Goal: Communication & Community: Share content

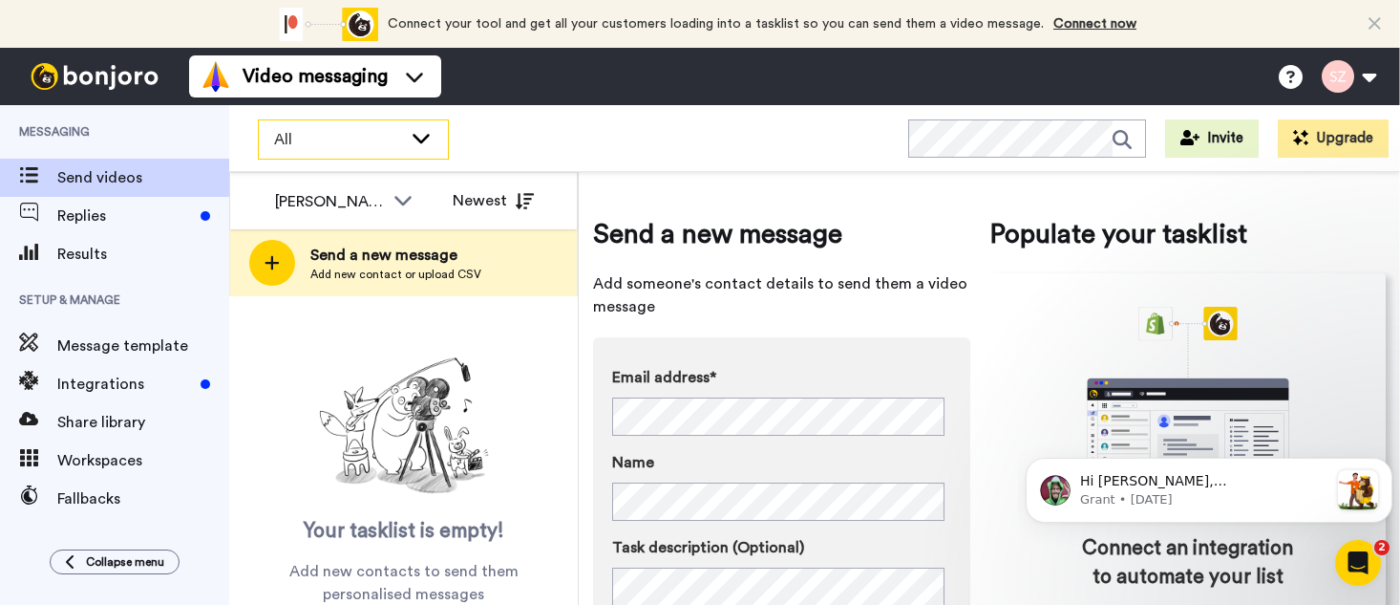
click at [417, 140] on icon at bounding box center [421, 137] width 23 height 19
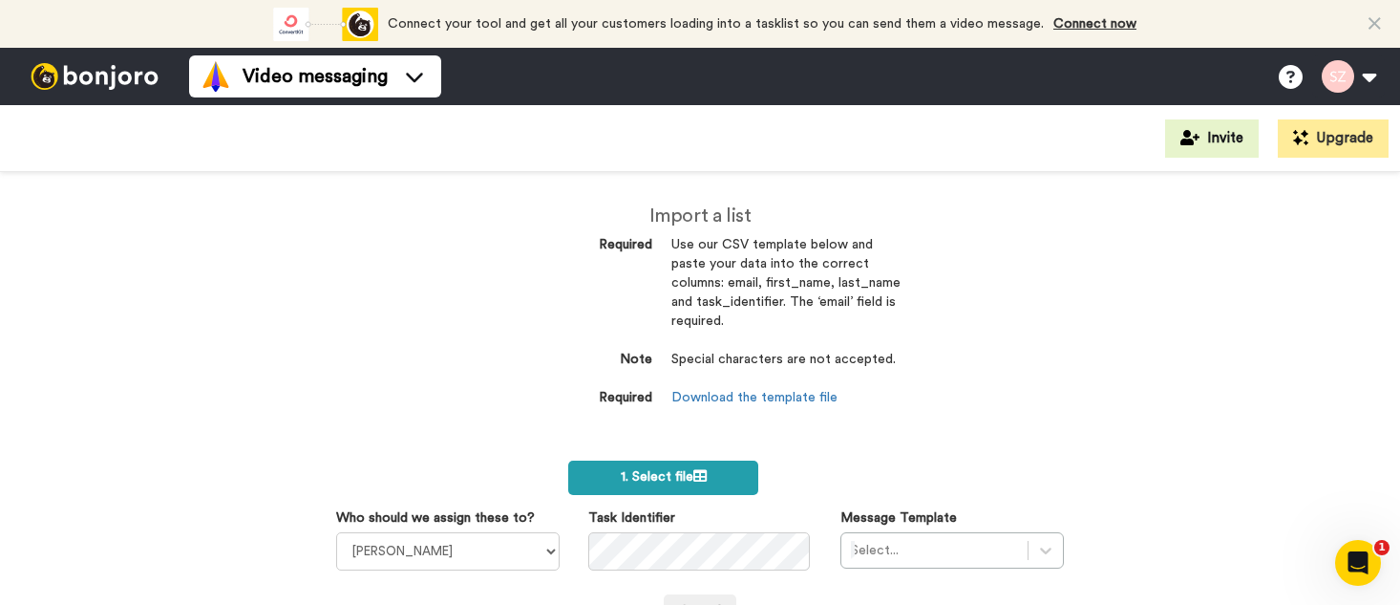
click at [657, 475] on span "1. Select file" at bounding box center [664, 476] width 86 height 13
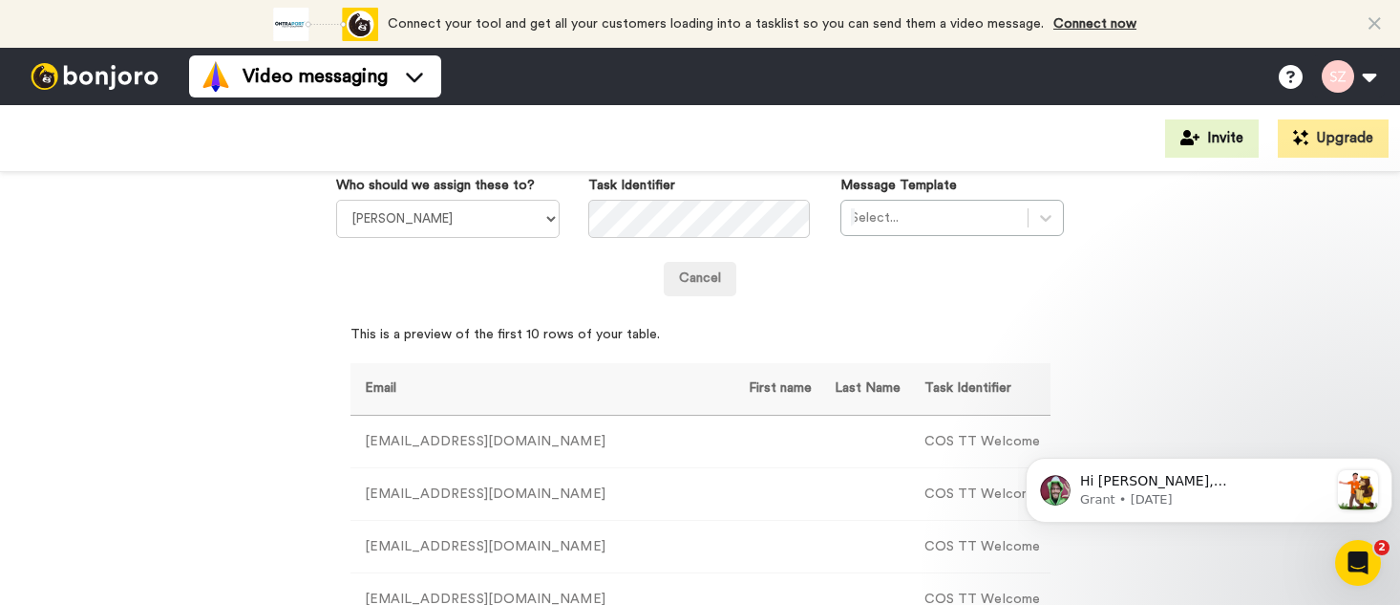
scroll to position [342, 0]
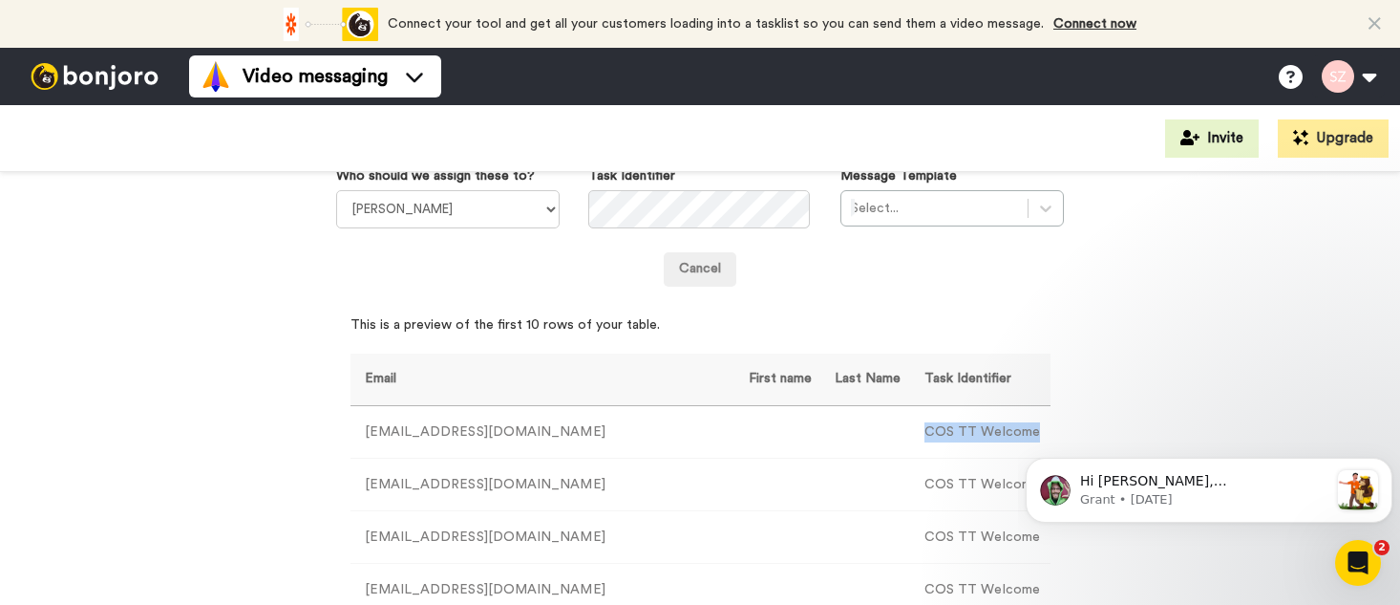
drag, startPoint x: 876, startPoint y: 427, endPoint x: 987, endPoint y: 429, distance: 110.8
click at [987, 429] on td "COS TT Welcome" at bounding box center [980, 432] width 140 height 53
copy td "COS TT Welcome"
click at [1036, 210] on icon at bounding box center [1045, 208] width 19 height 19
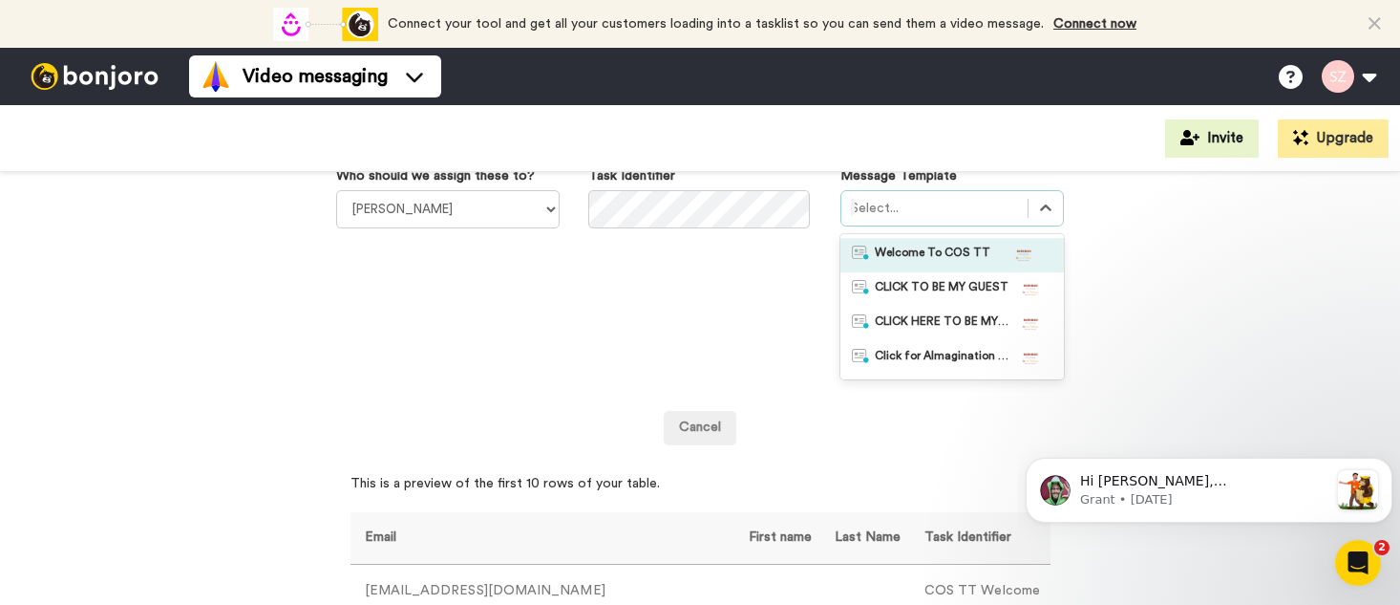
click at [933, 247] on span "Welcome To COS TT" at bounding box center [933, 255] width 116 height 19
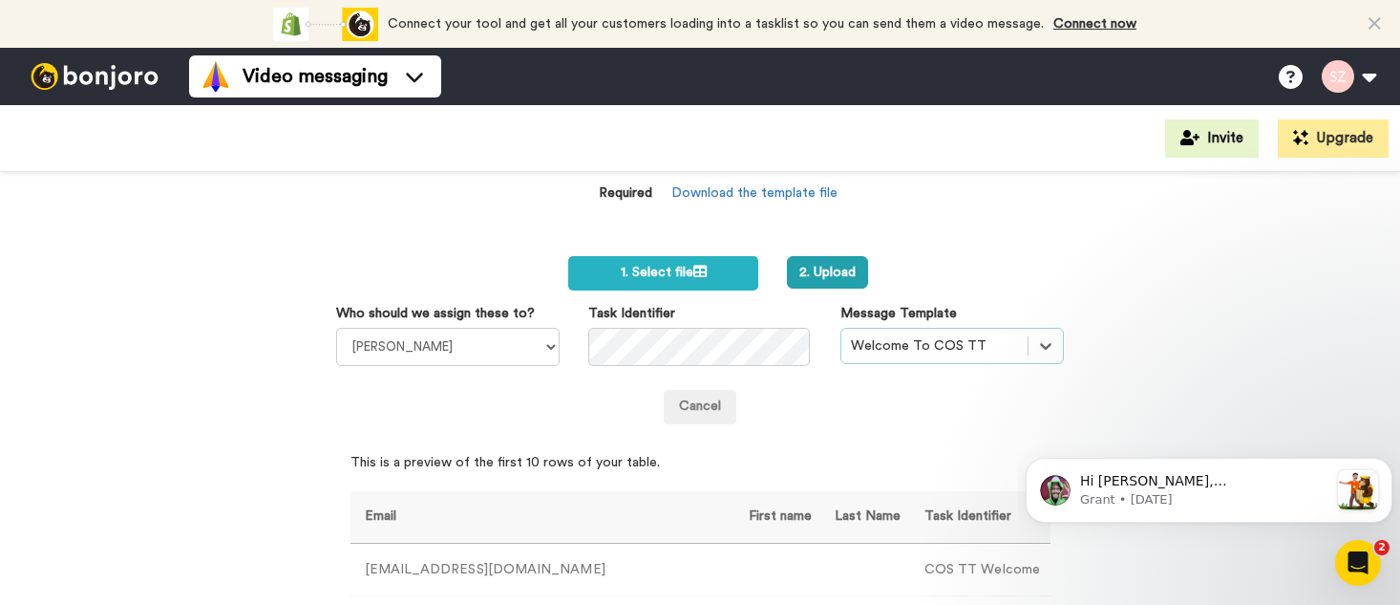
scroll to position [0, 0]
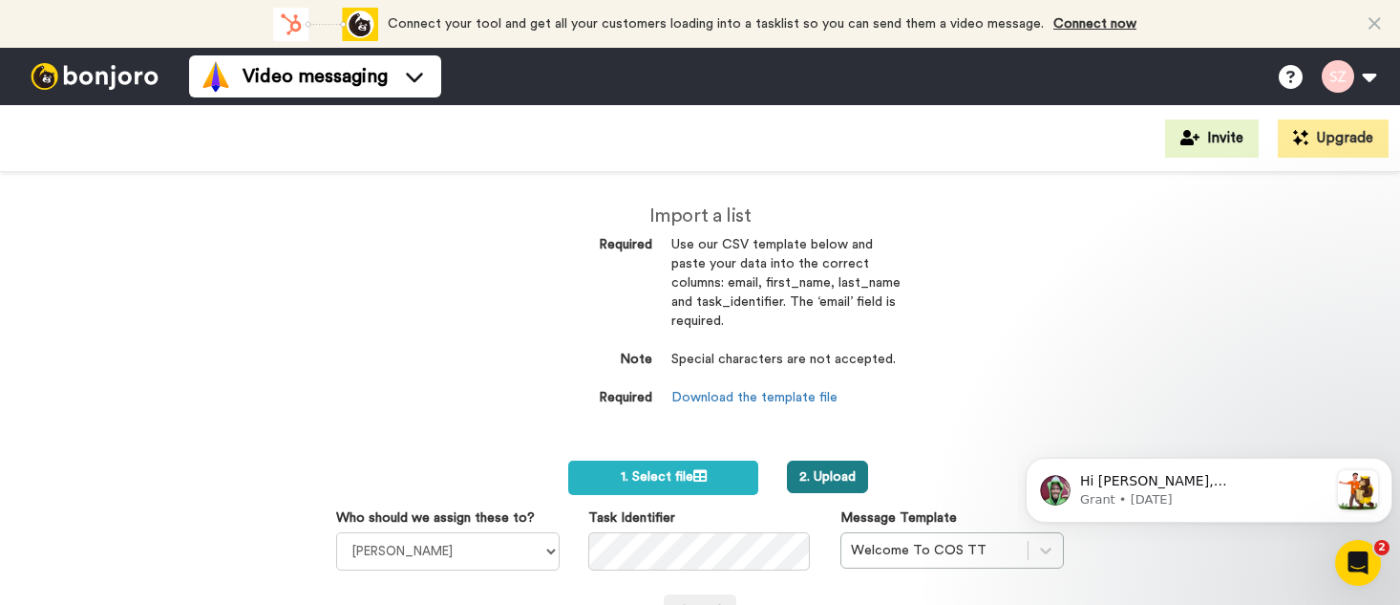
click at [828, 469] on button "2. Upload" at bounding box center [827, 476] width 81 height 32
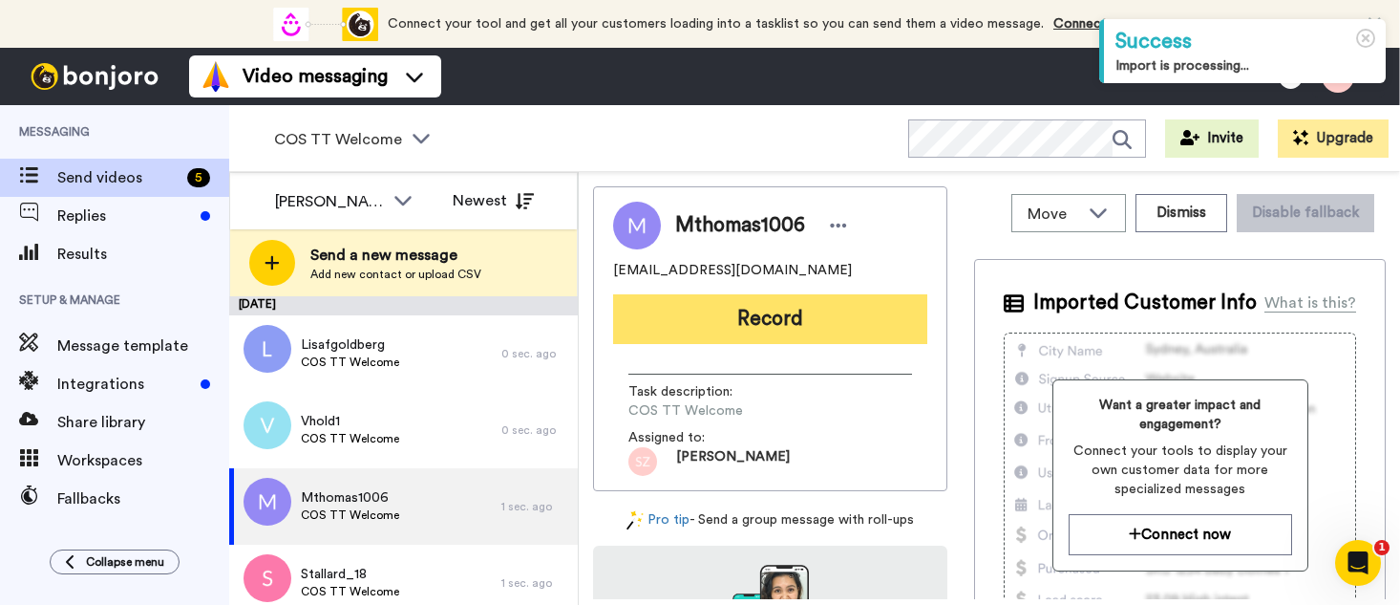
click at [724, 328] on button "Record" at bounding box center [770, 319] width 314 height 50
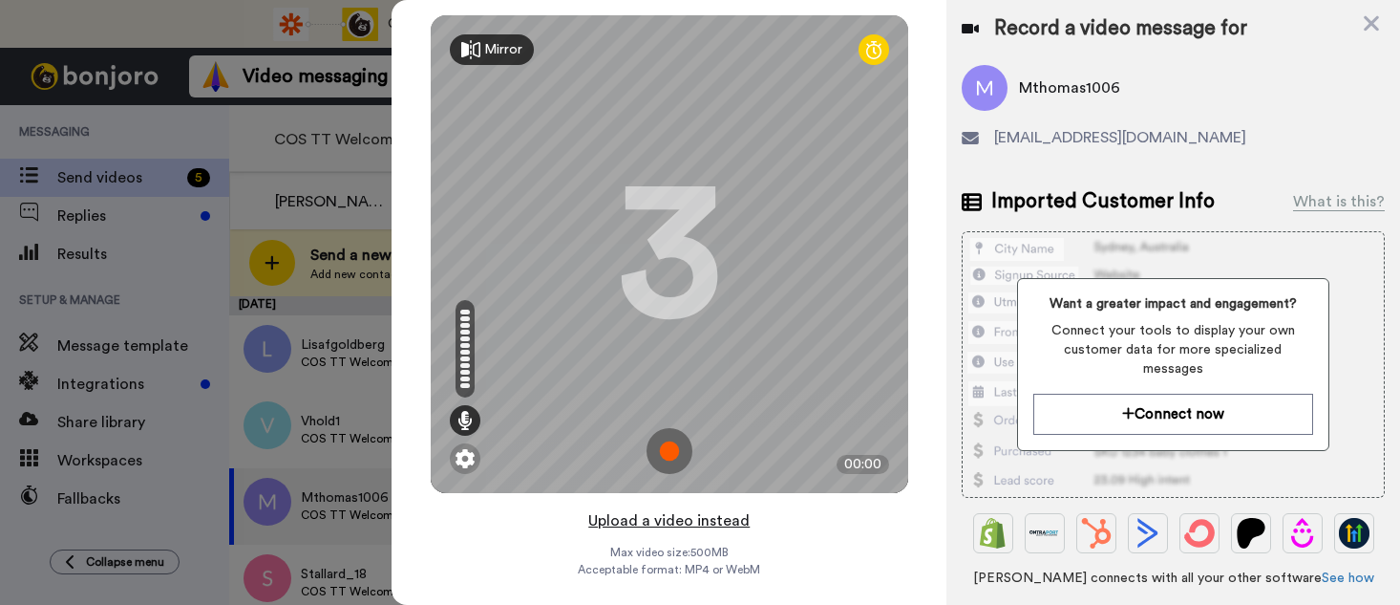
click at [692, 523] on button "Upload a video instead" at bounding box center [669, 520] width 173 height 25
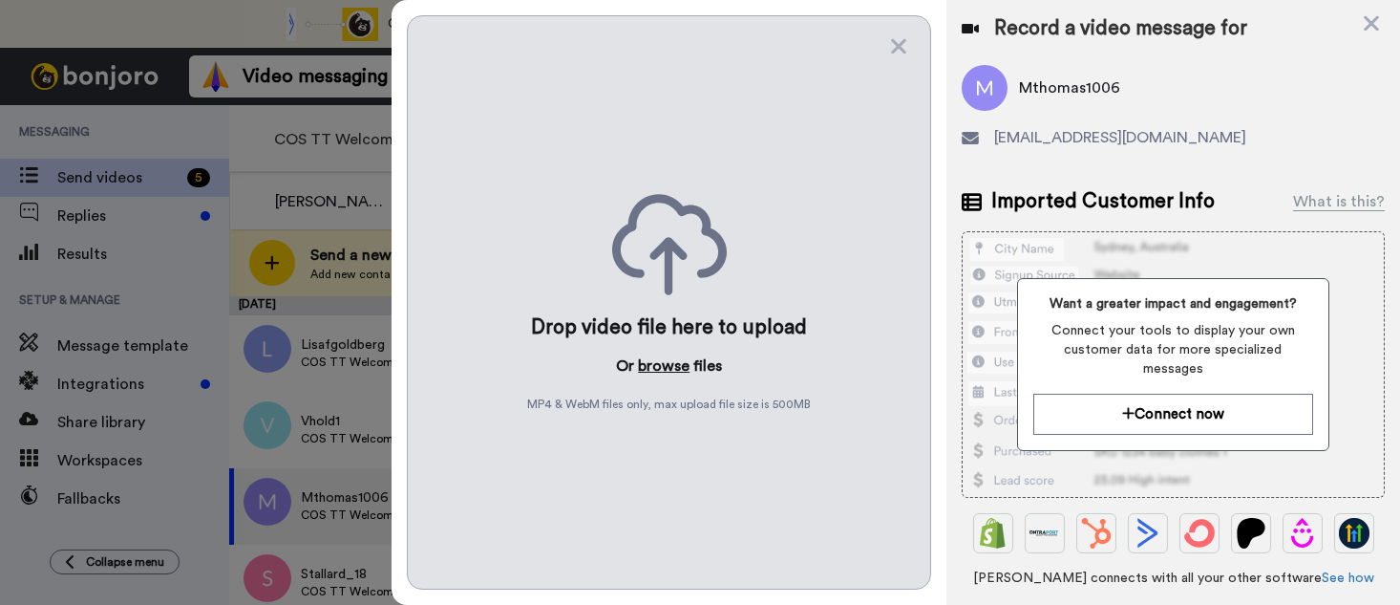
click at [668, 368] on button "browse" at bounding box center [664, 365] width 52 height 23
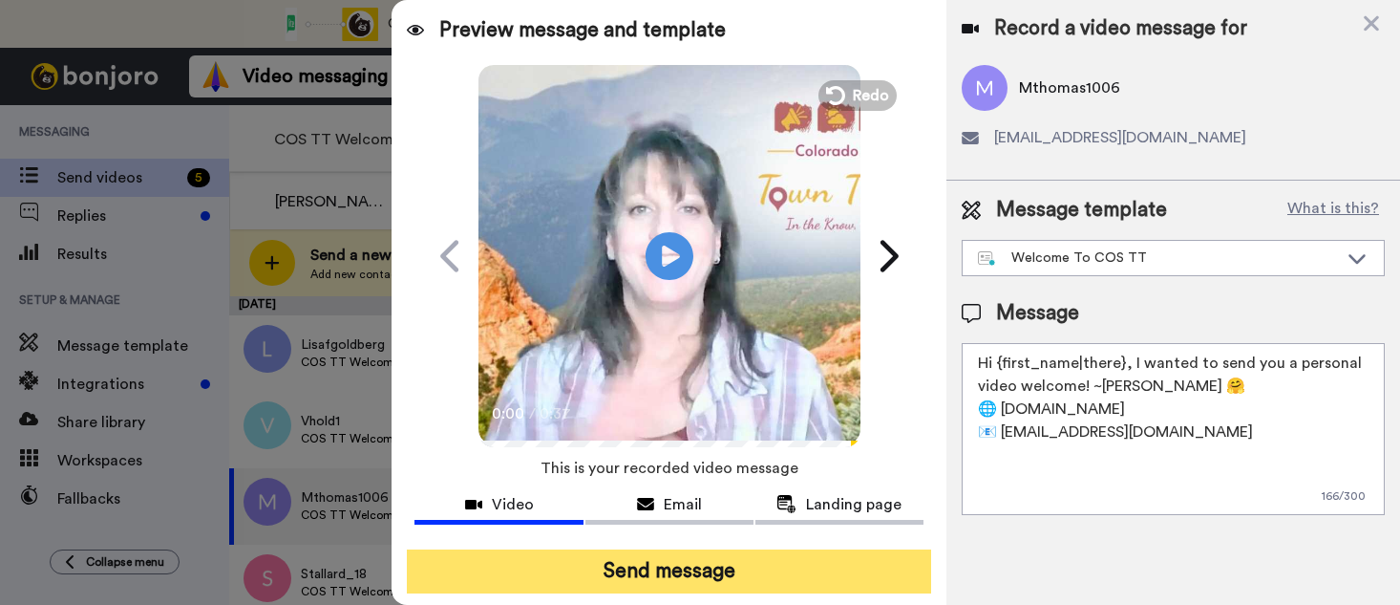
click at [678, 562] on button "Send message" at bounding box center [669, 571] width 524 height 44
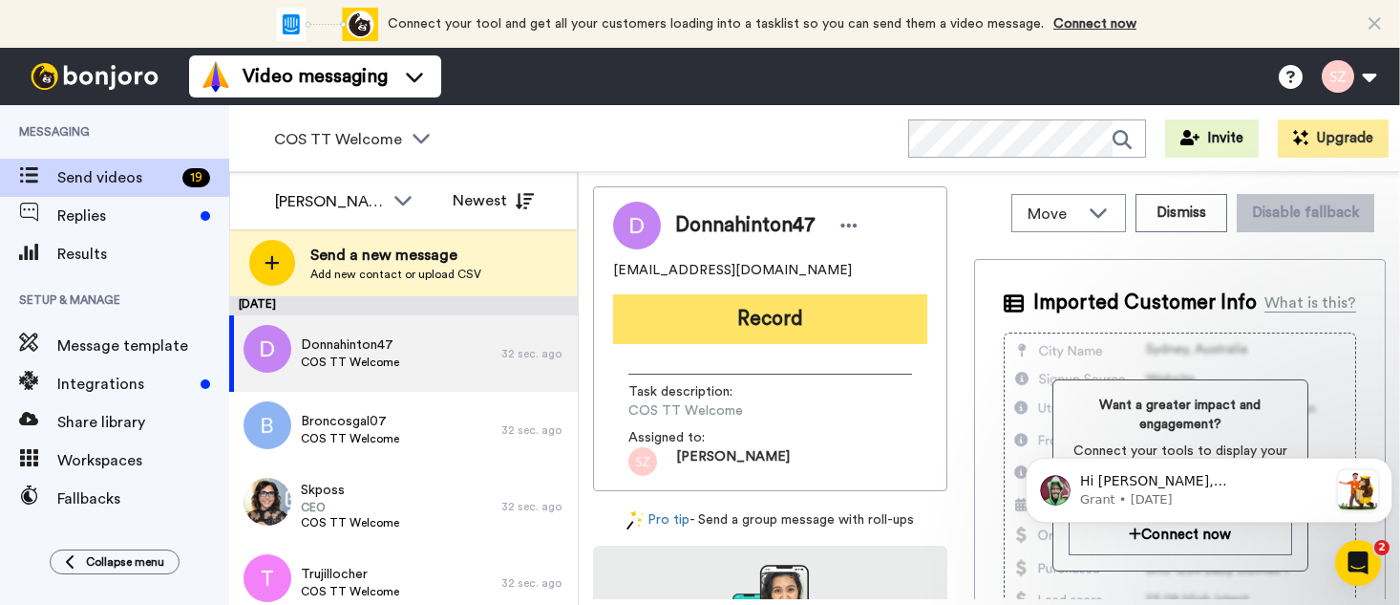
click at [710, 321] on button "Record" at bounding box center [770, 319] width 314 height 50
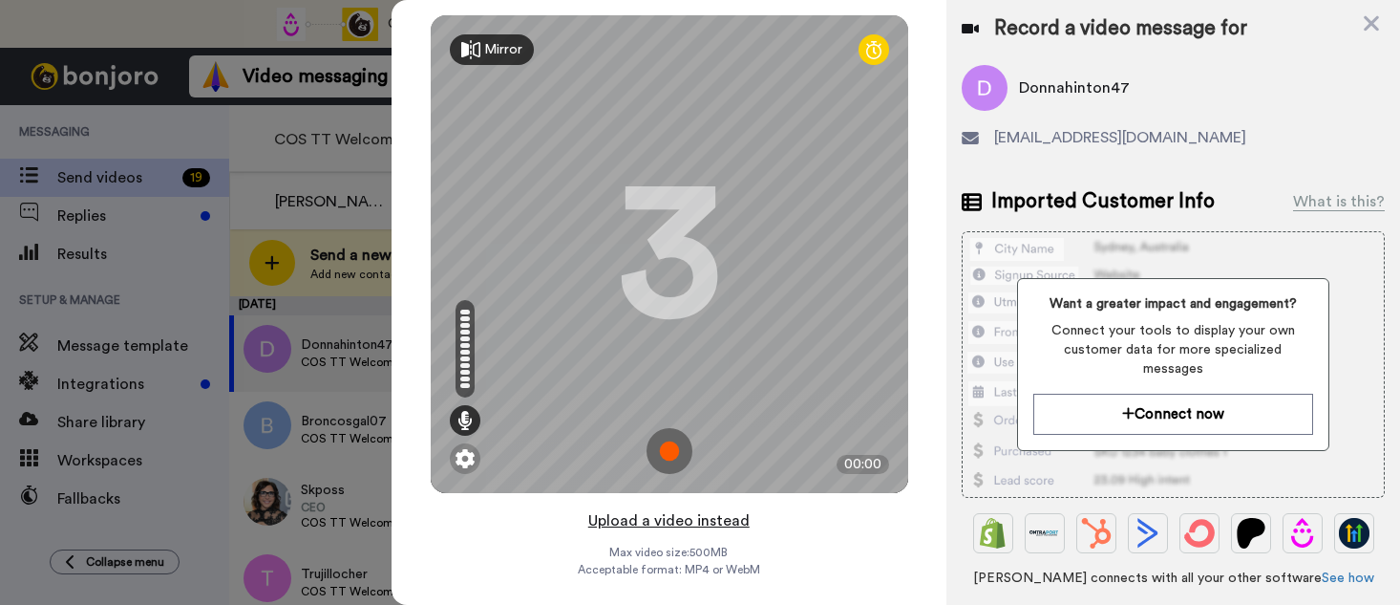
click at [652, 523] on button "Upload a video instead" at bounding box center [669, 520] width 173 height 25
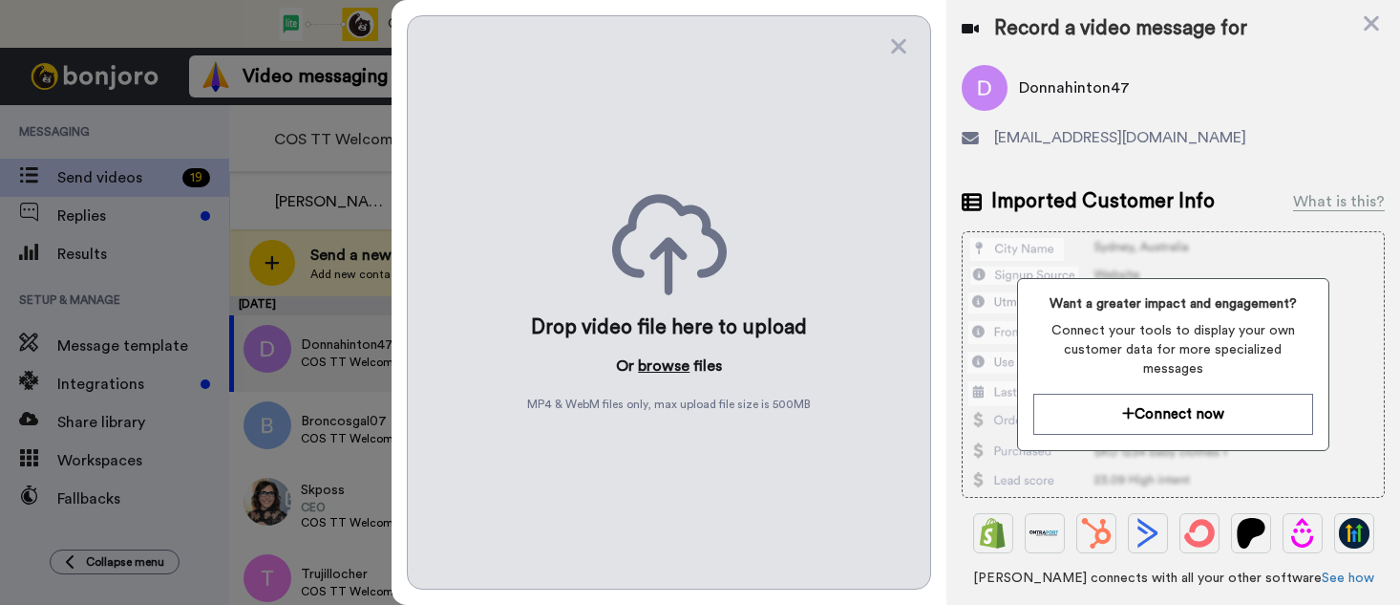
click at [665, 369] on button "browse" at bounding box center [664, 365] width 52 height 23
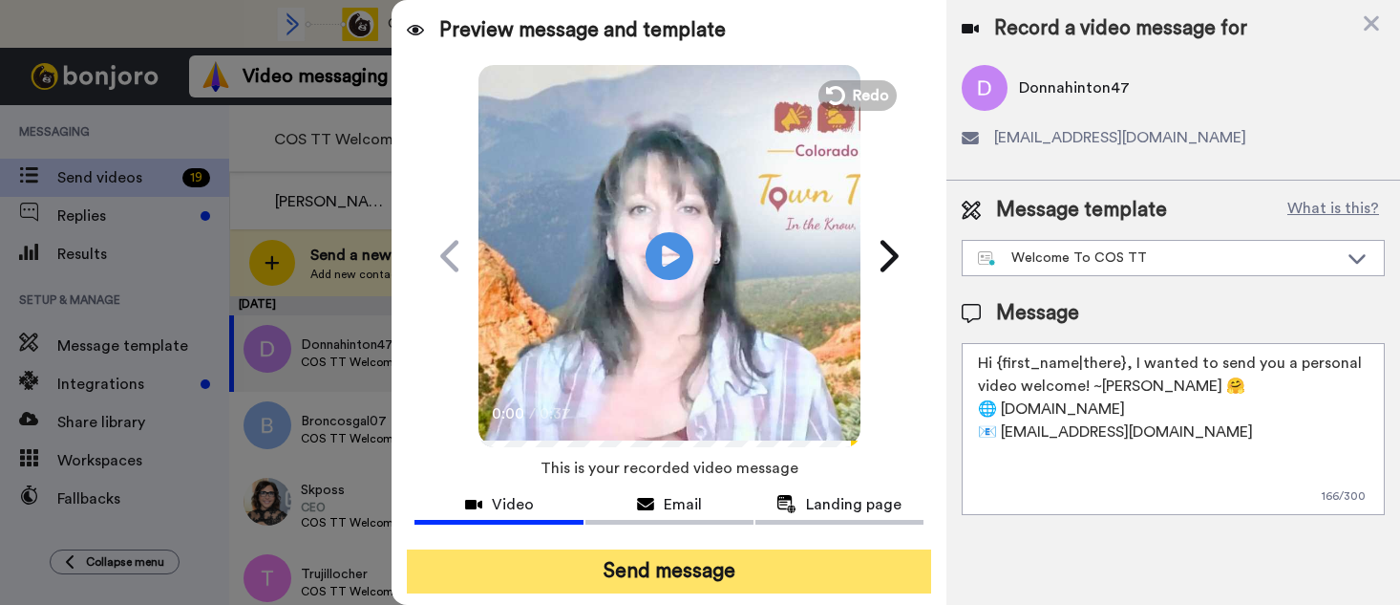
click at [643, 564] on button "Send message" at bounding box center [669, 571] width 524 height 44
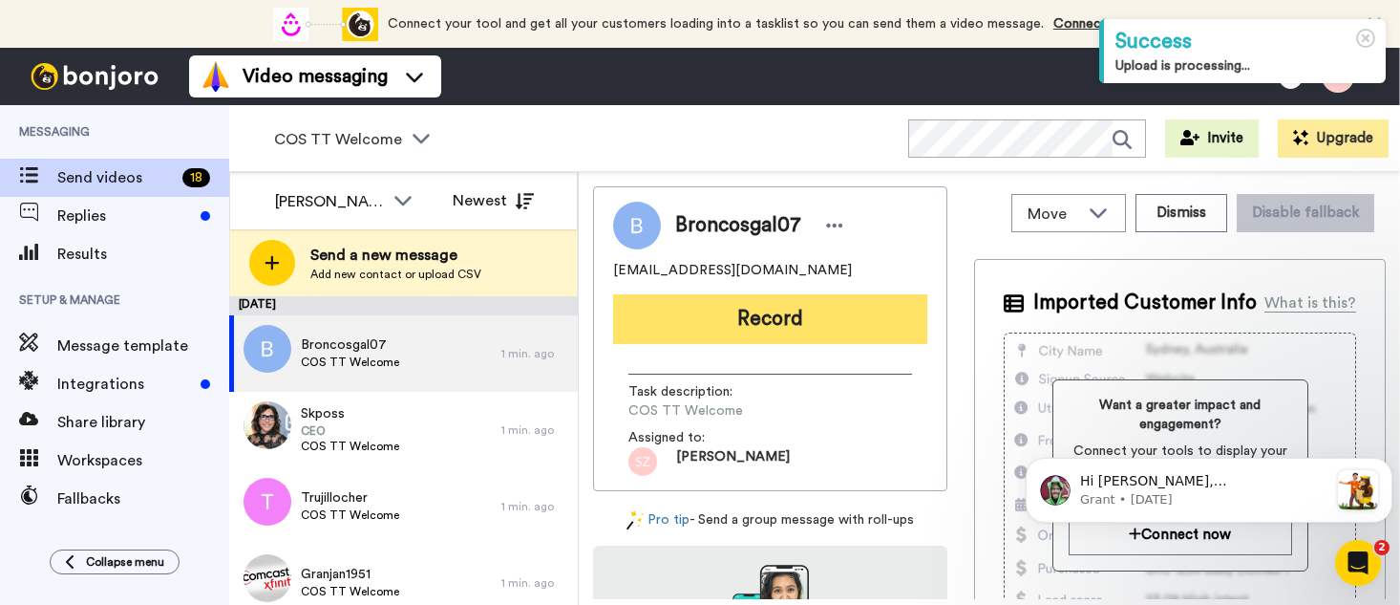
click at [707, 317] on button "Record" at bounding box center [770, 319] width 314 height 50
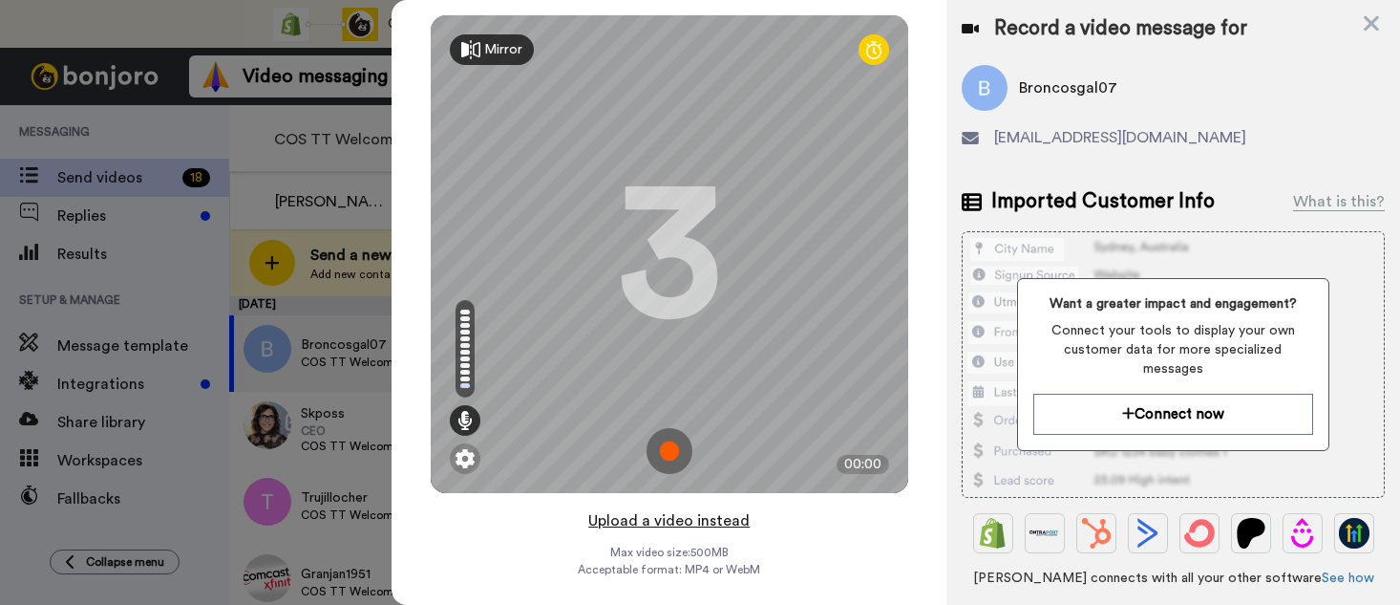
click at [657, 523] on button "Upload a video instead" at bounding box center [669, 520] width 173 height 25
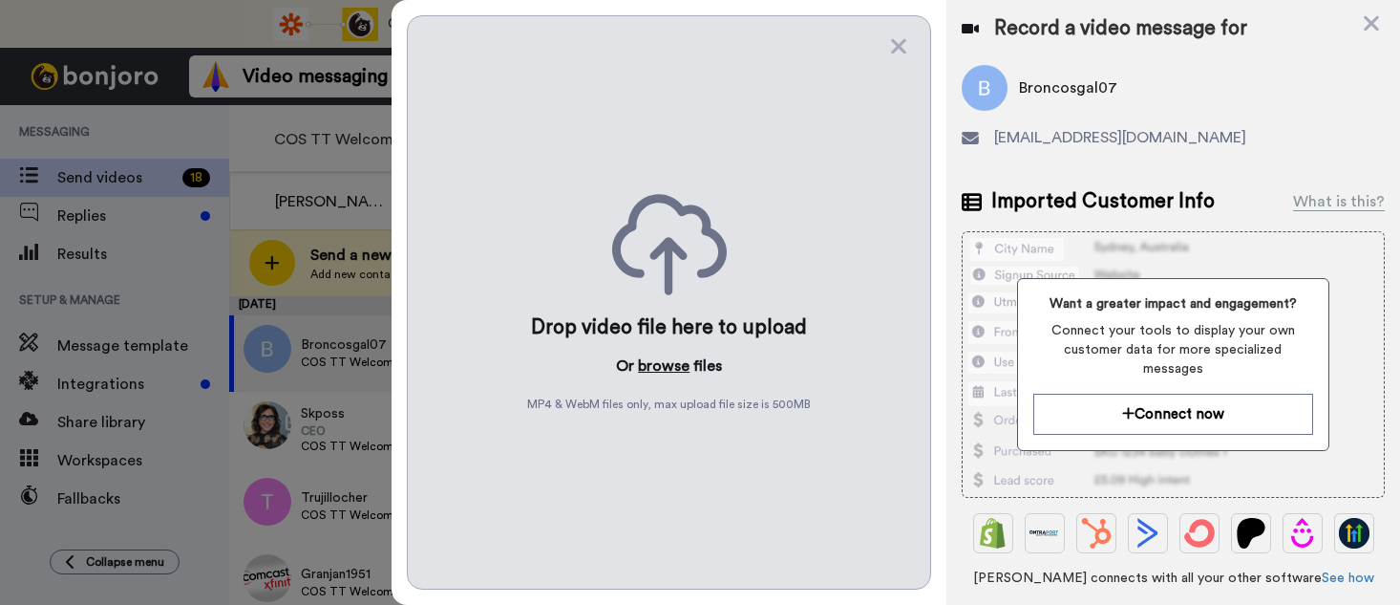
click at [648, 359] on button "browse" at bounding box center [664, 365] width 52 height 23
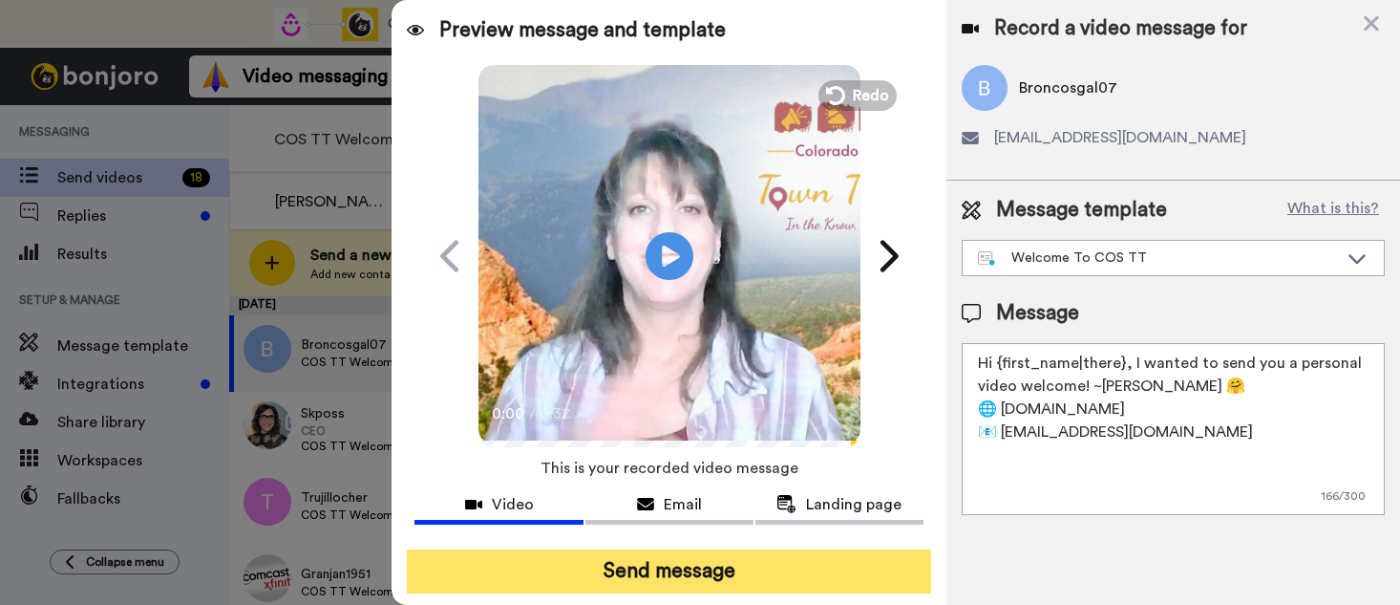
drag, startPoint x: 694, startPoint y: 565, endPoint x: 688, endPoint y: 555, distance: 11.1
click at [694, 566] on button "Send message" at bounding box center [669, 571] width 524 height 44
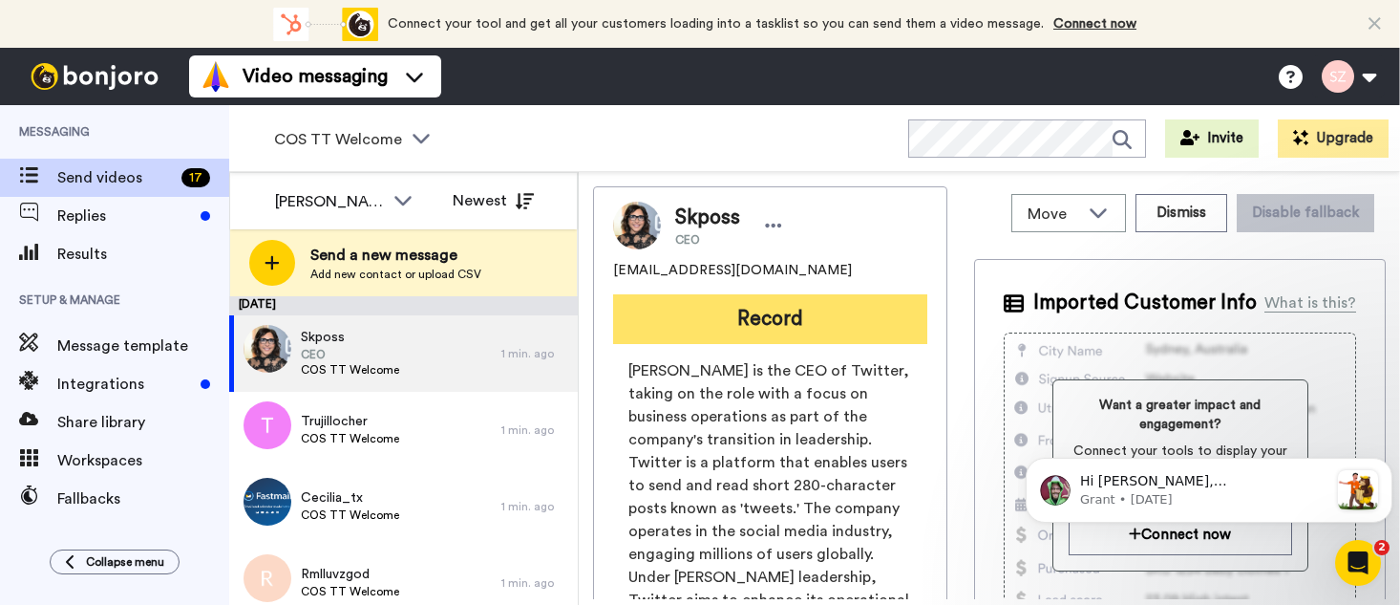
click at [768, 320] on button "Record" at bounding box center [770, 319] width 314 height 50
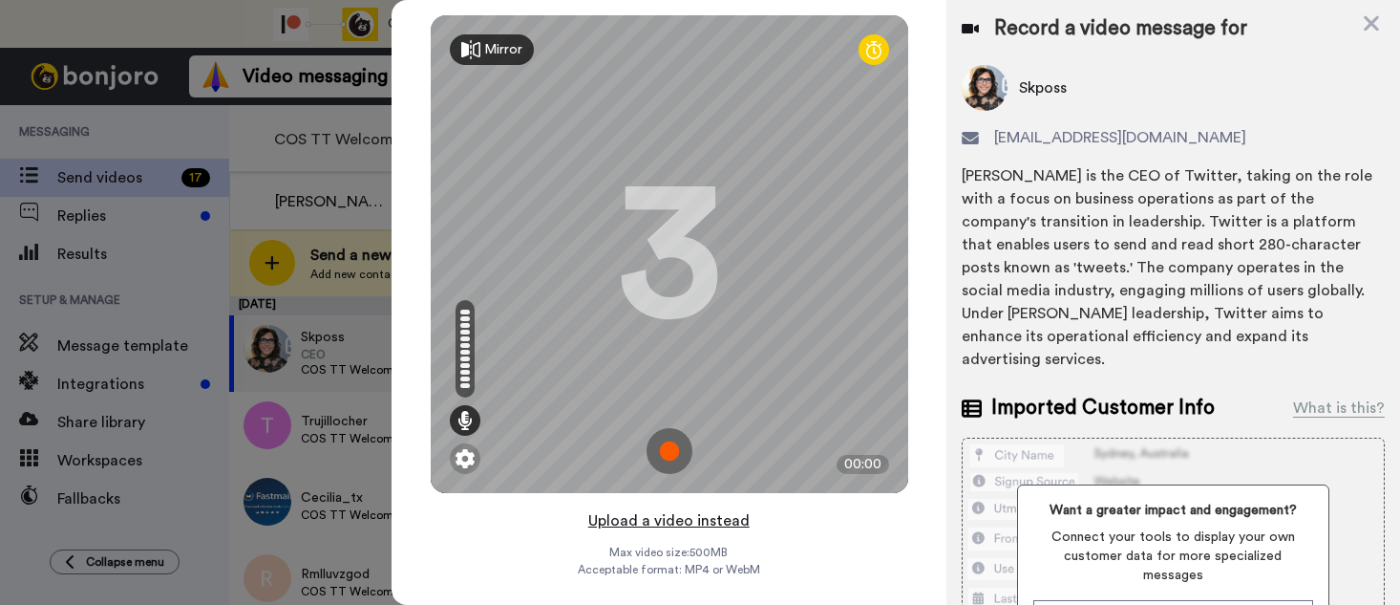
click at [634, 520] on button "Upload a video instead" at bounding box center [669, 520] width 173 height 25
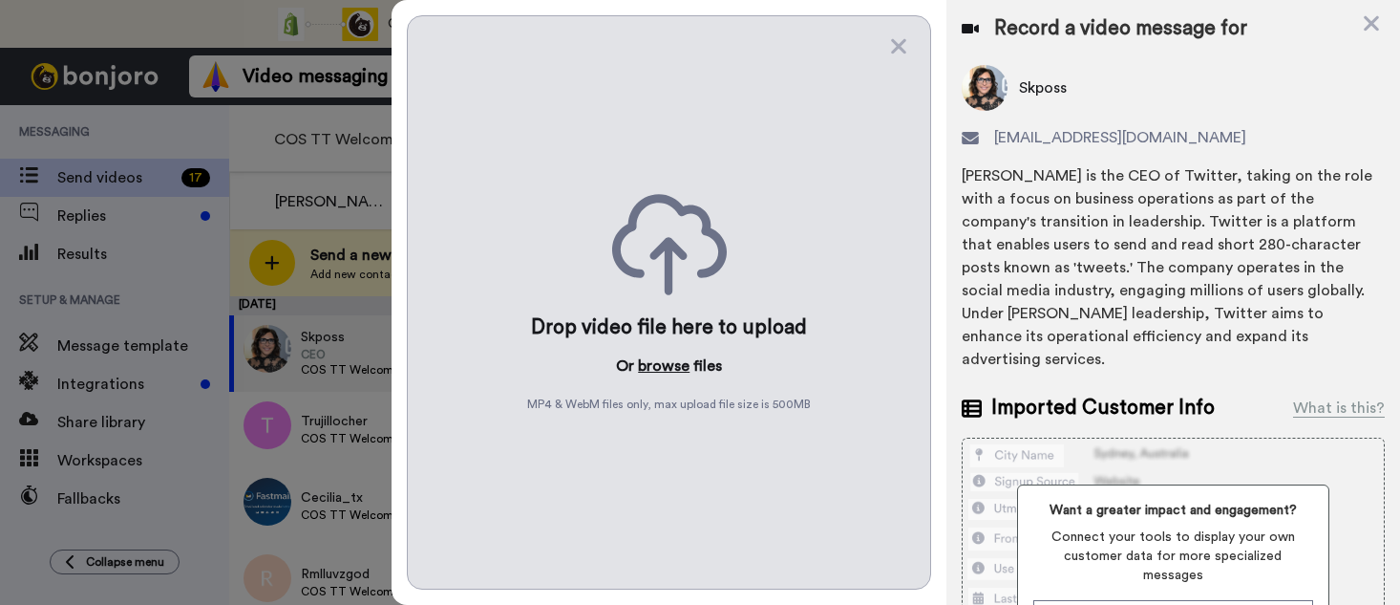
click at [650, 359] on button "browse" at bounding box center [664, 365] width 52 height 23
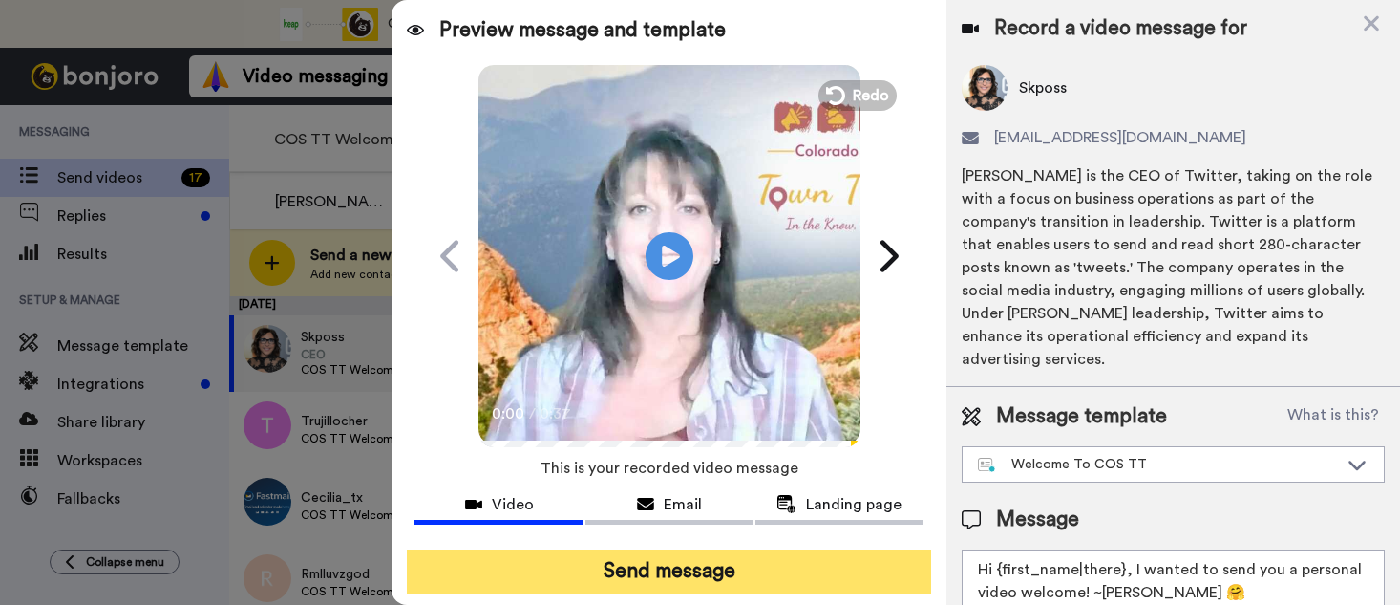
click at [681, 566] on button "Send message" at bounding box center [669, 571] width 524 height 44
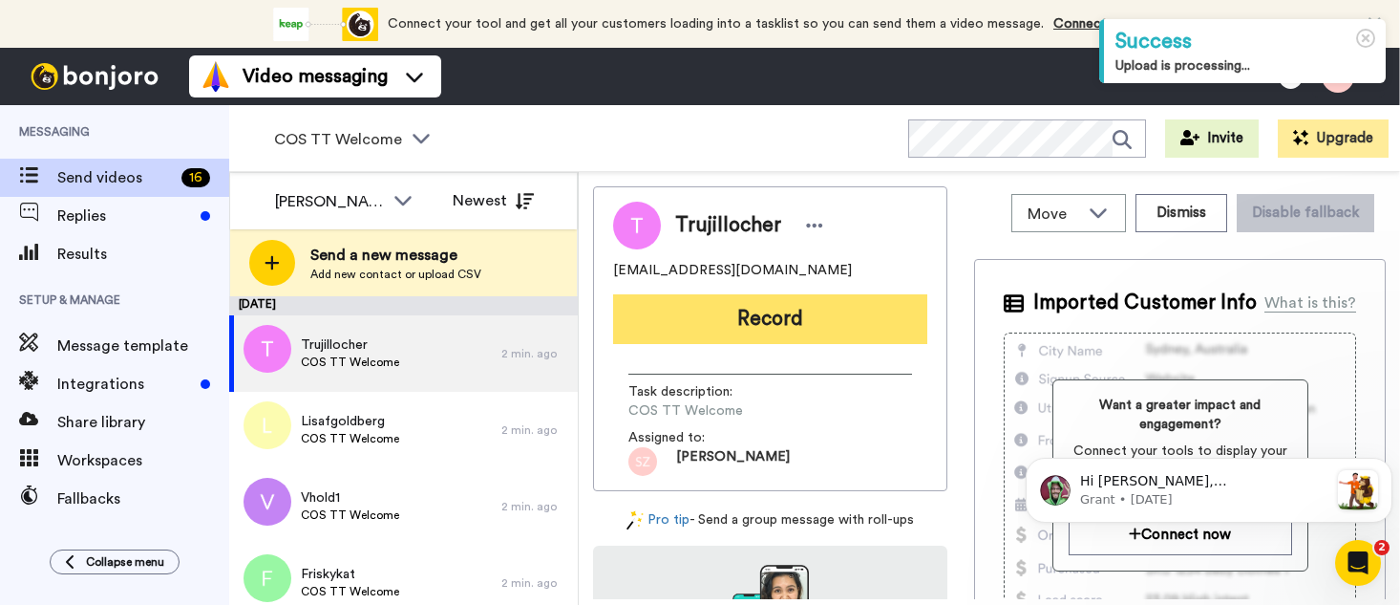
click at [703, 319] on button "Record" at bounding box center [770, 319] width 314 height 50
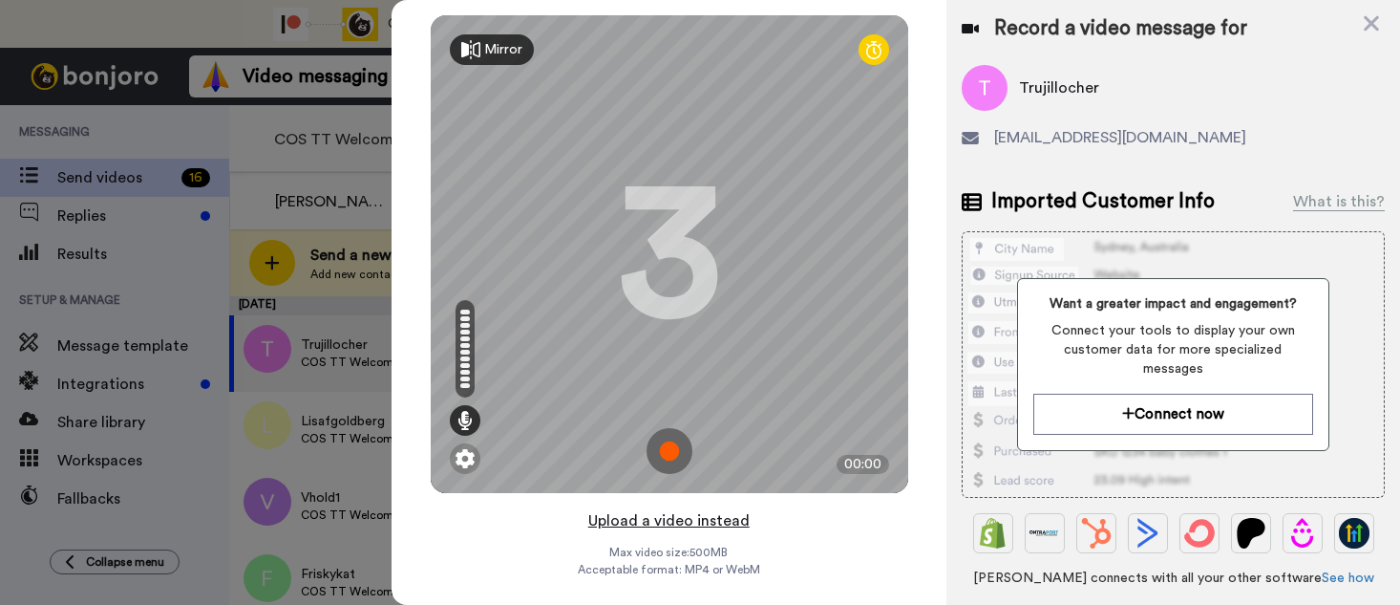
click at [646, 523] on button "Upload a video instead" at bounding box center [669, 520] width 173 height 25
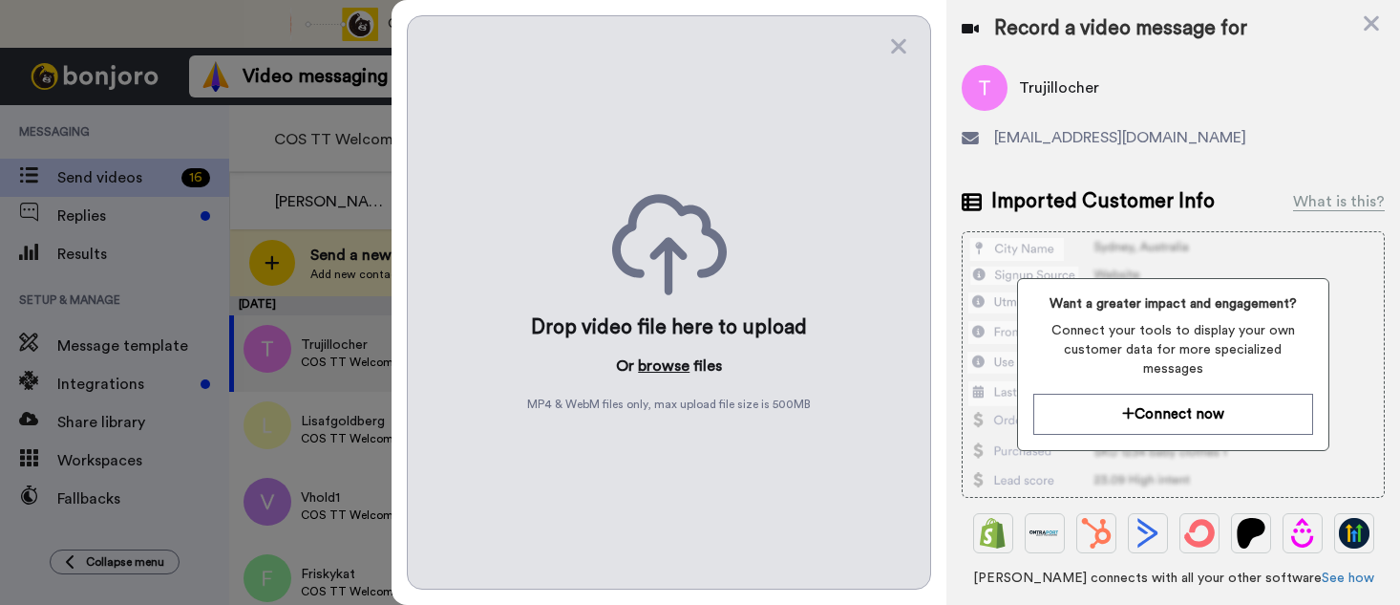
click at [653, 369] on button "browse" at bounding box center [664, 365] width 52 height 23
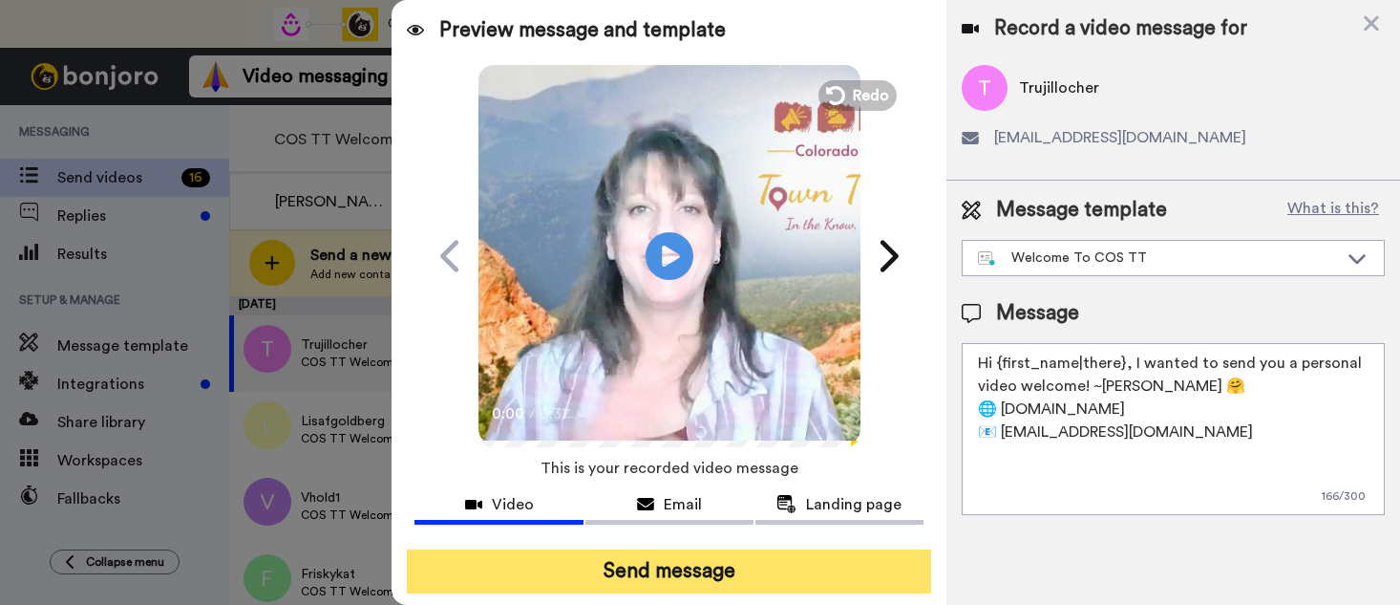
click at [662, 560] on button "Send message" at bounding box center [669, 571] width 524 height 44
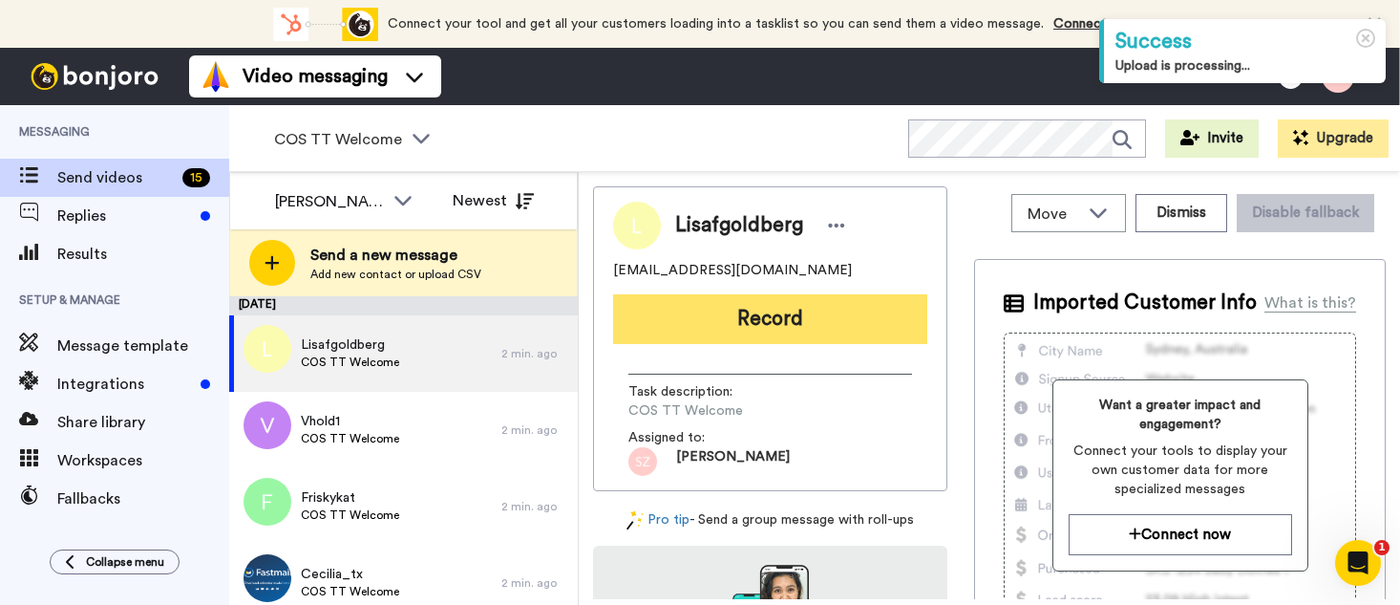
click at [685, 338] on button "Record" at bounding box center [770, 319] width 314 height 50
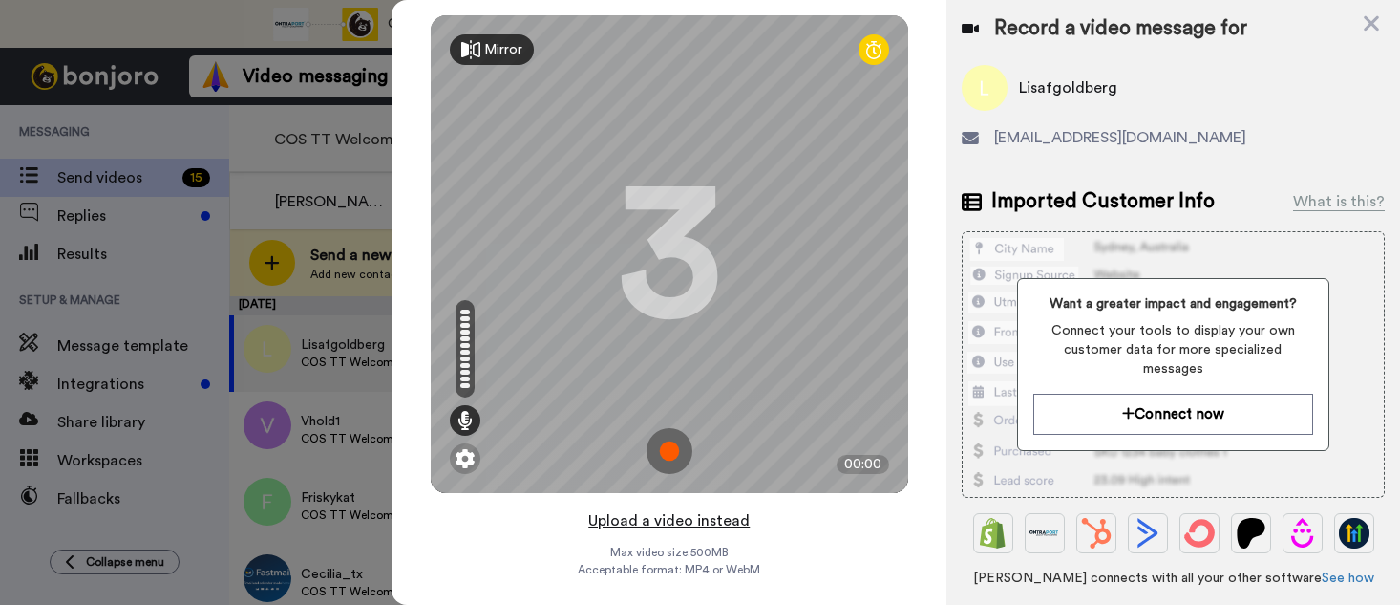
click at [674, 521] on button "Upload a video instead" at bounding box center [669, 520] width 173 height 25
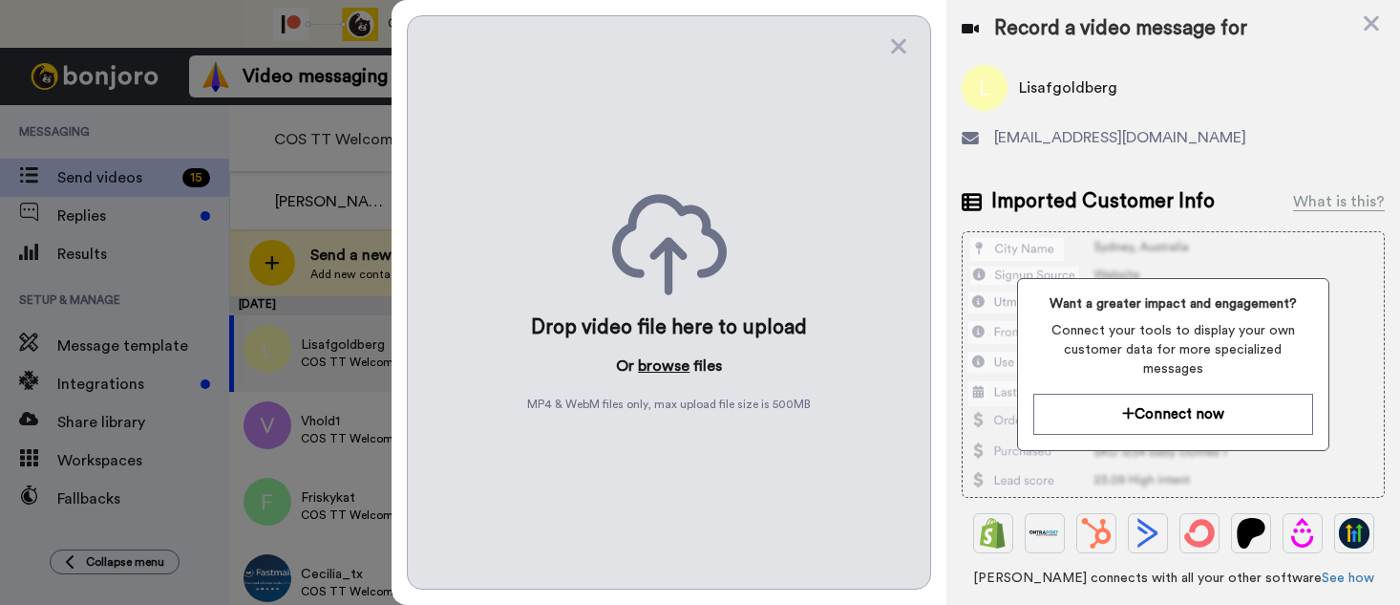
click at [651, 363] on button "browse" at bounding box center [664, 365] width 52 height 23
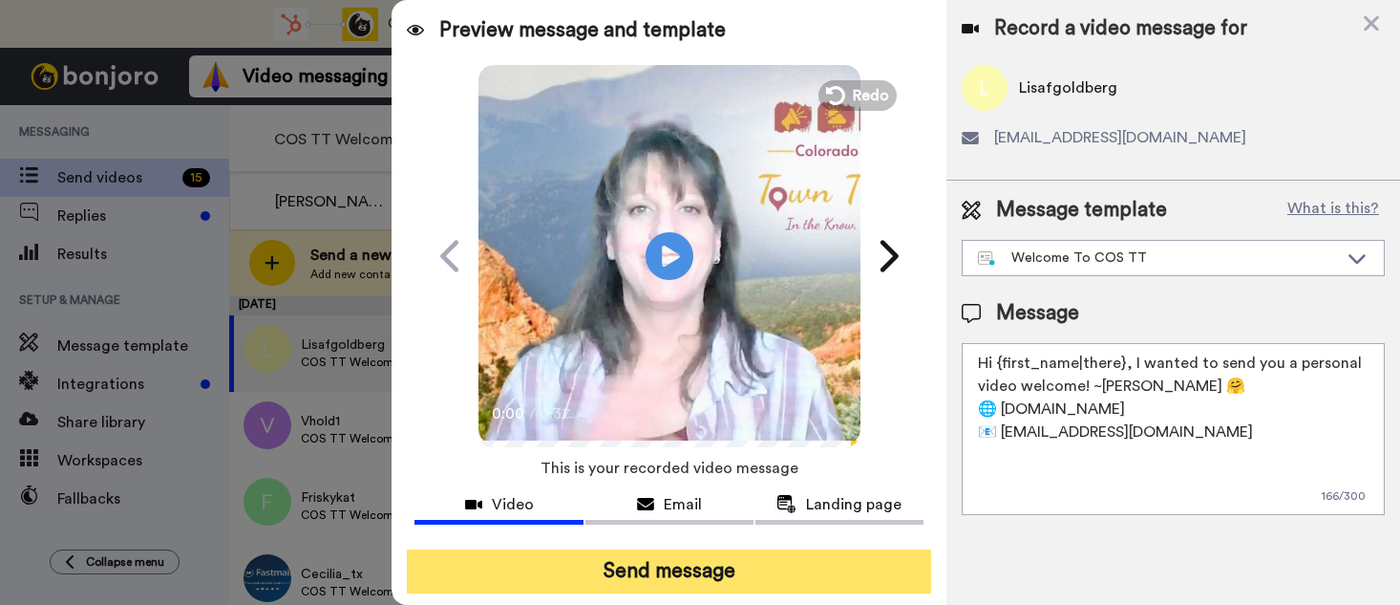
click at [673, 559] on button "Send message" at bounding box center [669, 571] width 524 height 44
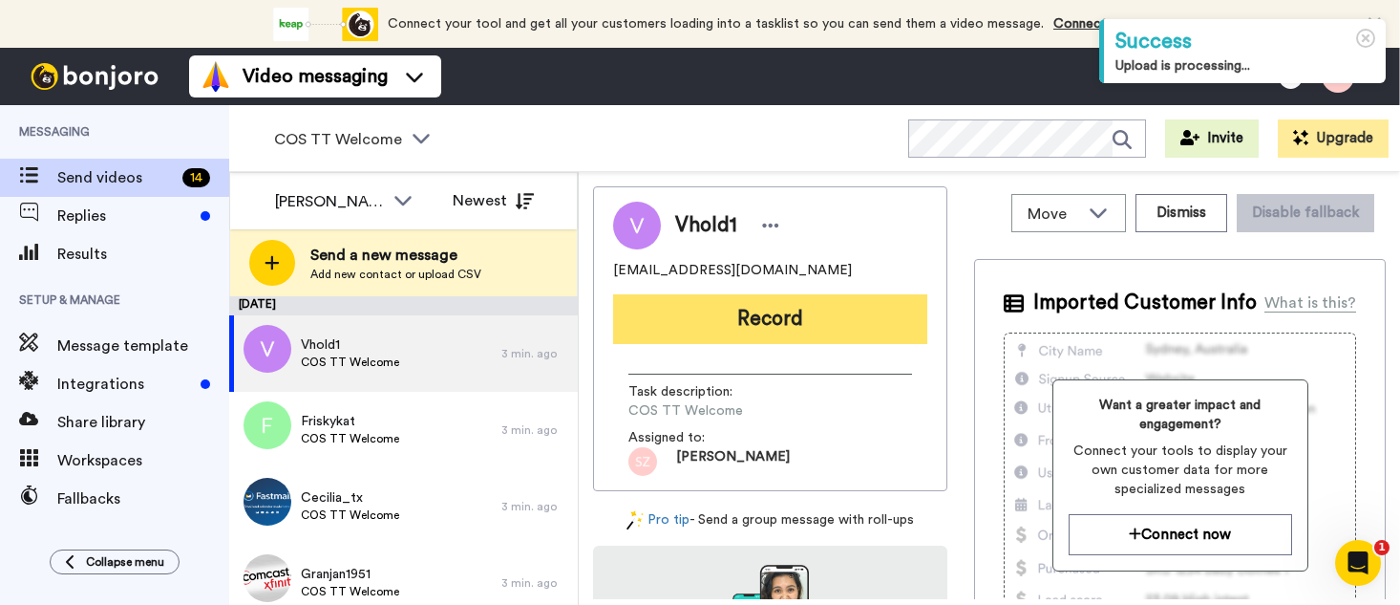
click at [727, 326] on button "Record" at bounding box center [770, 319] width 314 height 50
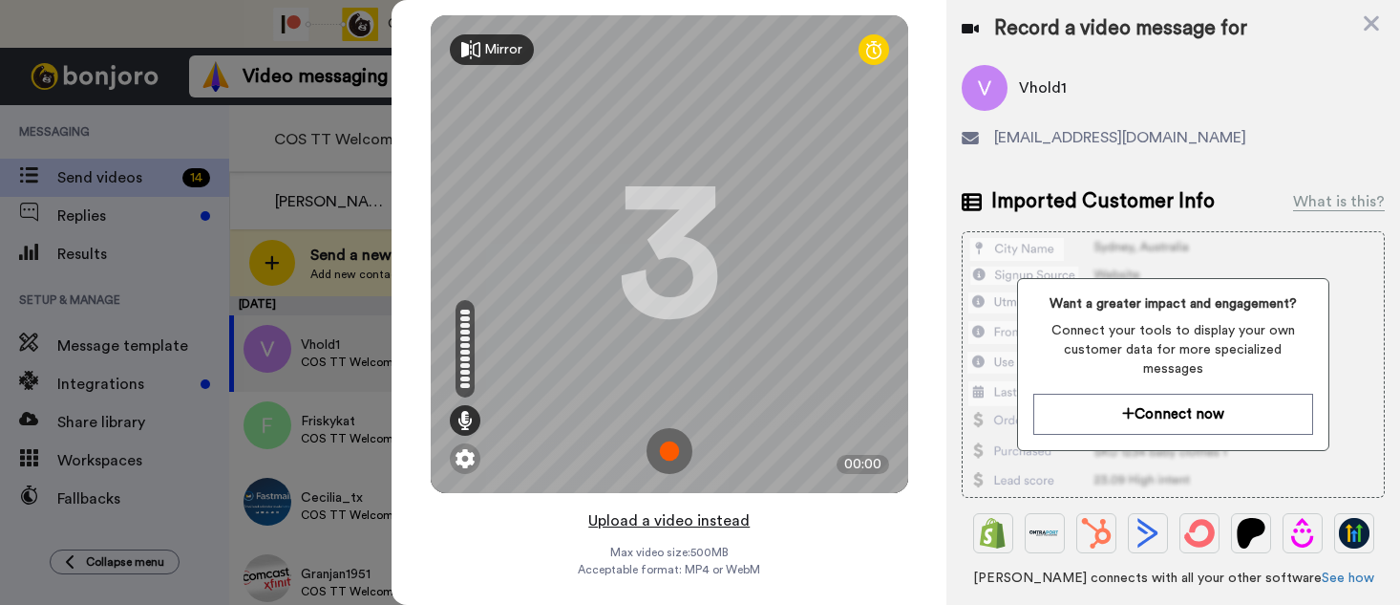
click at [689, 521] on button "Upload a video instead" at bounding box center [669, 520] width 173 height 25
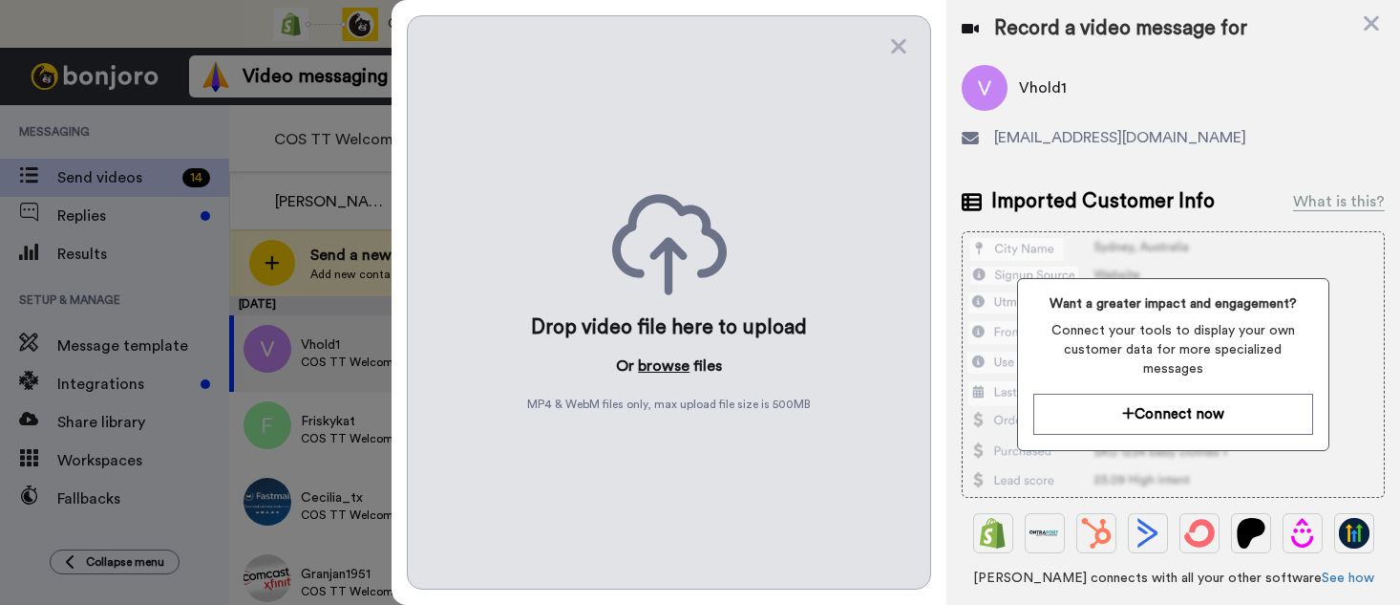
click at [657, 368] on button "browse" at bounding box center [664, 365] width 52 height 23
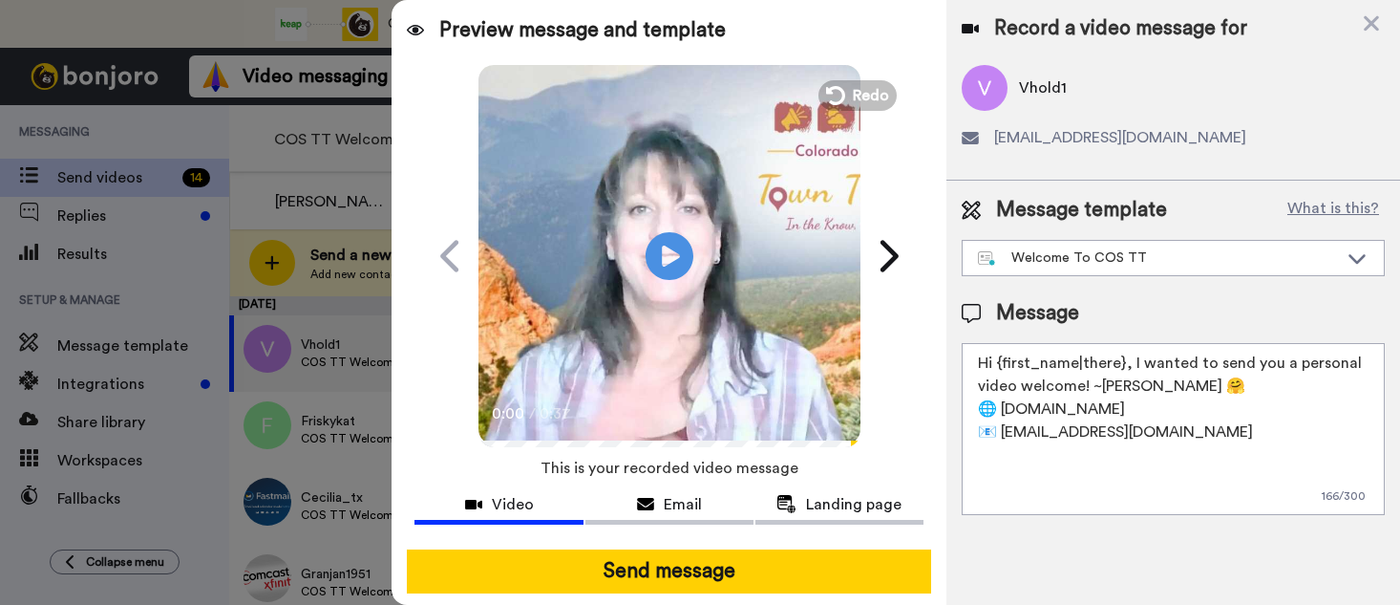
drag, startPoint x: 632, startPoint y: 564, endPoint x: 637, endPoint y: 534, distance: 30.0
click at [631, 565] on button "Send message" at bounding box center [669, 571] width 524 height 44
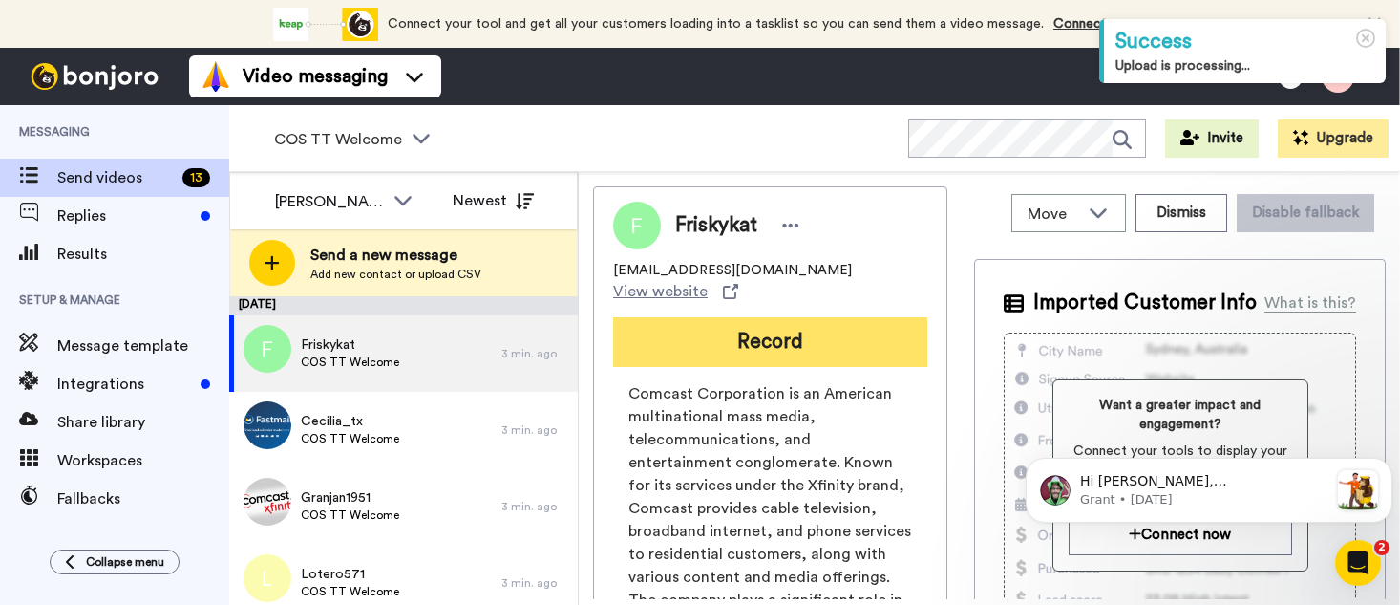
click at [725, 323] on button "Record" at bounding box center [770, 342] width 314 height 50
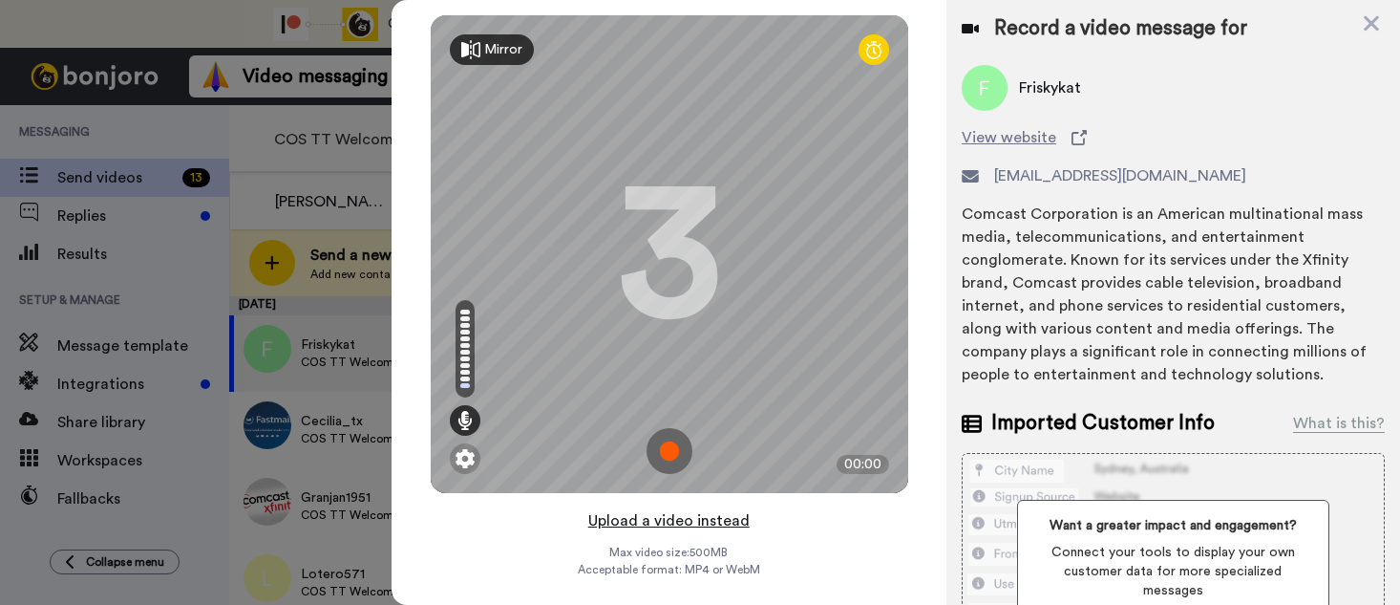
click at [659, 523] on button "Upload a video instead" at bounding box center [669, 520] width 173 height 25
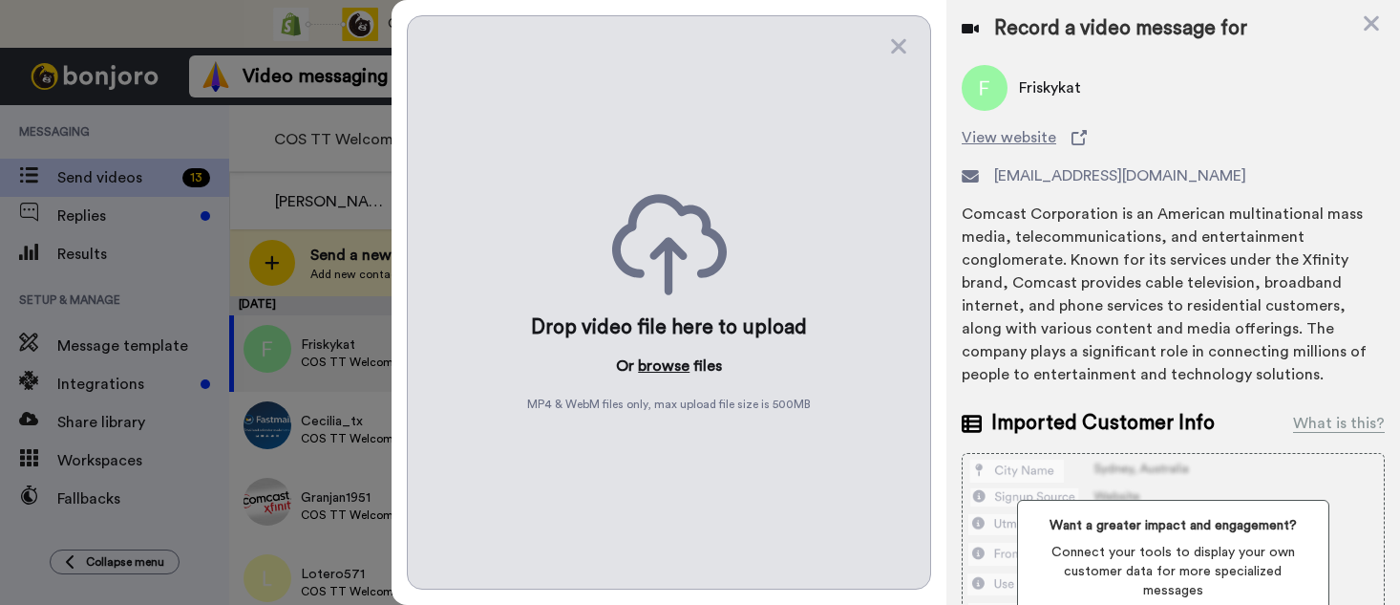
click at [655, 369] on button "browse" at bounding box center [664, 365] width 52 height 23
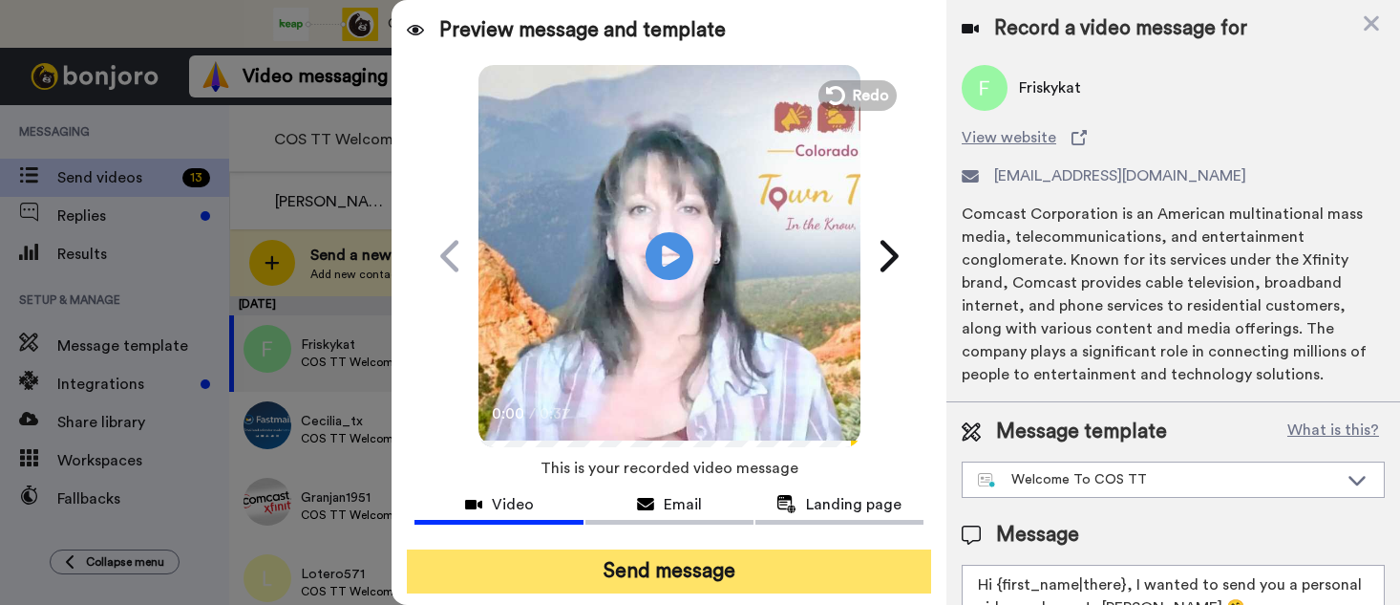
click at [676, 566] on button "Send message" at bounding box center [669, 571] width 524 height 44
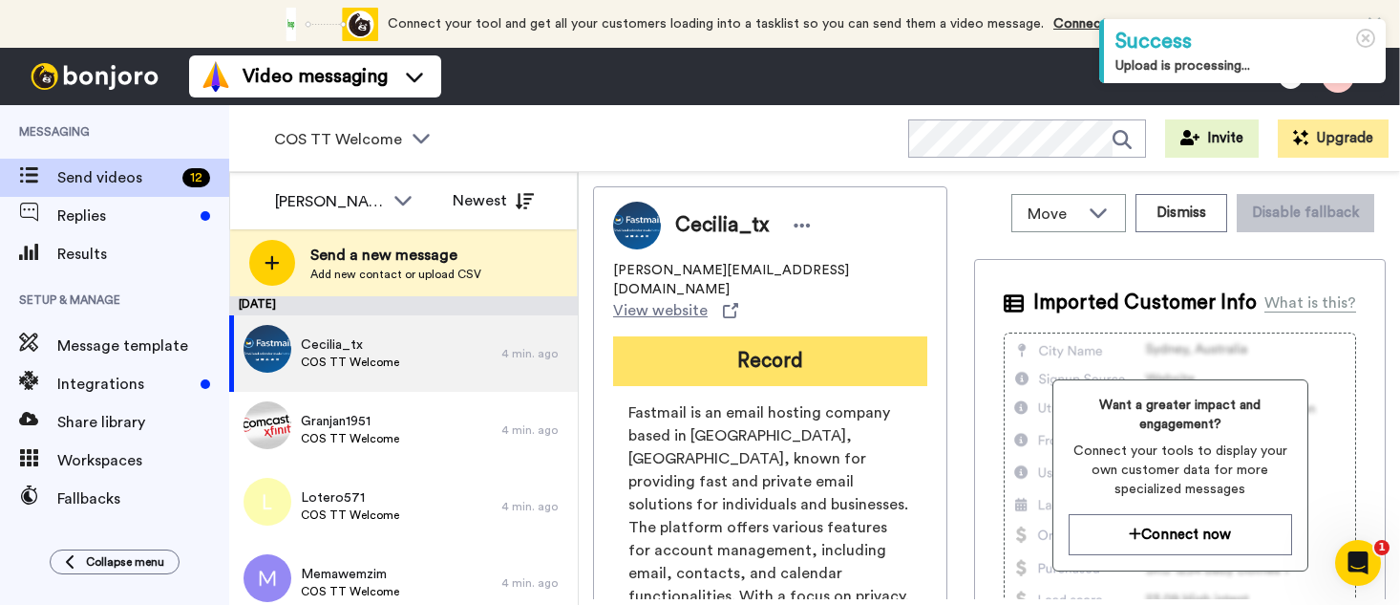
click at [719, 336] on button "Record" at bounding box center [770, 361] width 314 height 50
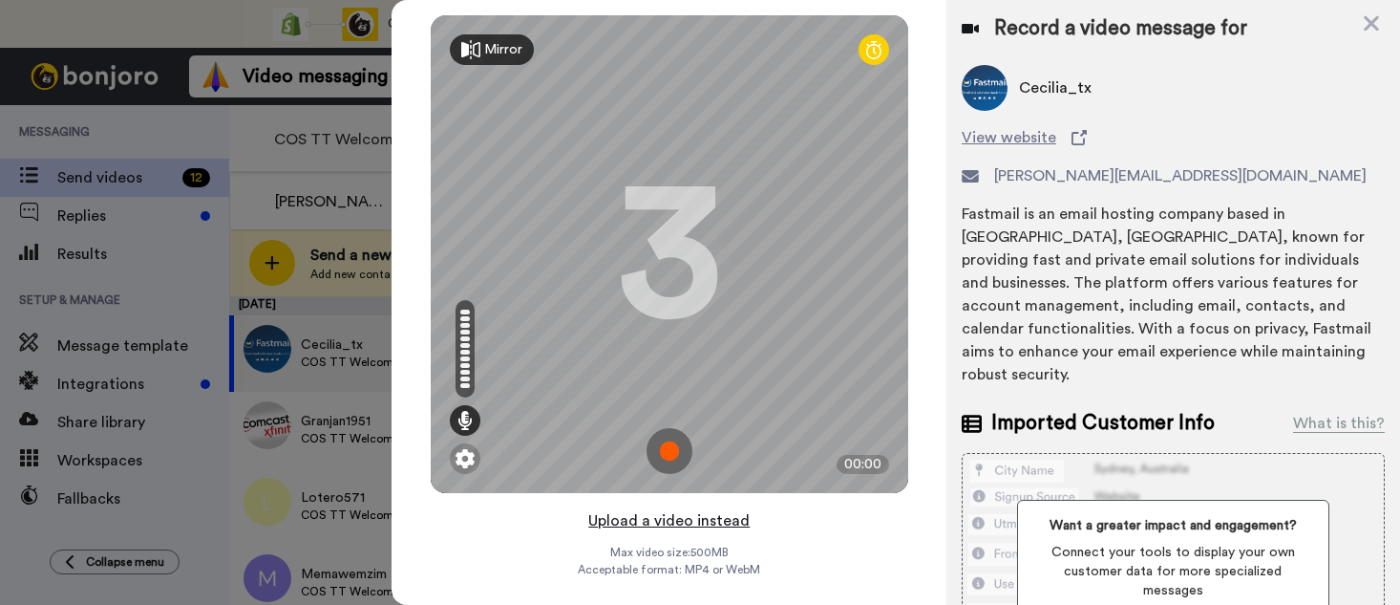
click at [674, 523] on button "Upload a video instead" at bounding box center [669, 520] width 173 height 25
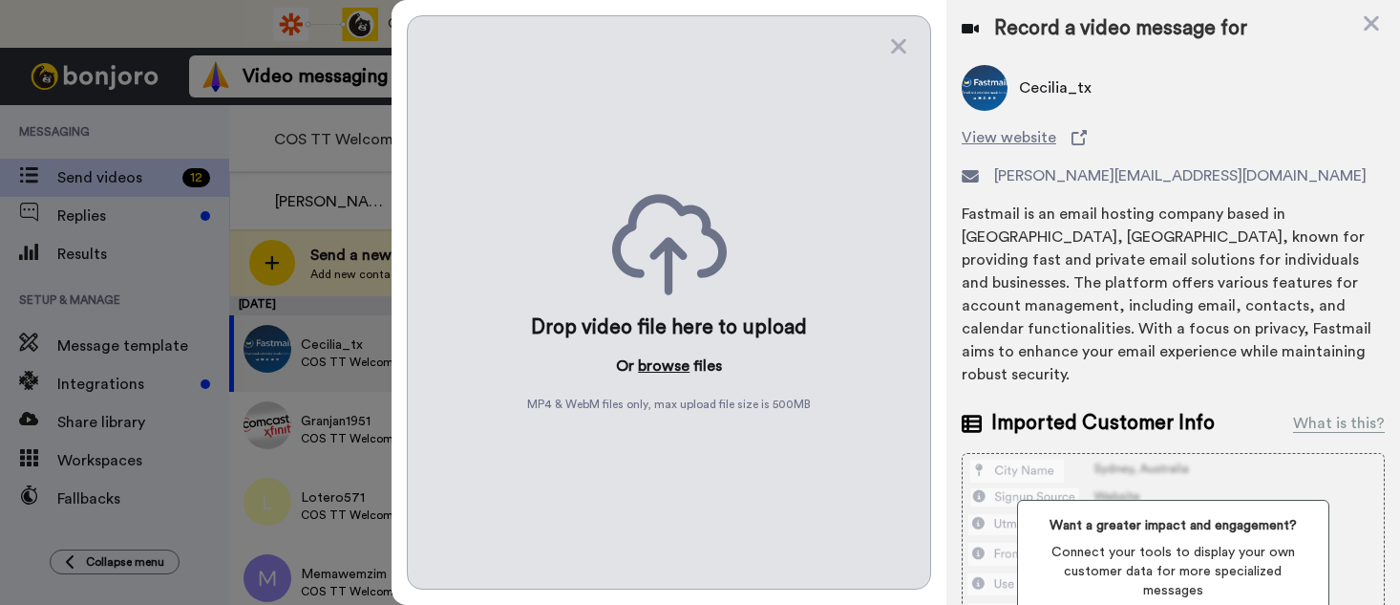
click at [652, 361] on button "browse" at bounding box center [664, 365] width 52 height 23
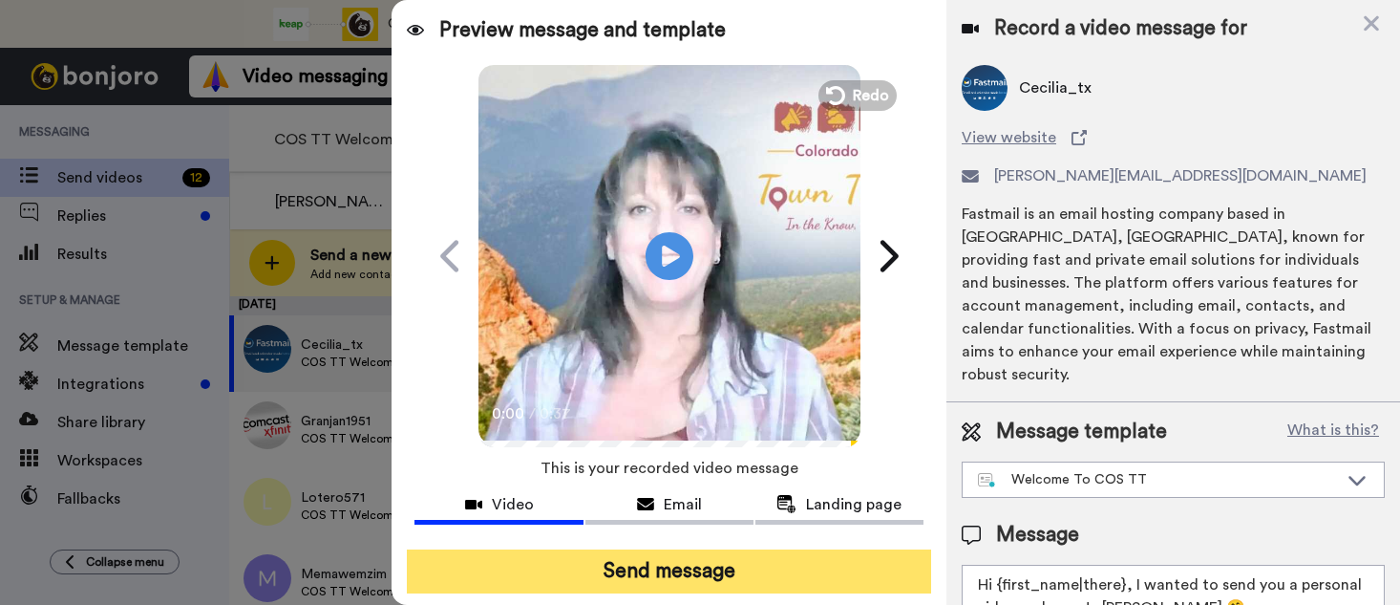
click at [649, 570] on button "Send message" at bounding box center [669, 571] width 524 height 44
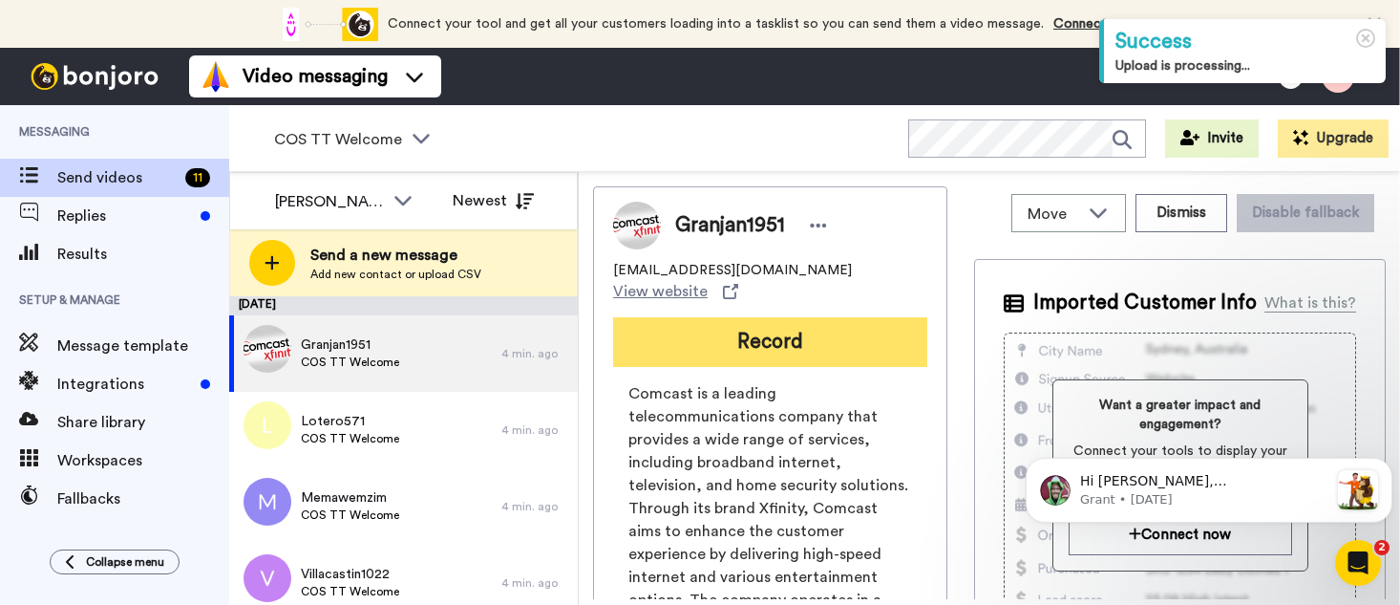
click at [720, 327] on button "Record" at bounding box center [770, 342] width 314 height 50
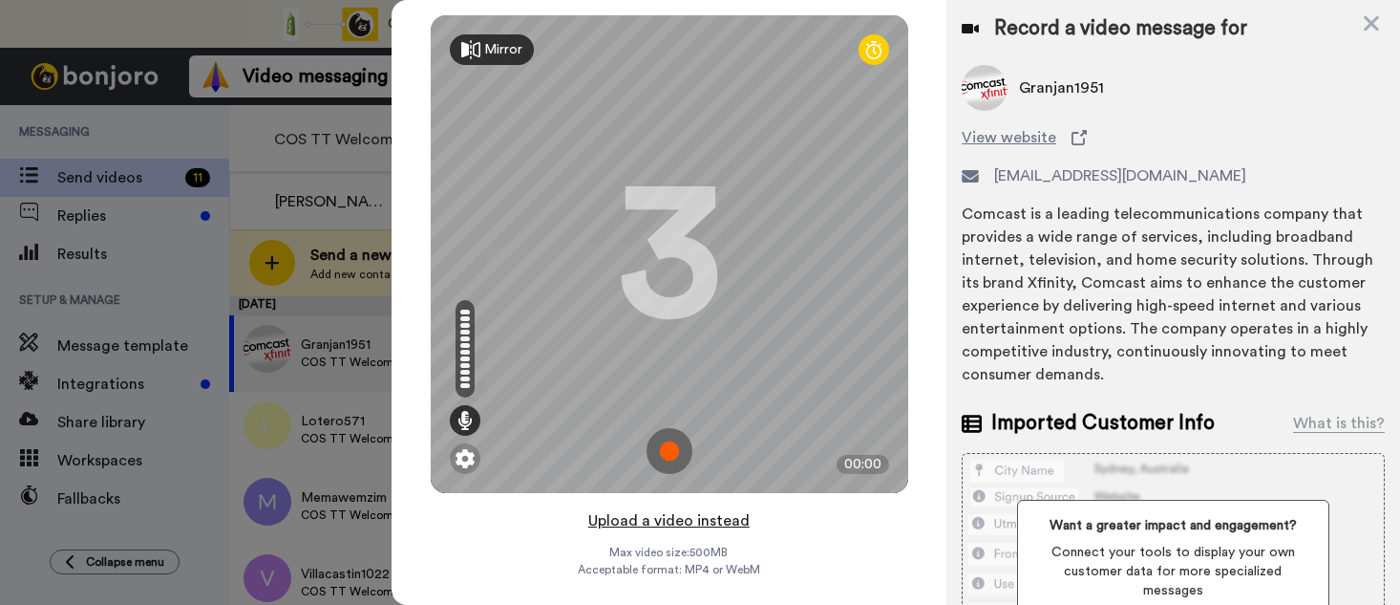
click at [688, 523] on button "Upload a video instead" at bounding box center [669, 520] width 173 height 25
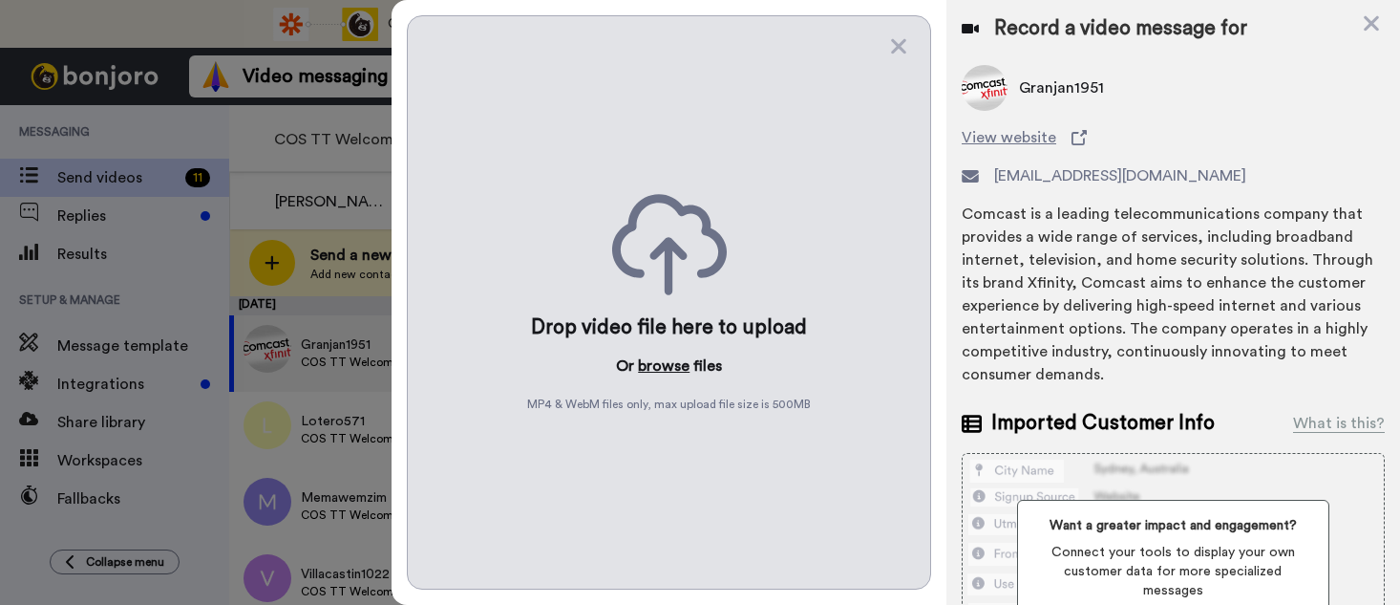
click at [665, 369] on button "browse" at bounding box center [664, 365] width 52 height 23
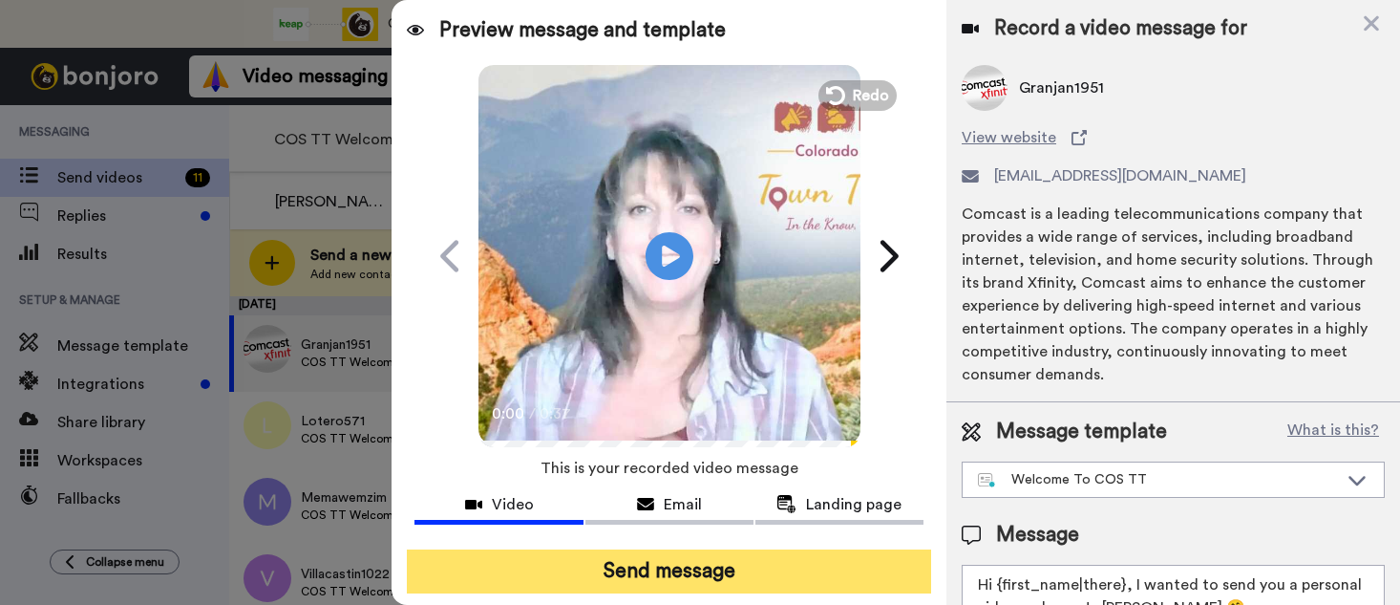
click at [671, 563] on button "Send message" at bounding box center [669, 571] width 524 height 44
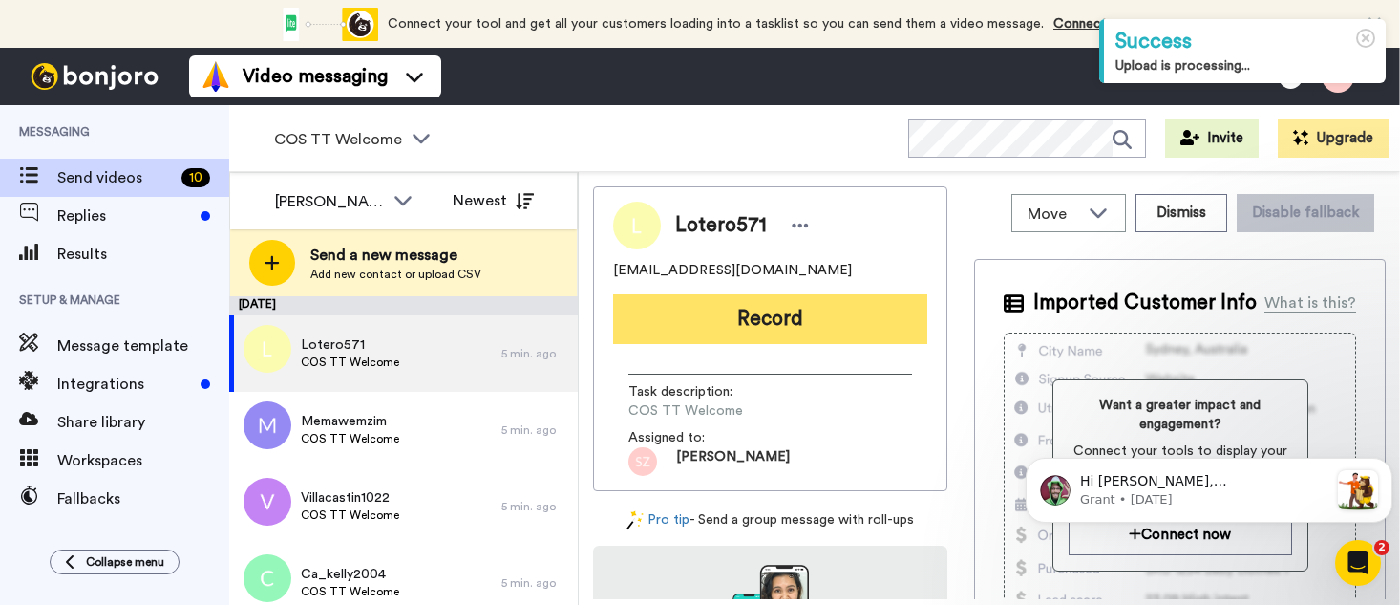
click at [700, 318] on button "Record" at bounding box center [770, 319] width 314 height 50
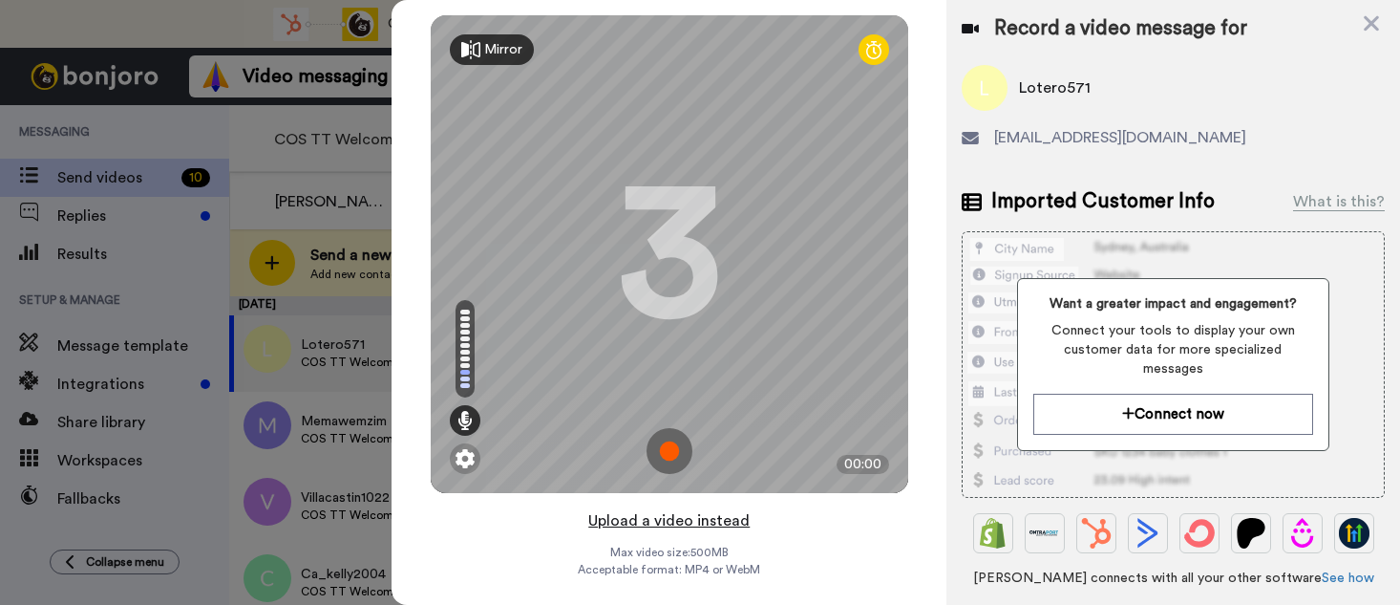
click at [670, 523] on button "Upload a video instead" at bounding box center [669, 520] width 173 height 25
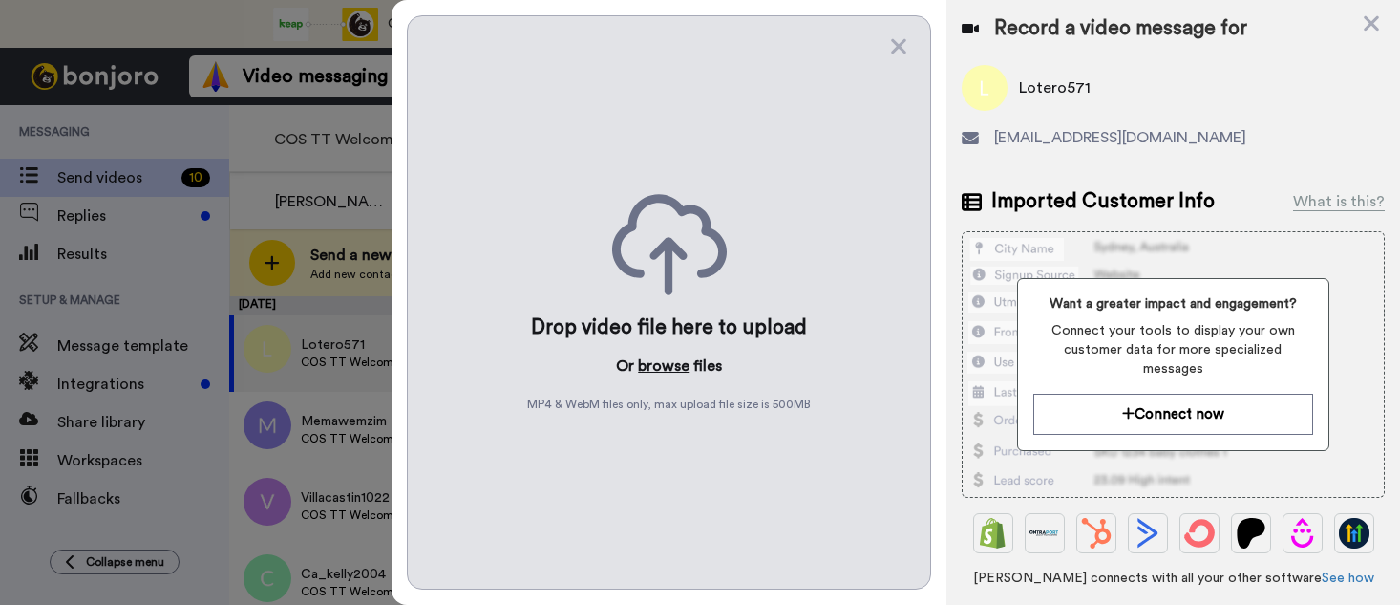
click at [659, 363] on button "browse" at bounding box center [664, 365] width 52 height 23
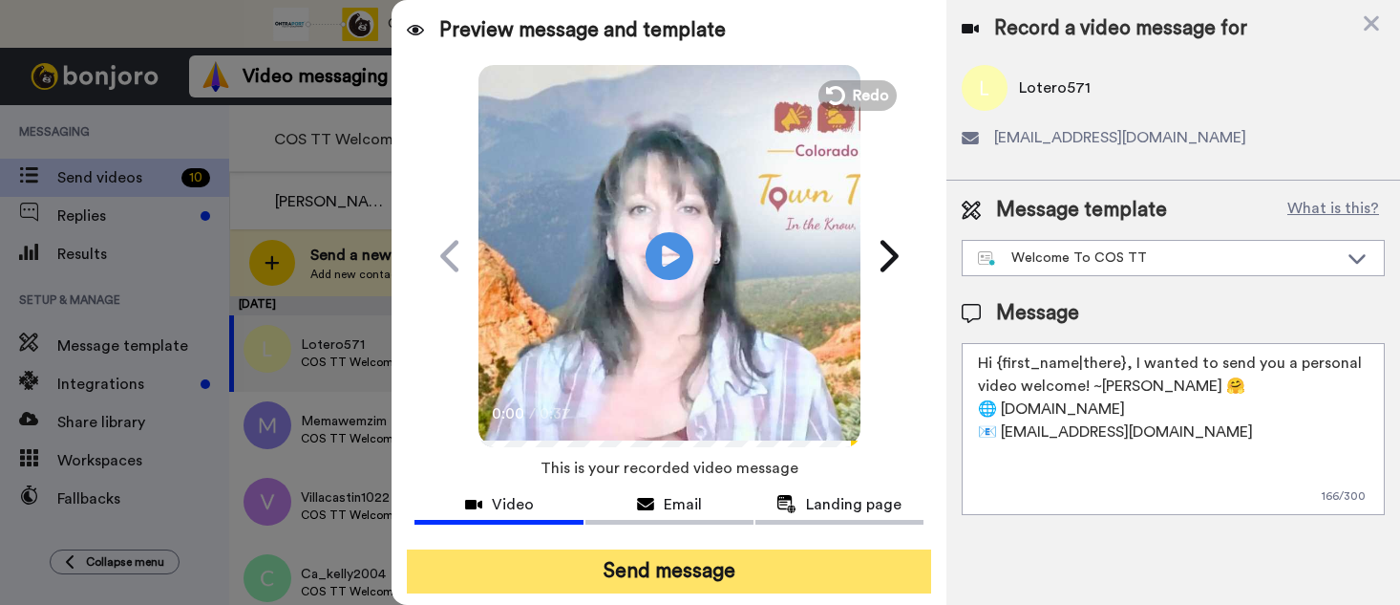
click at [652, 560] on button "Send message" at bounding box center [669, 571] width 524 height 44
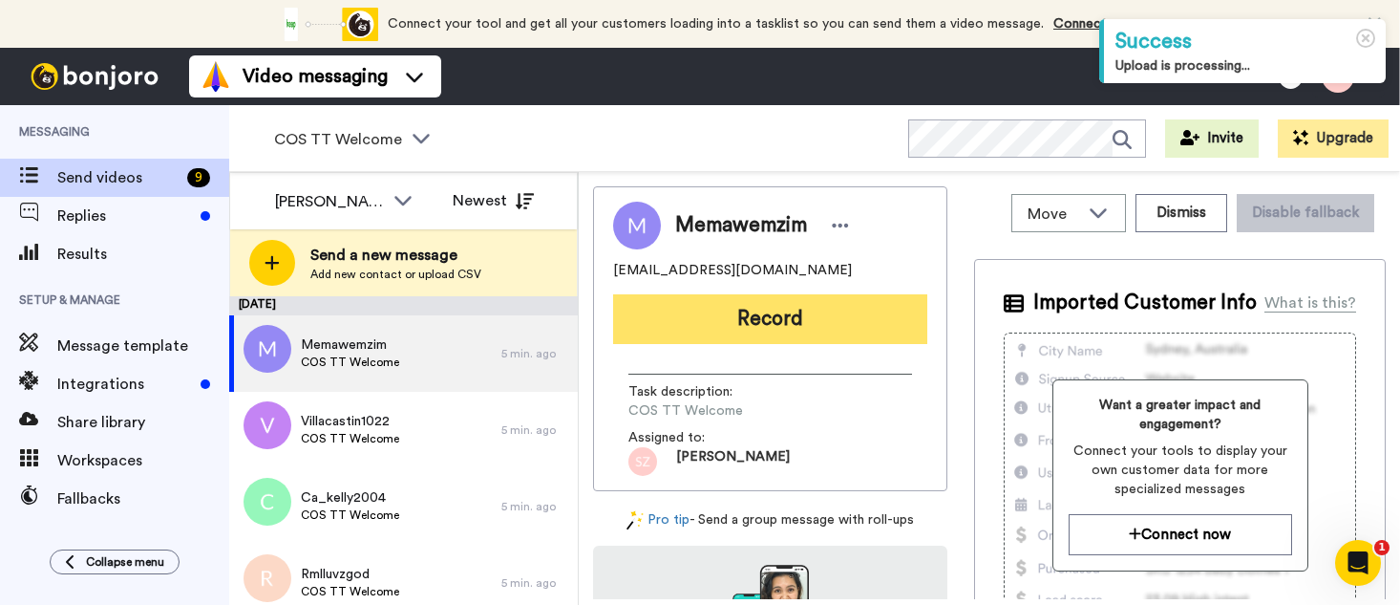
drag, startPoint x: 730, startPoint y: 318, endPoint x: 717, endPoint y: 336, distance: 22.0
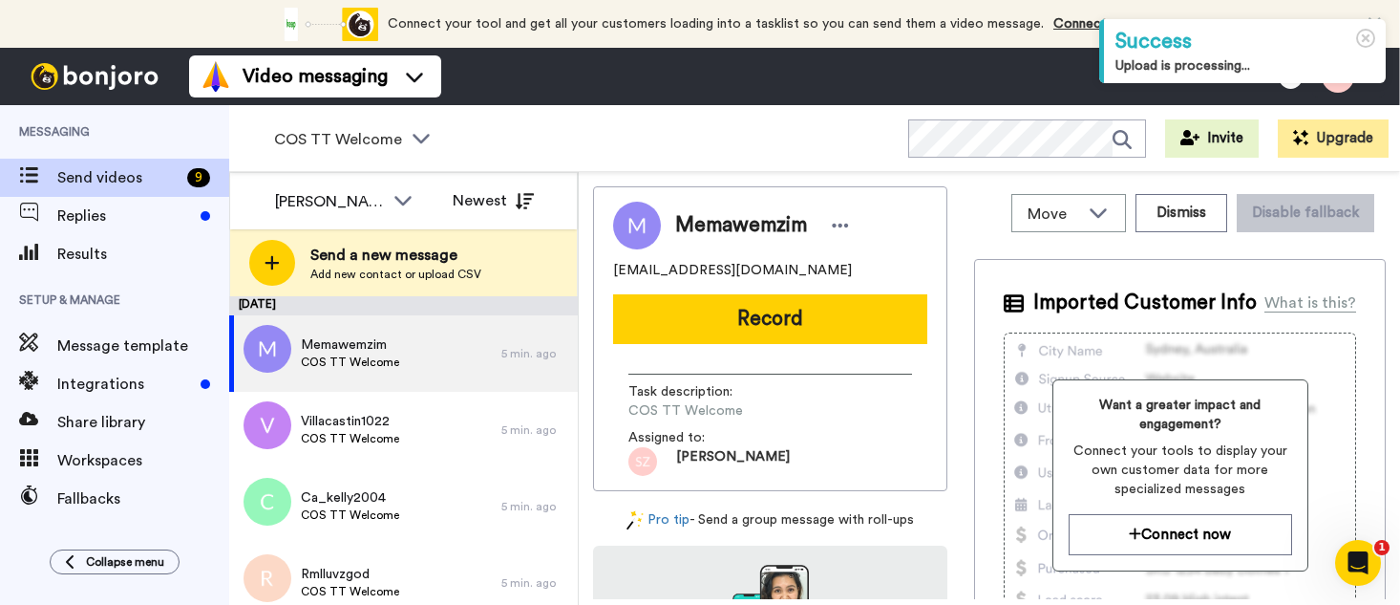
click at [729, 318] on button "Record" at bounding box center [770, 319] width 314 height 50
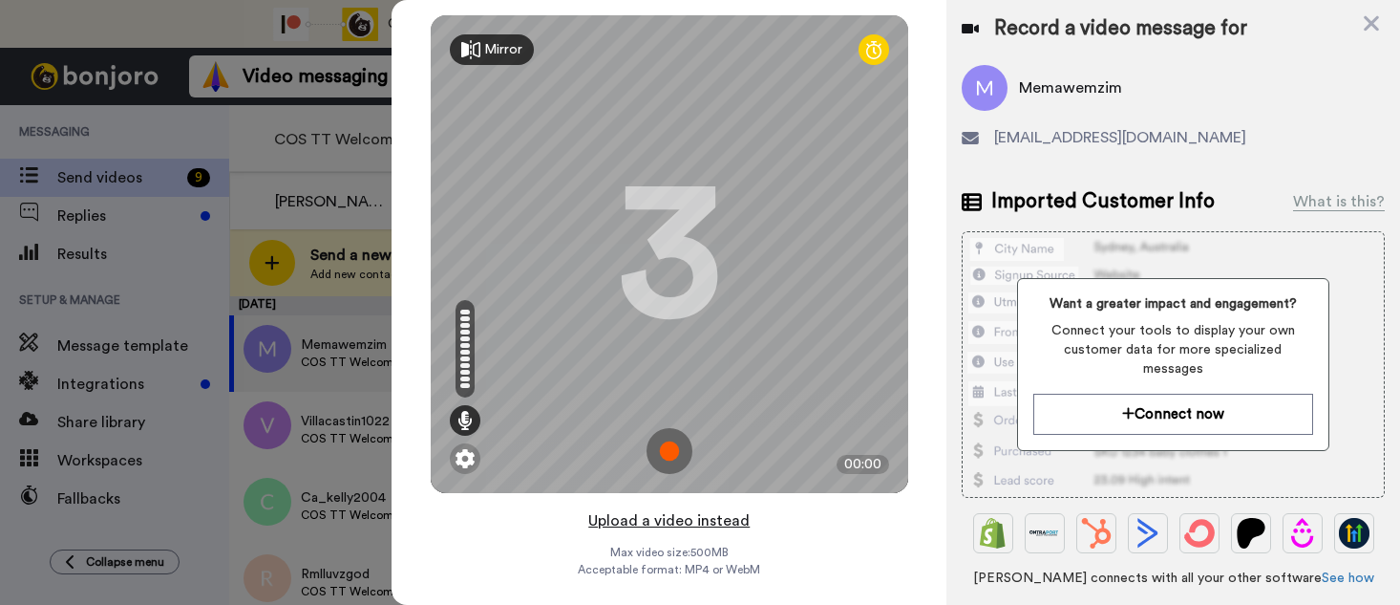
click at [652, 522] on button "Upload a video instead" at bounding box center [669, 520] width 173 height 25
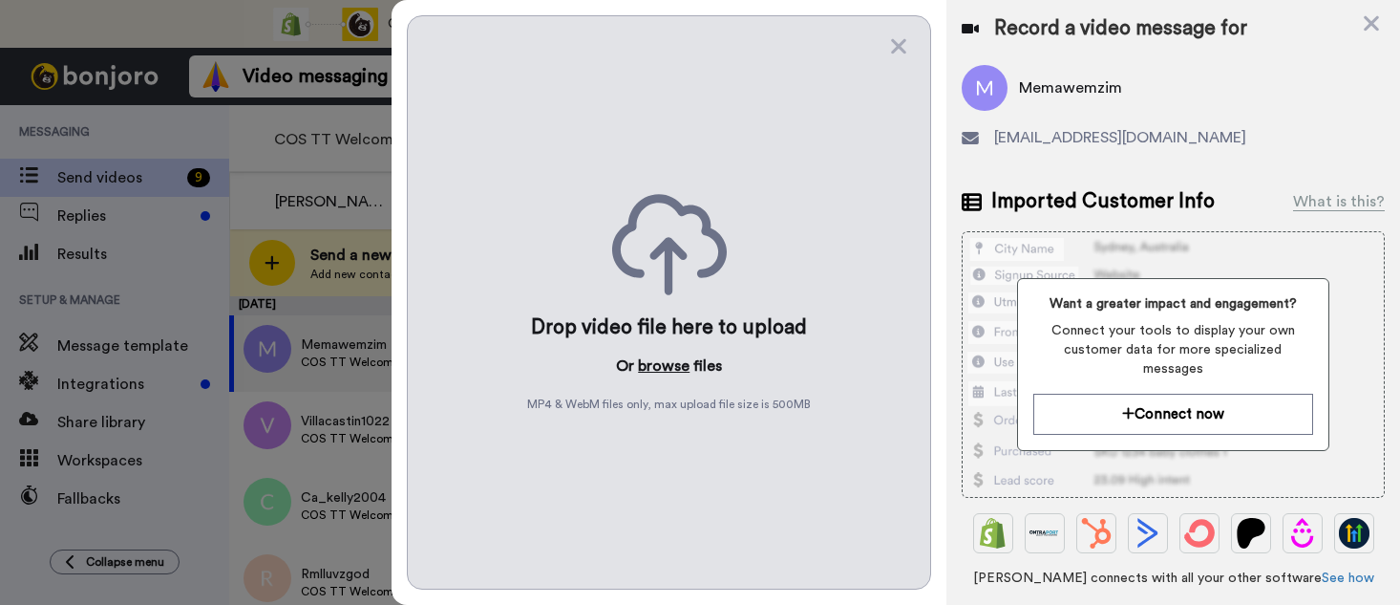
click at [656, 364] on button "browse" at bounding box center [664, 365] width 52 height 23
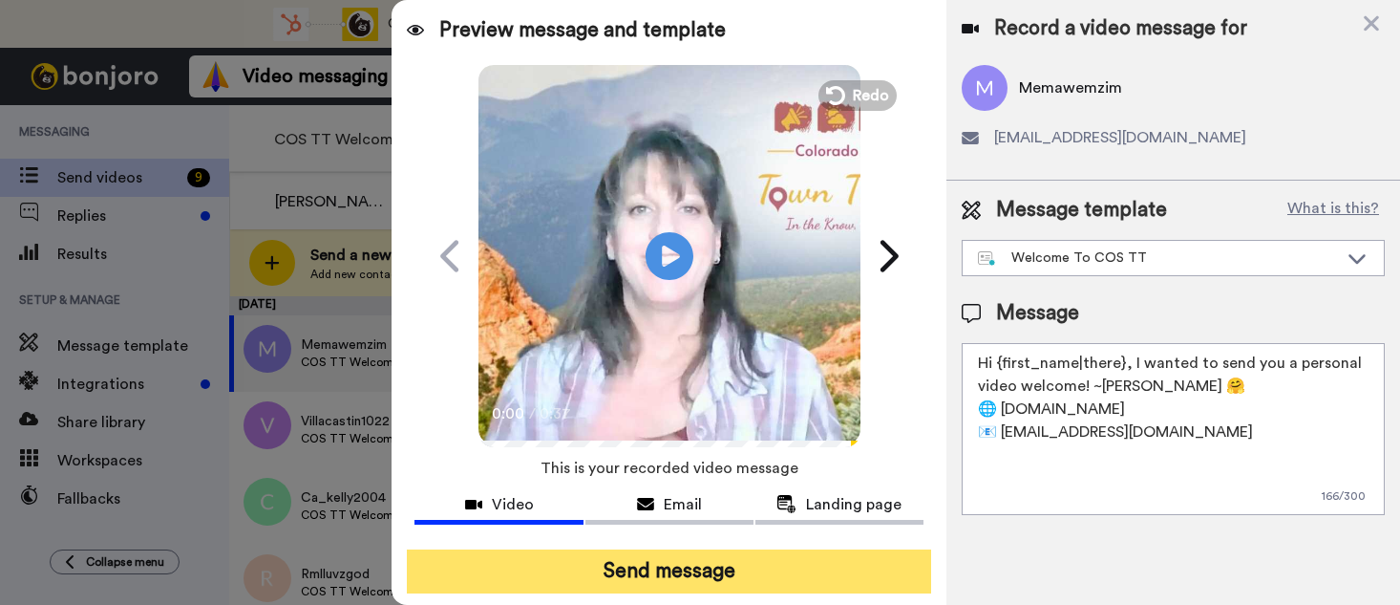
click at [611, 561] on button "Send message" at bounding box center [669, 571] width 524 height 44
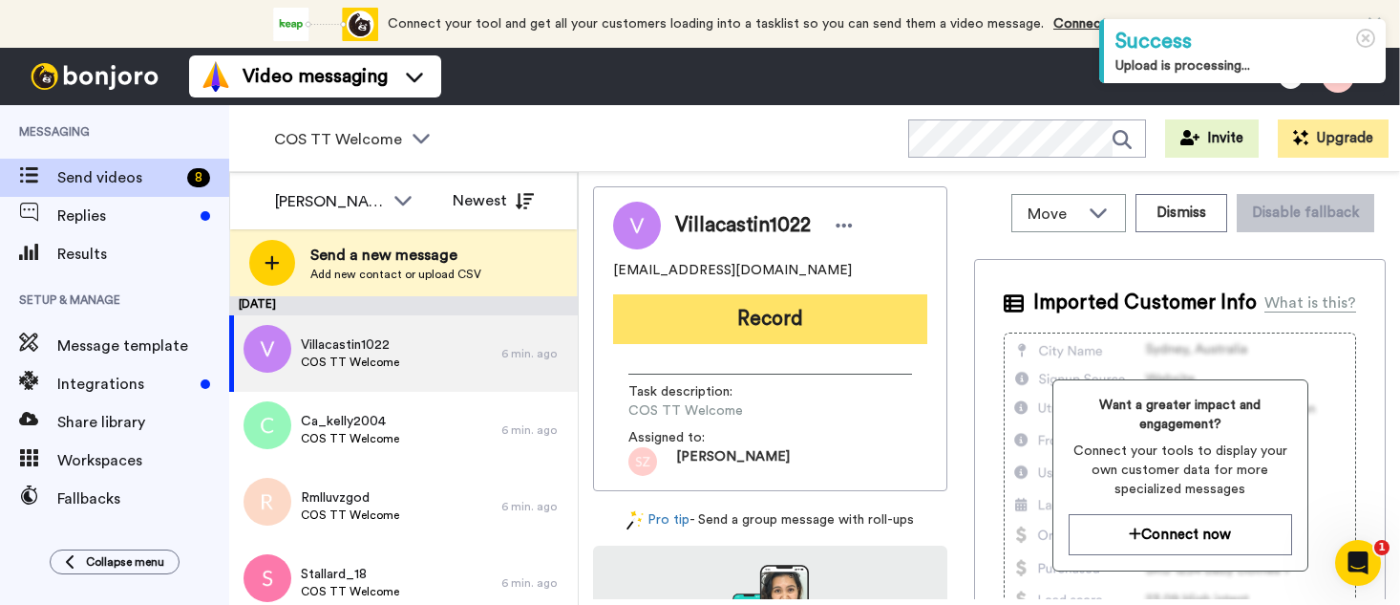
click at [724, 318] on button "Record" at bounding box center [770, 319] width 314 height 50
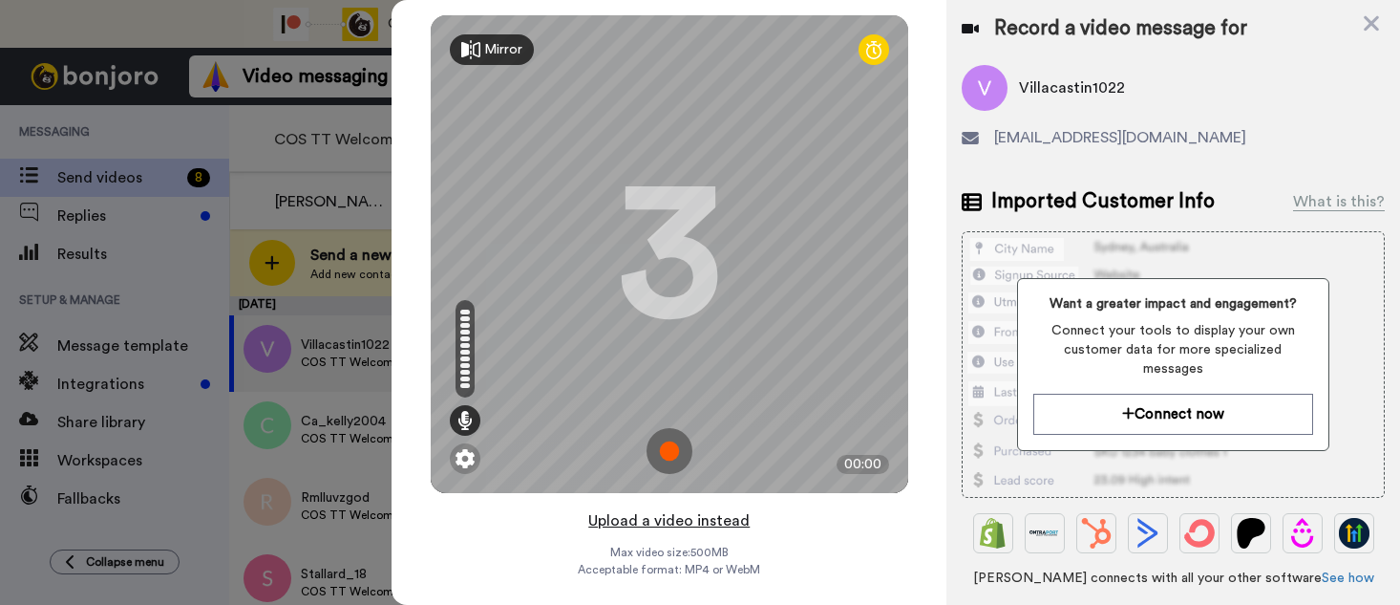
click at [681, 523] on button "Upload a video instead" at bounding box center [669, 520] width 173 height 25
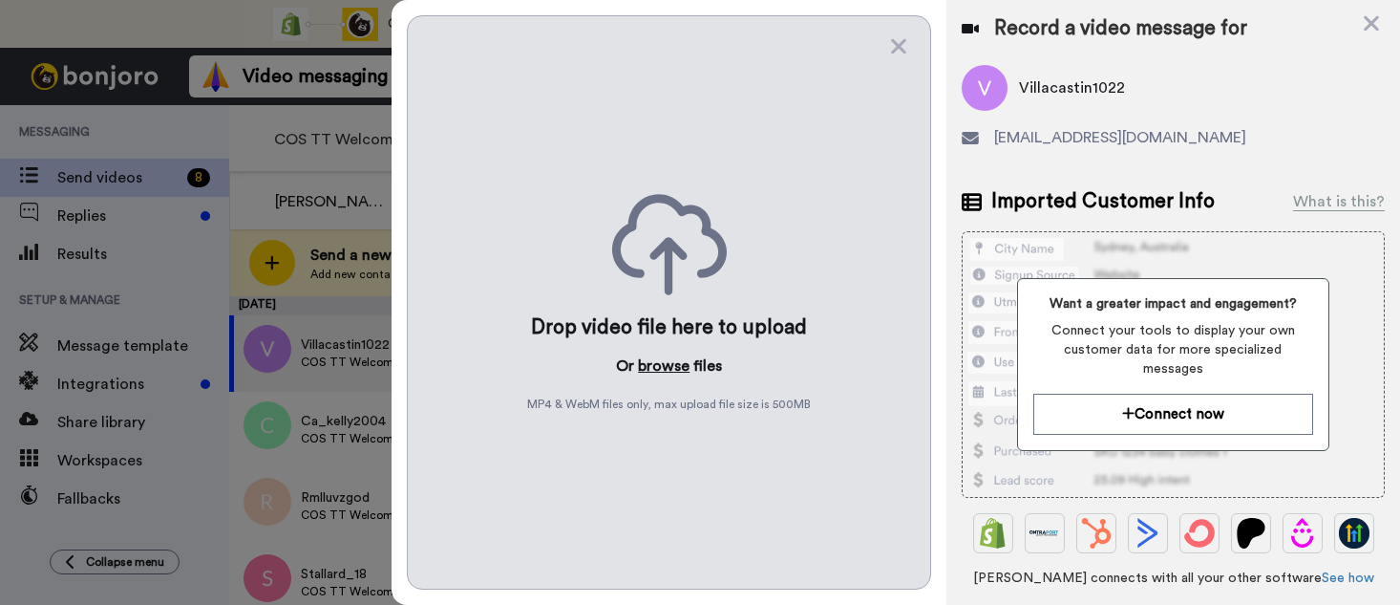
click at [660, 362] on button "browse" at bounding box center [664, 365] width 52 height 23
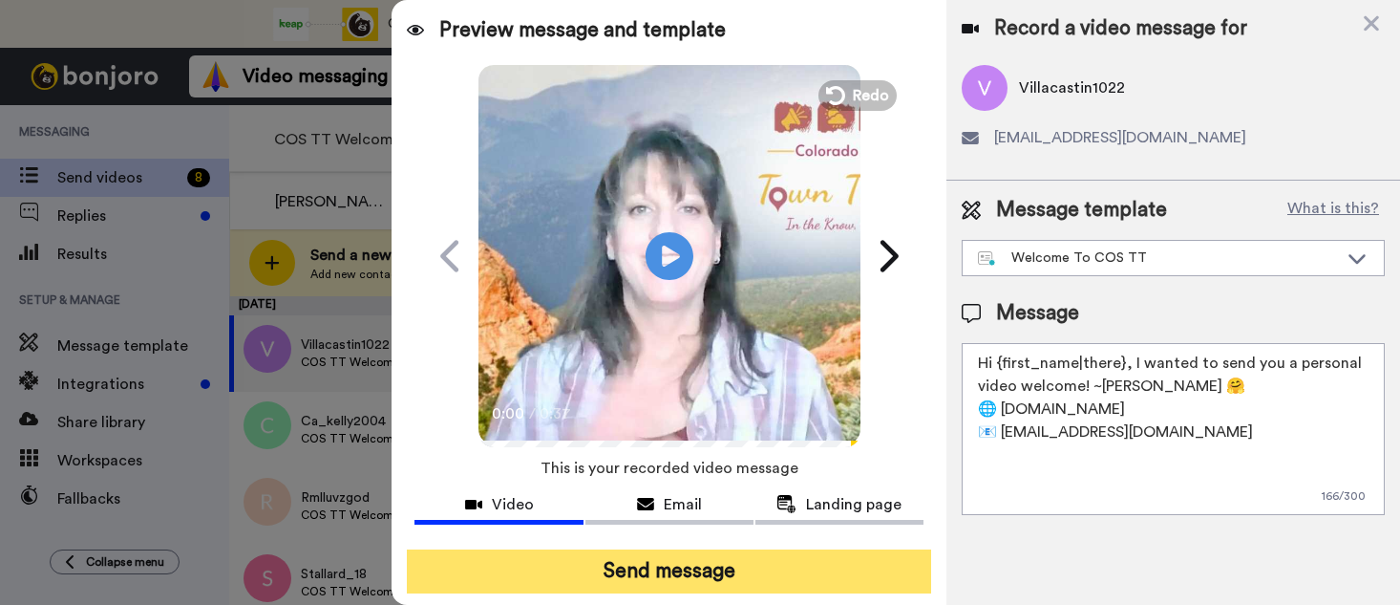
click at [656, 565] on button "Send message" at bounding box center [669, 571] width 524 height 44
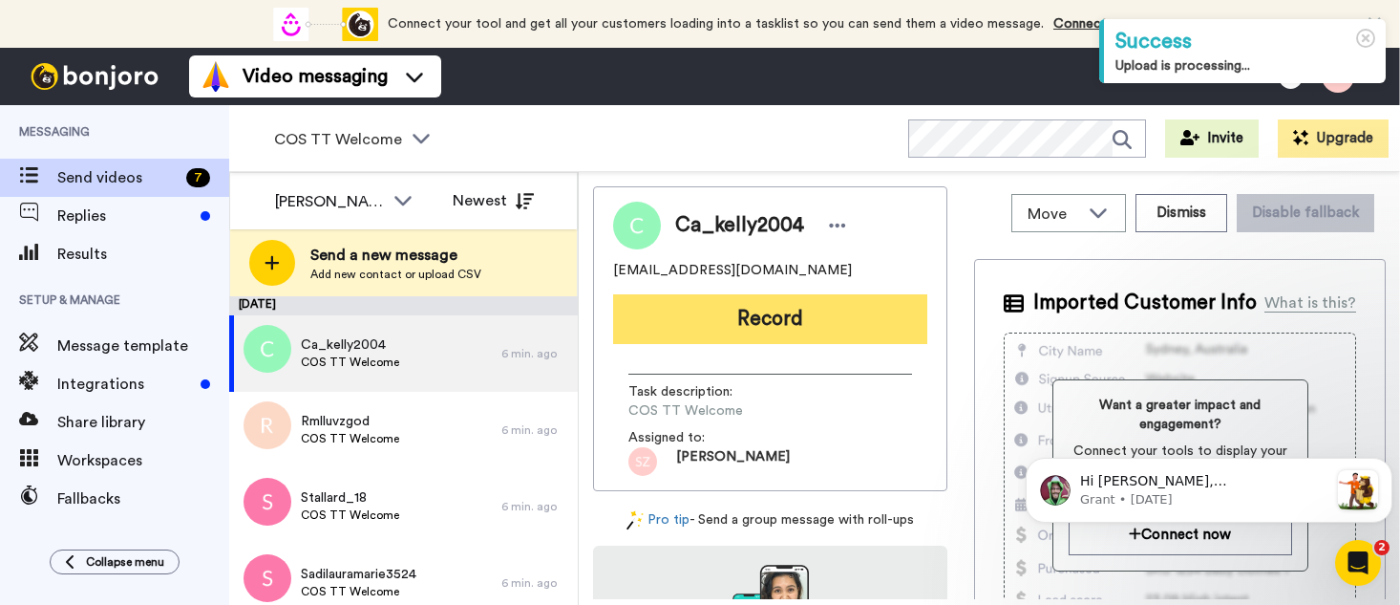
click at [703, 315] on button "Record" at bounding box center [770, 319] width 314 height 50
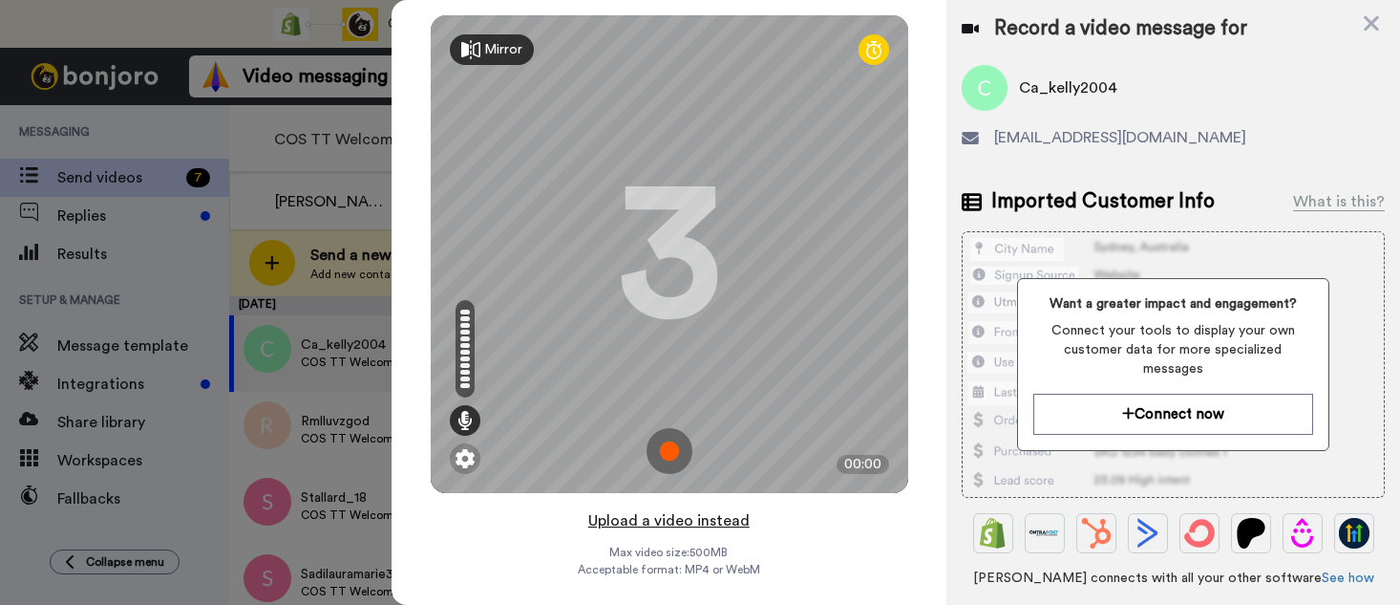
click at [649, 523] on button "Upload a video instead" at bounding box center [669, 520] width 173 height 25
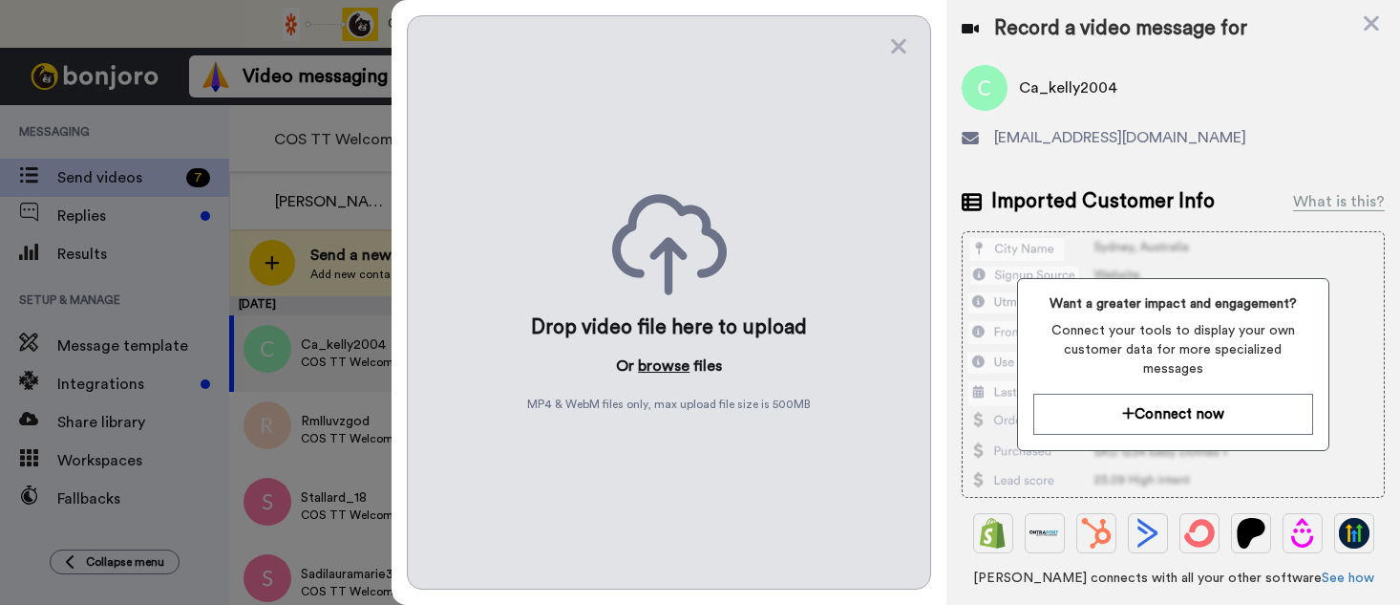
click at [661, 361] on button "browse" at bounding box center [664, 365] width 52 height 23
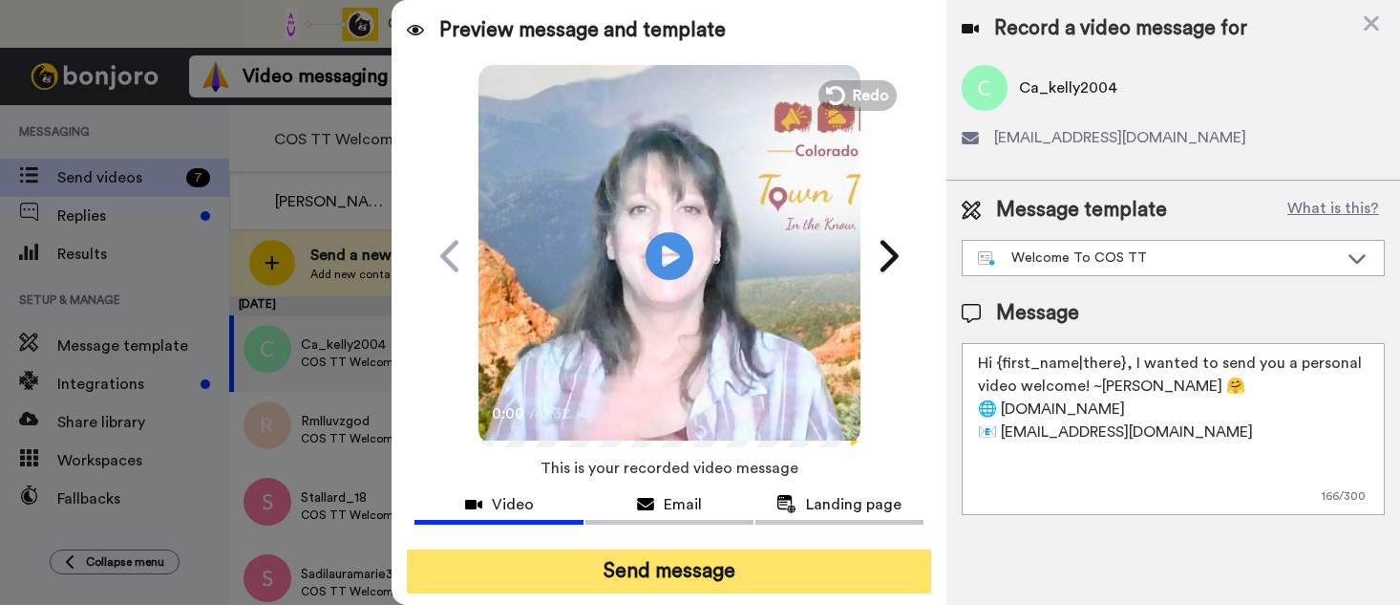
click at [636, 570] on button "Send message" at bounding box center [669, 571] width 524 height 44
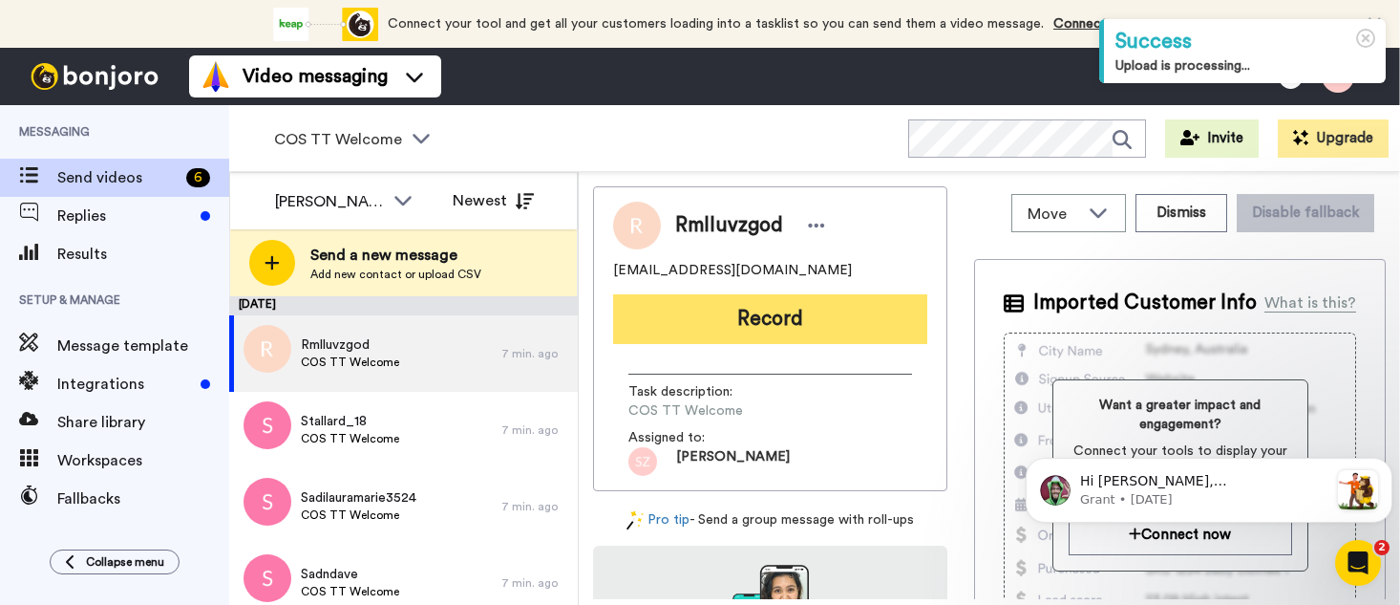
click at [711, 321] on button "Record" at bounding box center [770, 319] width 314 height 50
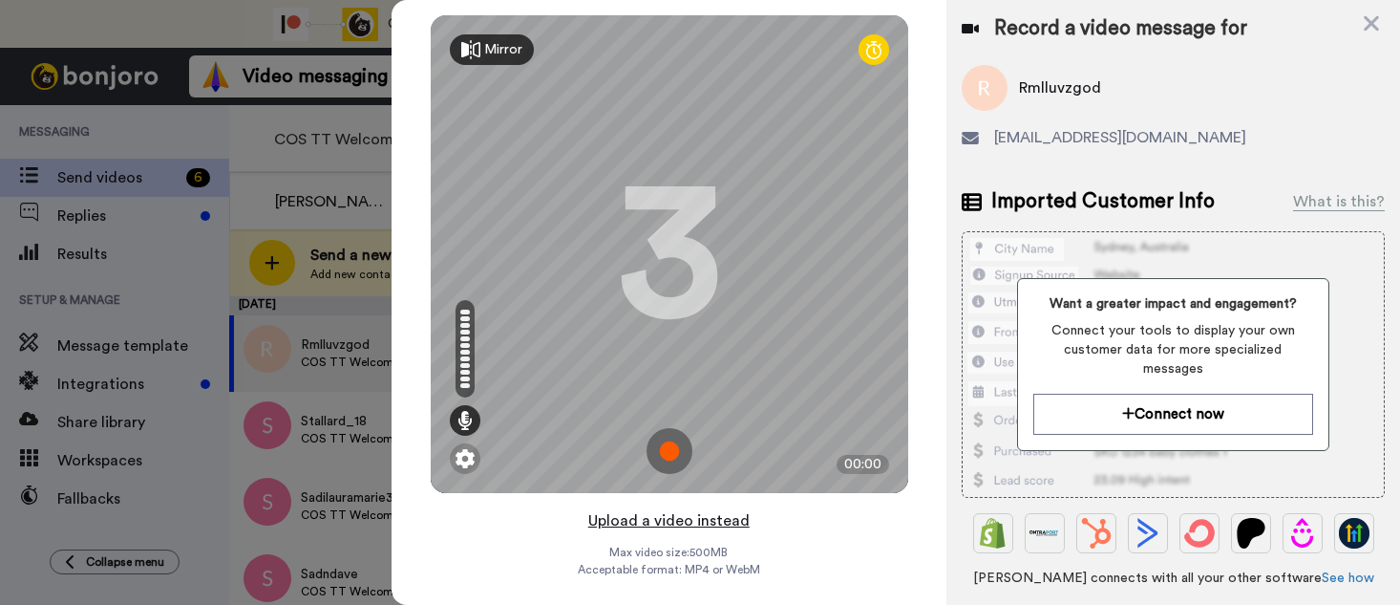
click at [660, 523] on button "Upload a video instead" at bounding box center [669, 520] width 173 height 25
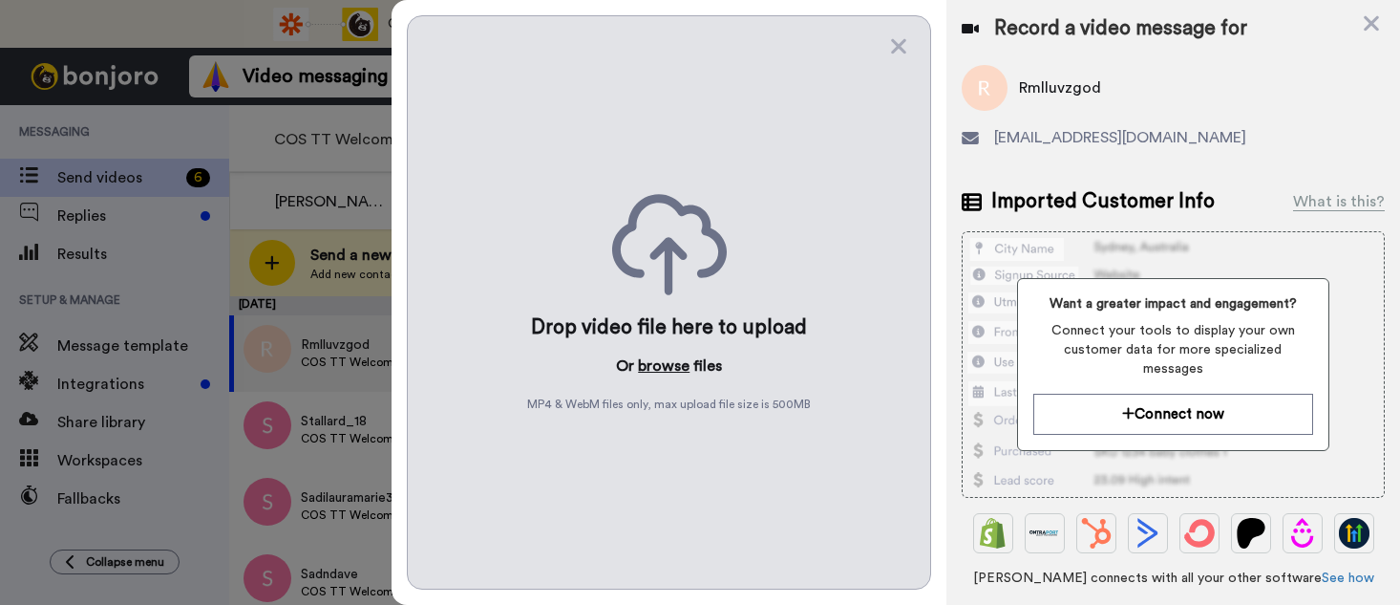
click at [653, 367] on button "browse" at bounding box center [664, 365] width 52 height 23
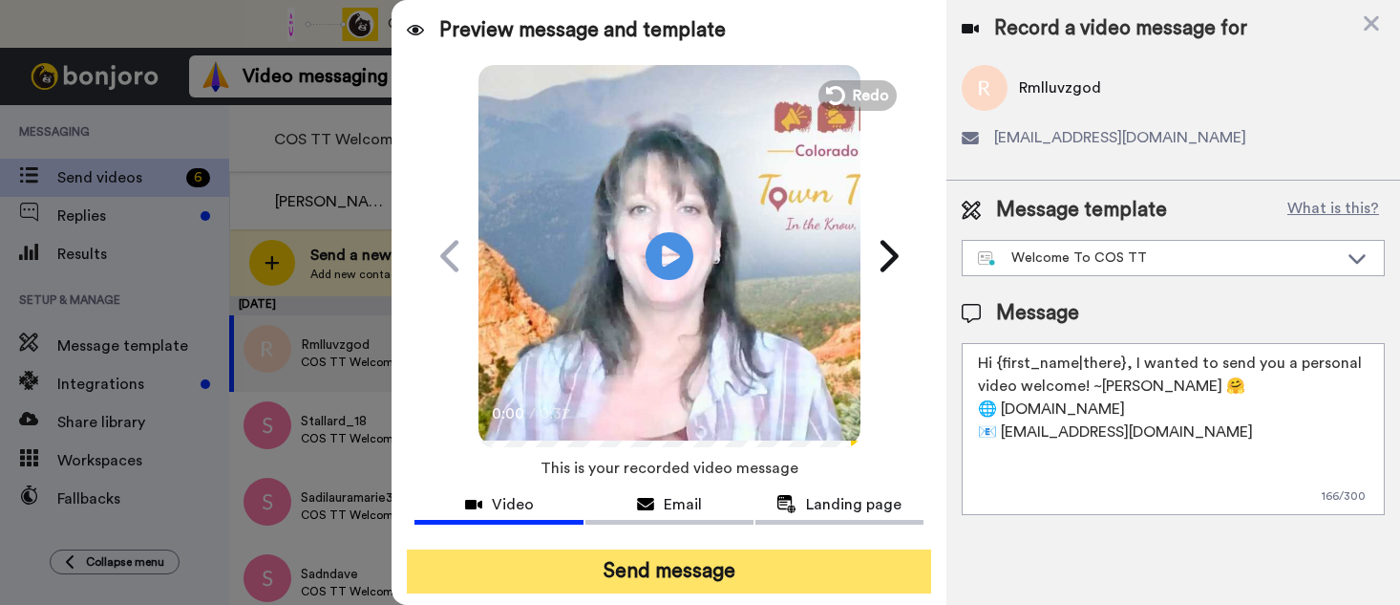
click at [634, 563] on button "Send message" at bounding box center [669, 571] width 524 height 44
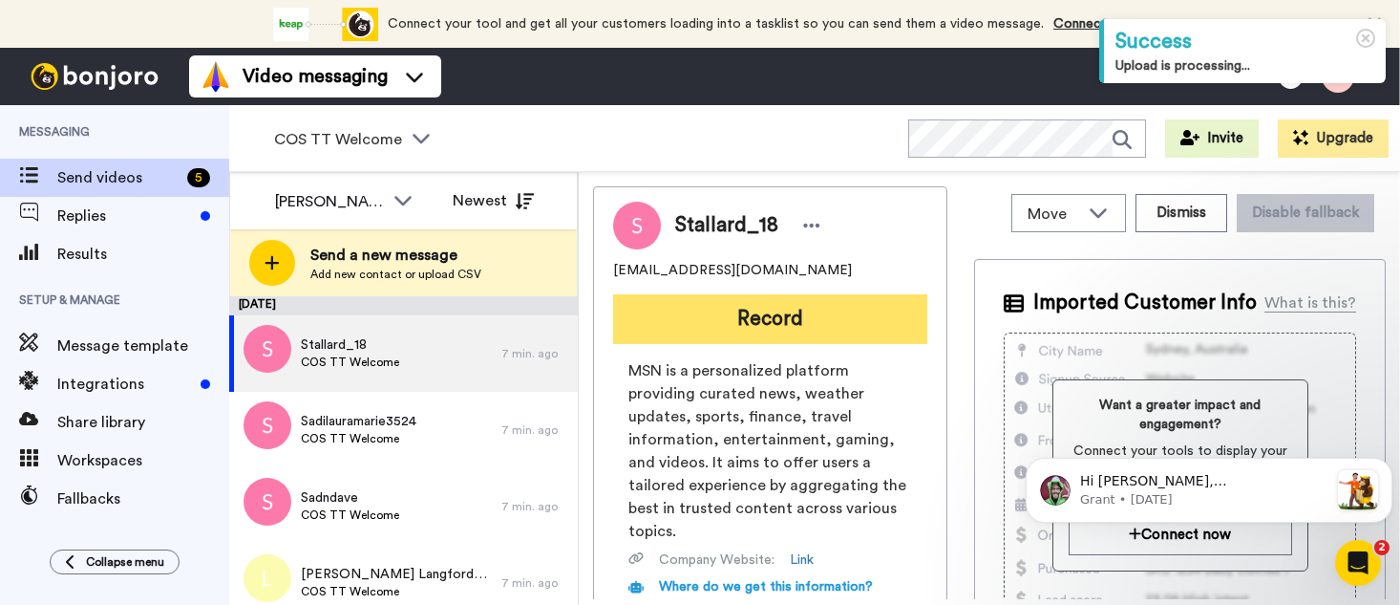
click at [737, 324] on button "Record" at bounding box center [770, 319] width 314 height 50
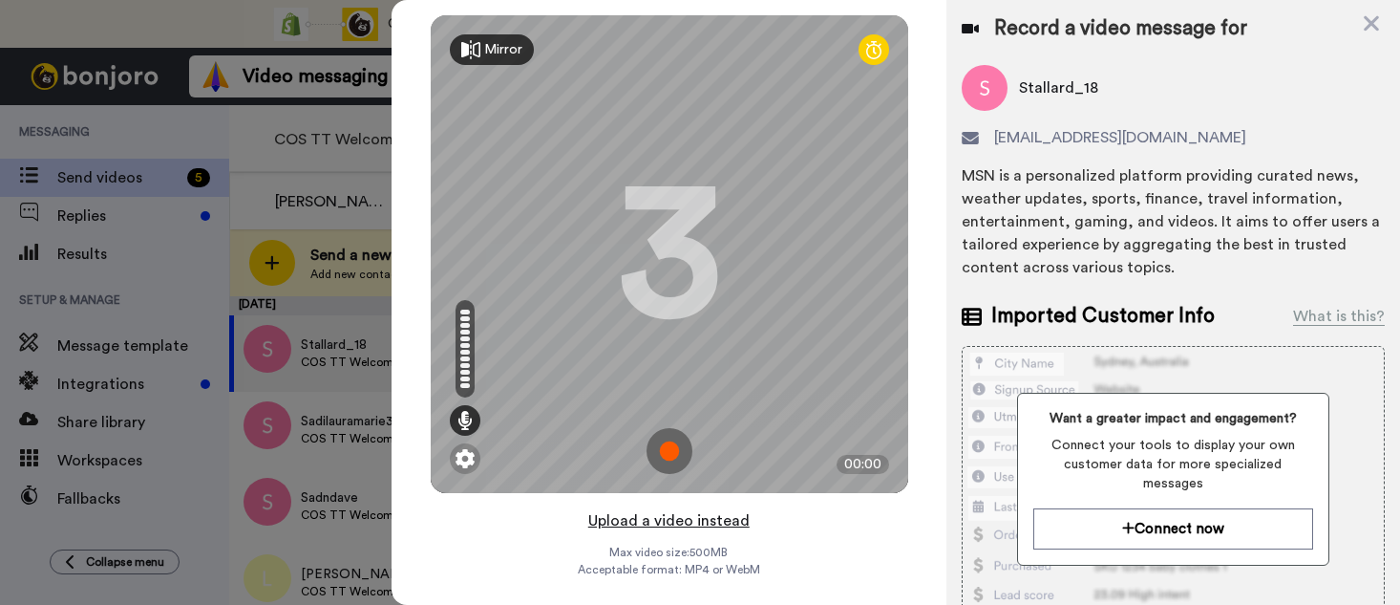
click at [642, 525] on button "Upload a video instead" at bounding box center [669, 520] width 173 height 25
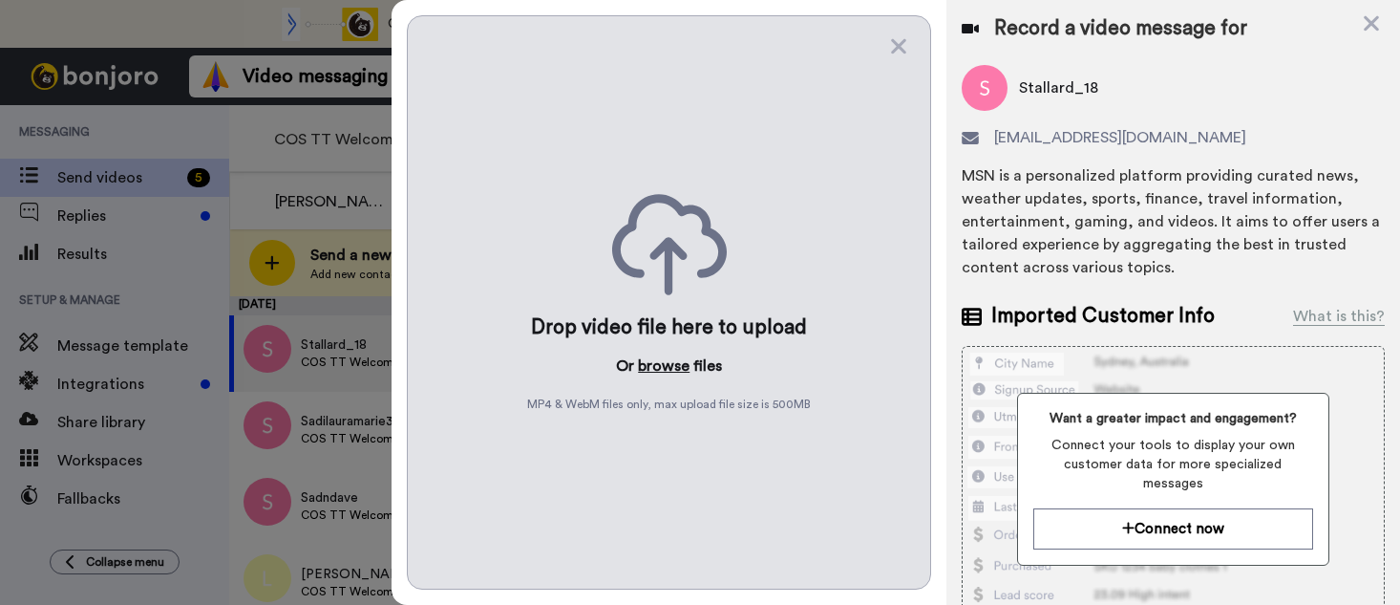
click at [656, 365] on button "browse" at bounding box center [664, 365] width 52 height 23
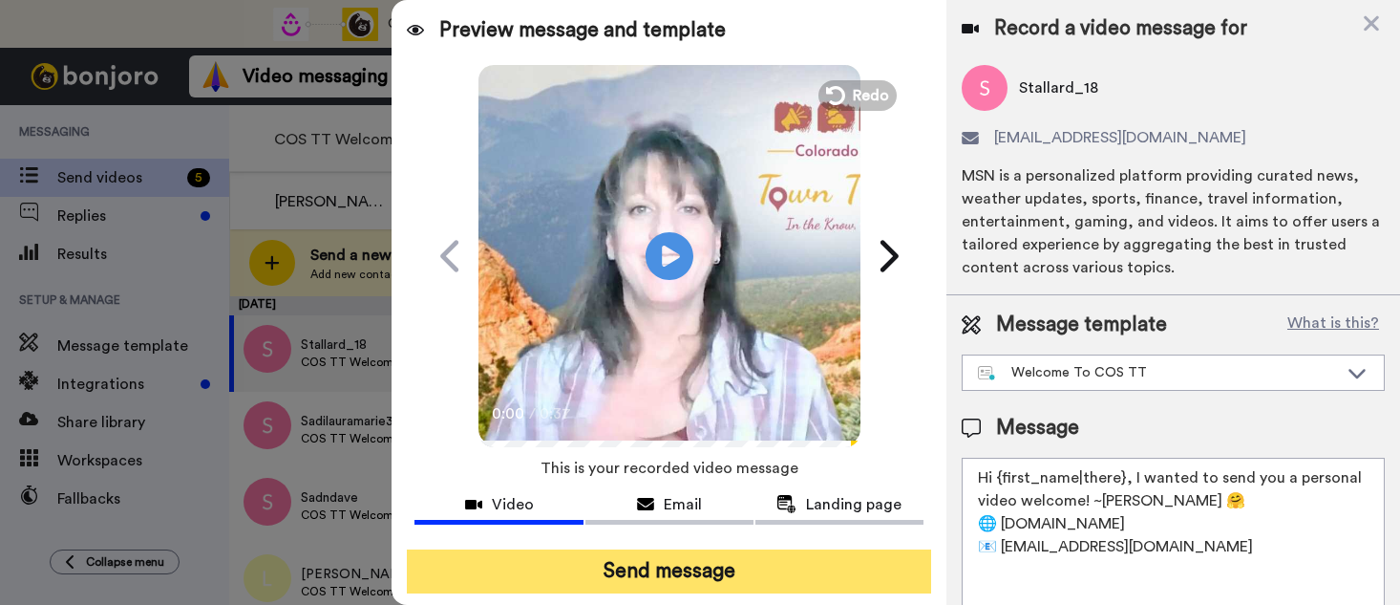
click at [677, 565] on button "Send message" at bounding box center [669, 571] width 524 height 44
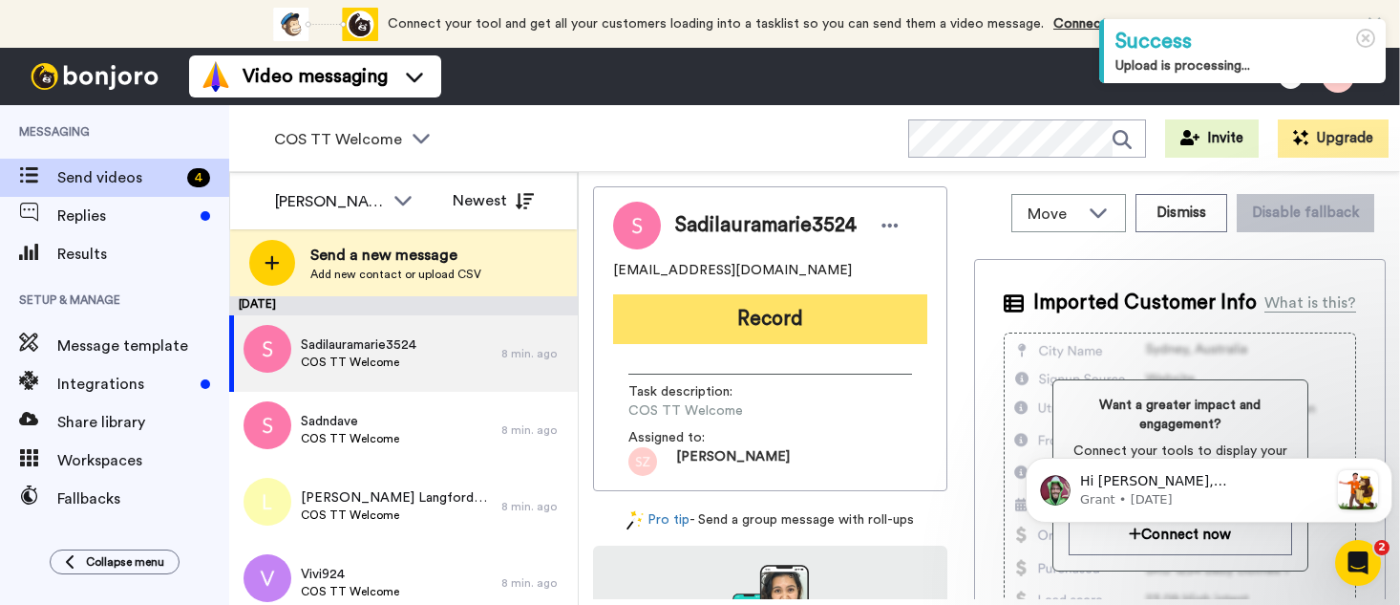
click at [738, 330] on button "Record" at bounding box center [770, 319] width 314 height 50
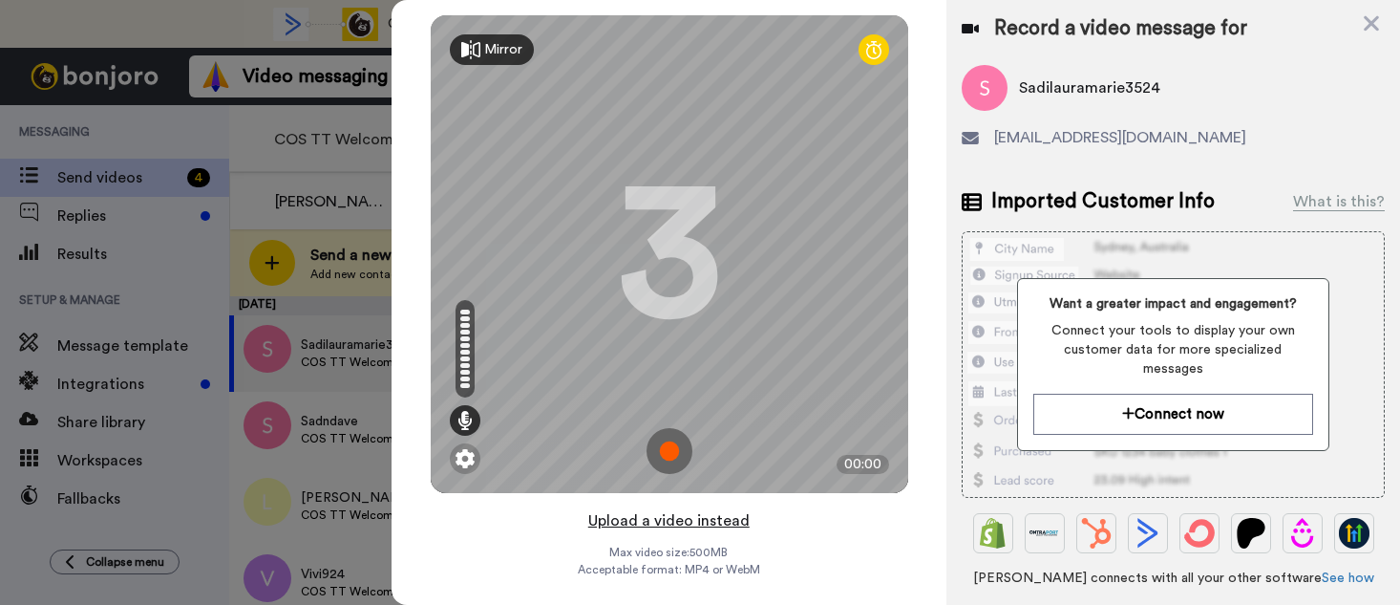
click at [642, 523] on button "Upload a video instead" at bounding box center [669, 520] width 173 height 25
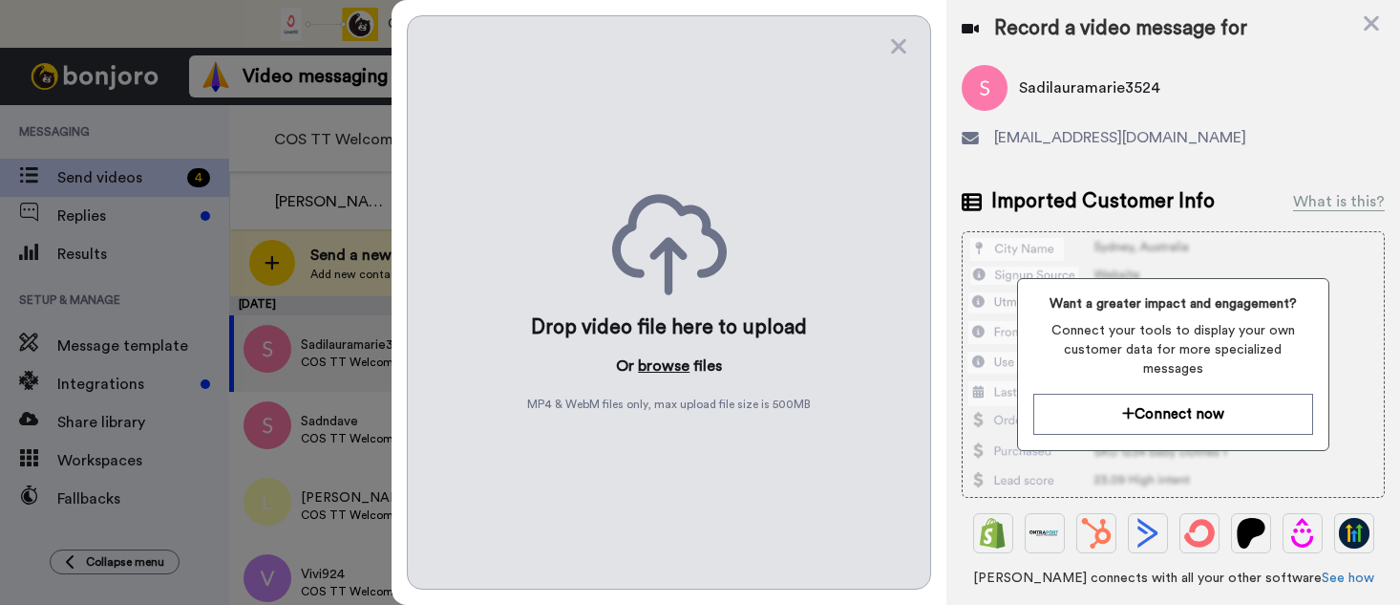
click at [668, 363] on button "browse" at bounding box center [664, 365] width 52 height 23
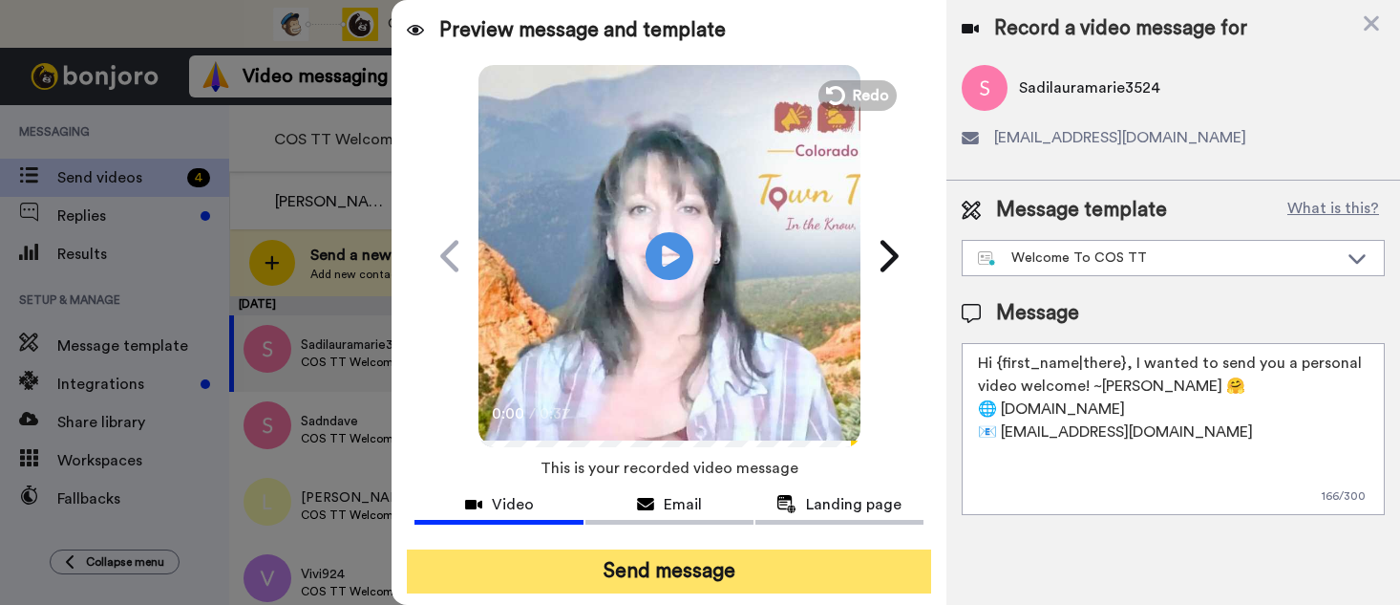
click at [654, 574] on button "Send message" at bounding box center [669, 571] width 524 height 44
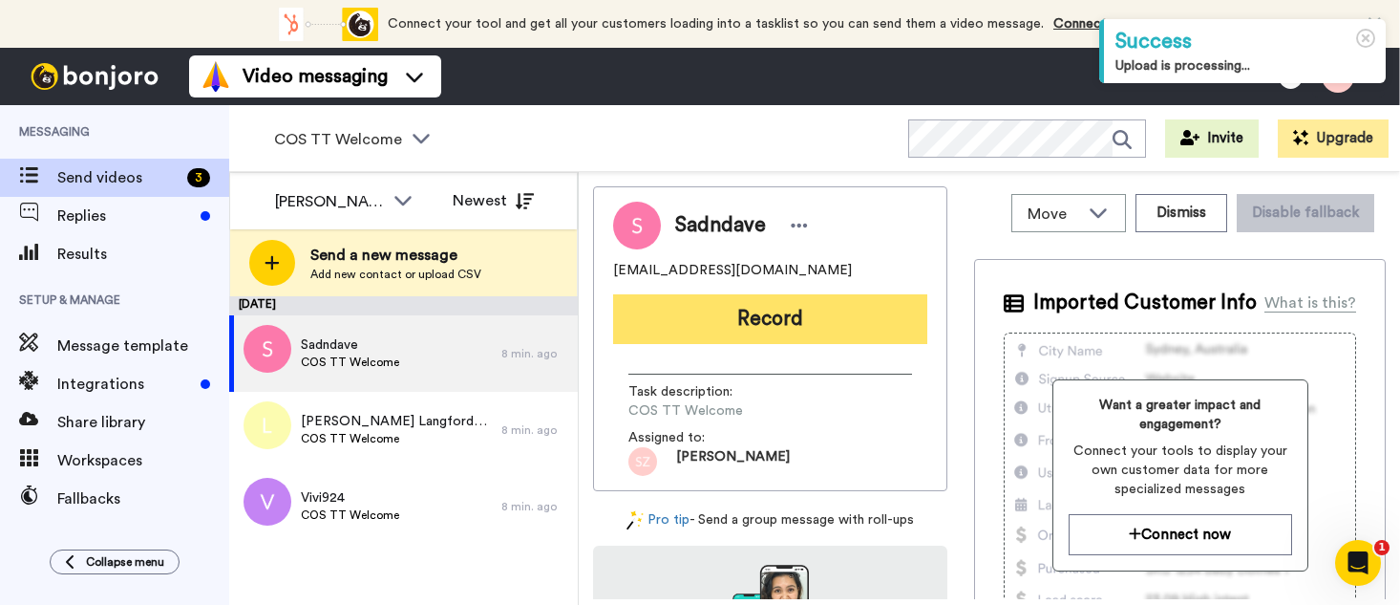
click at [762, 311] on button "Record" at bounding box center [770, 319] width 314 height 50
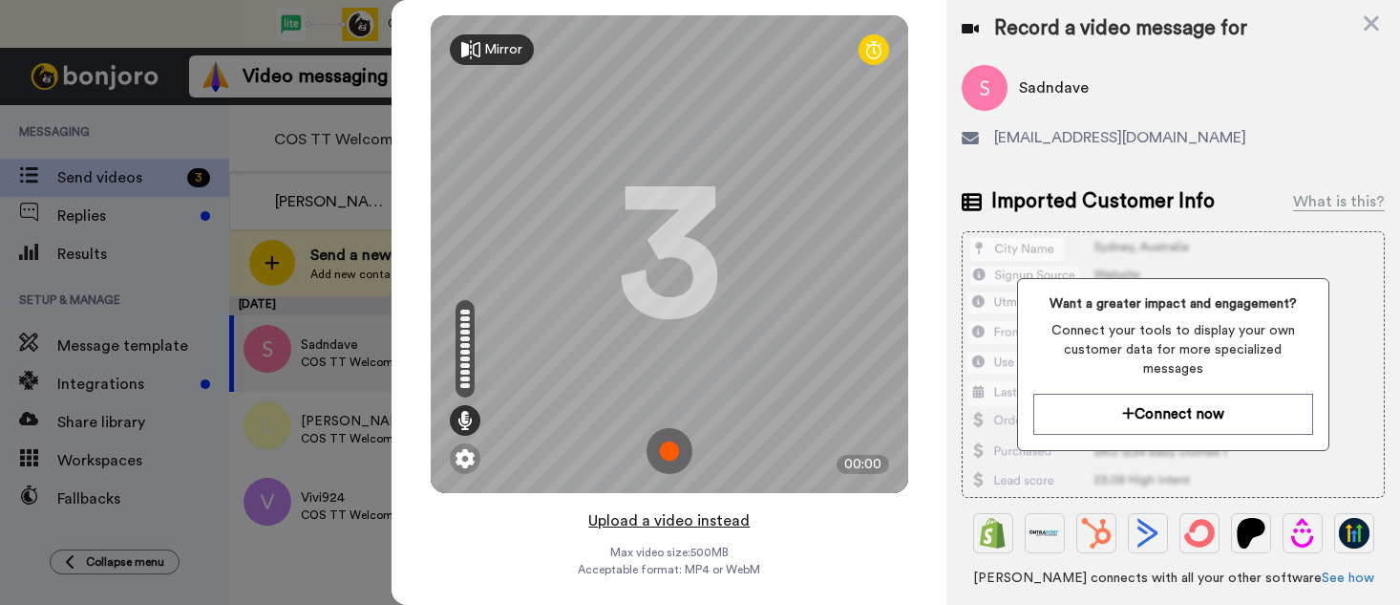
click at [664, 520] on button "Upload a video instead" at bounding box center [669, 520] width 173 height 25
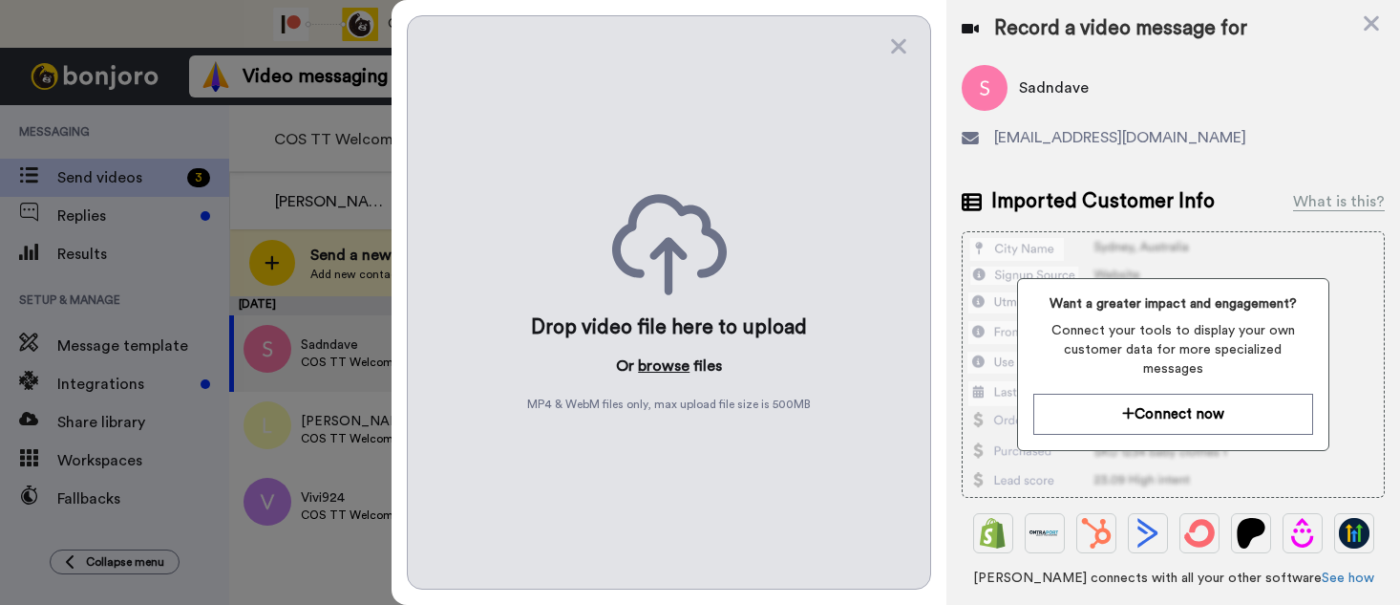
click at [663, 366] on button "browse" at bounding box center [664, 365] width 52 height 23
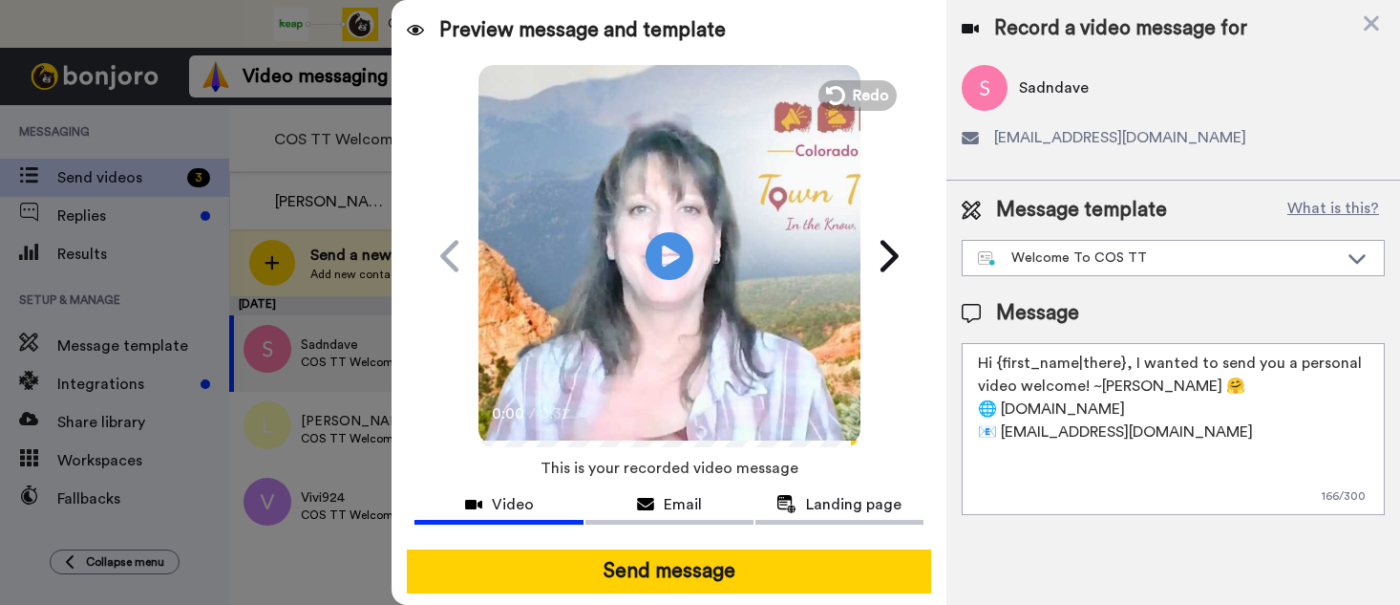
drag, startPoint x: 649, startPoint y: 560, endPoint x: 618, endPoint y: 528, distance: 43.9
click at [649, 561] on button "Send message" at bounding box center [669, 571] width 524 height 44
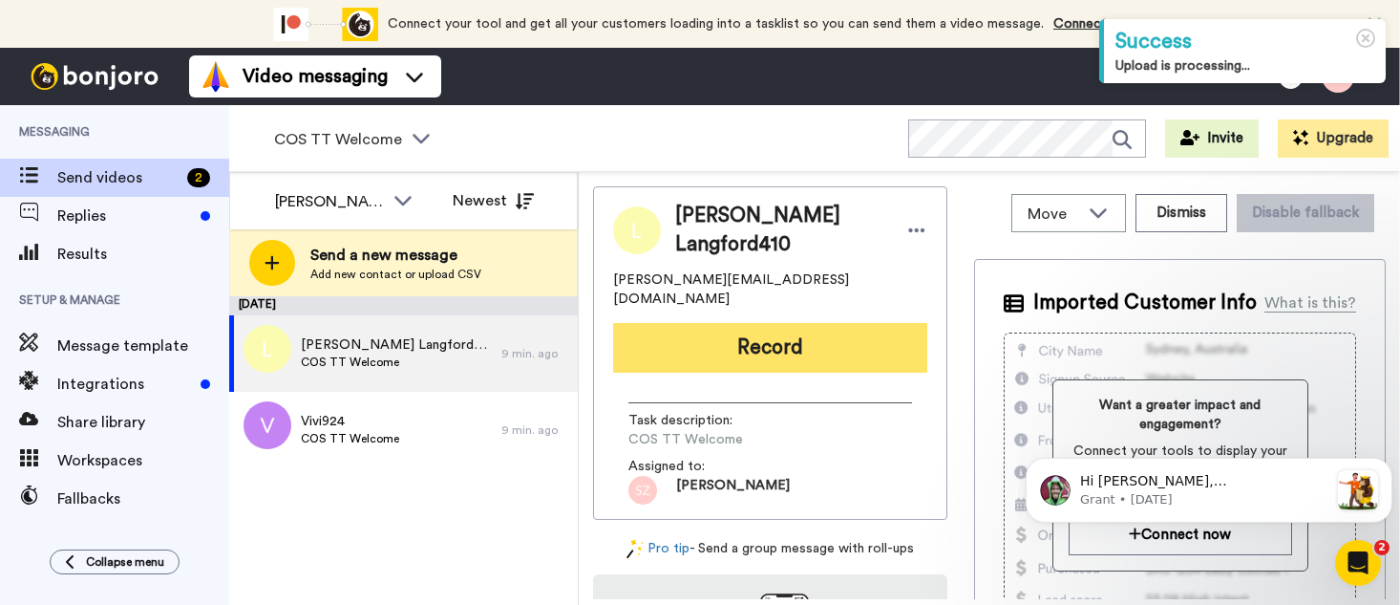
click at [703, 323] on button "Record" at bounding box center [770, 348] width 314 height 50
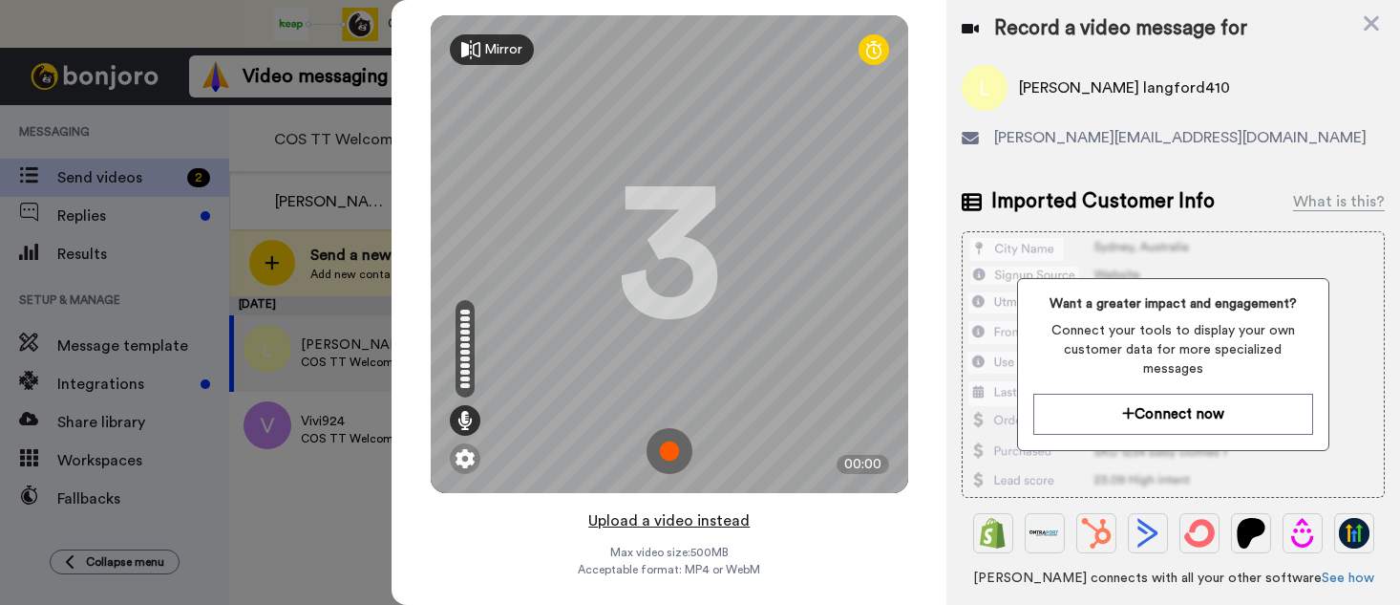
click at [692, 522] on button "Upload a video instead" at bounding box center [669, 520] width 173 height 25
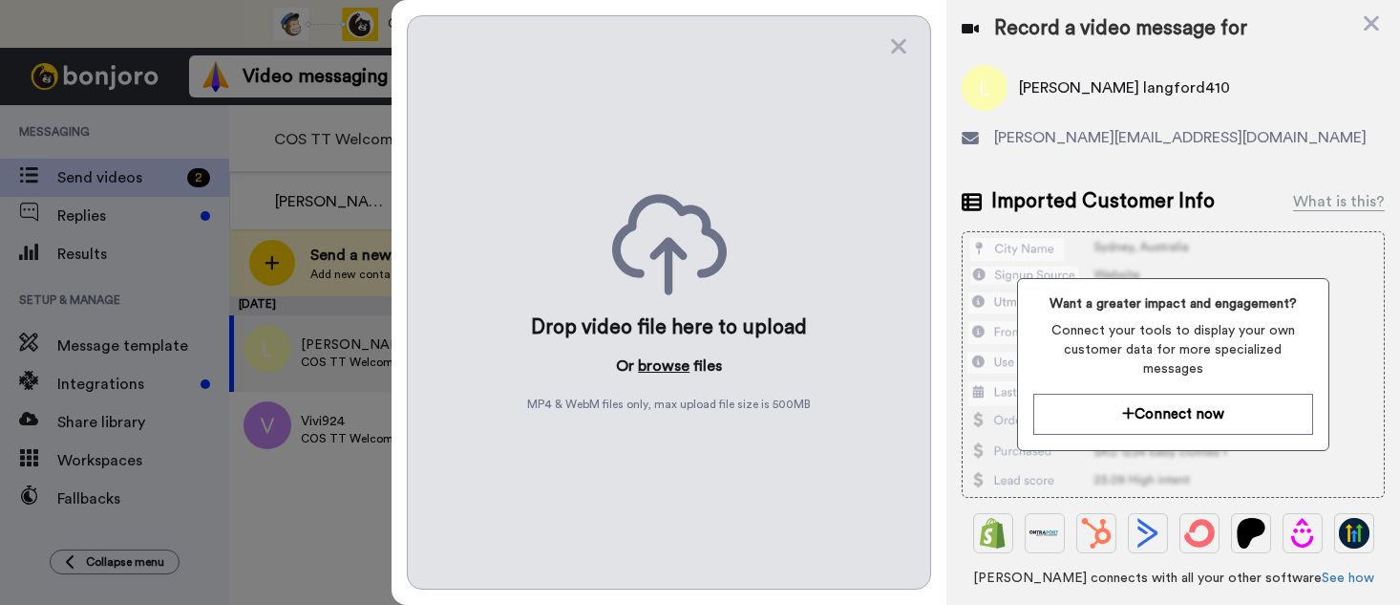
click at [666, 369] on button "browse" at bounding box center [664, 365] width 52 height 23
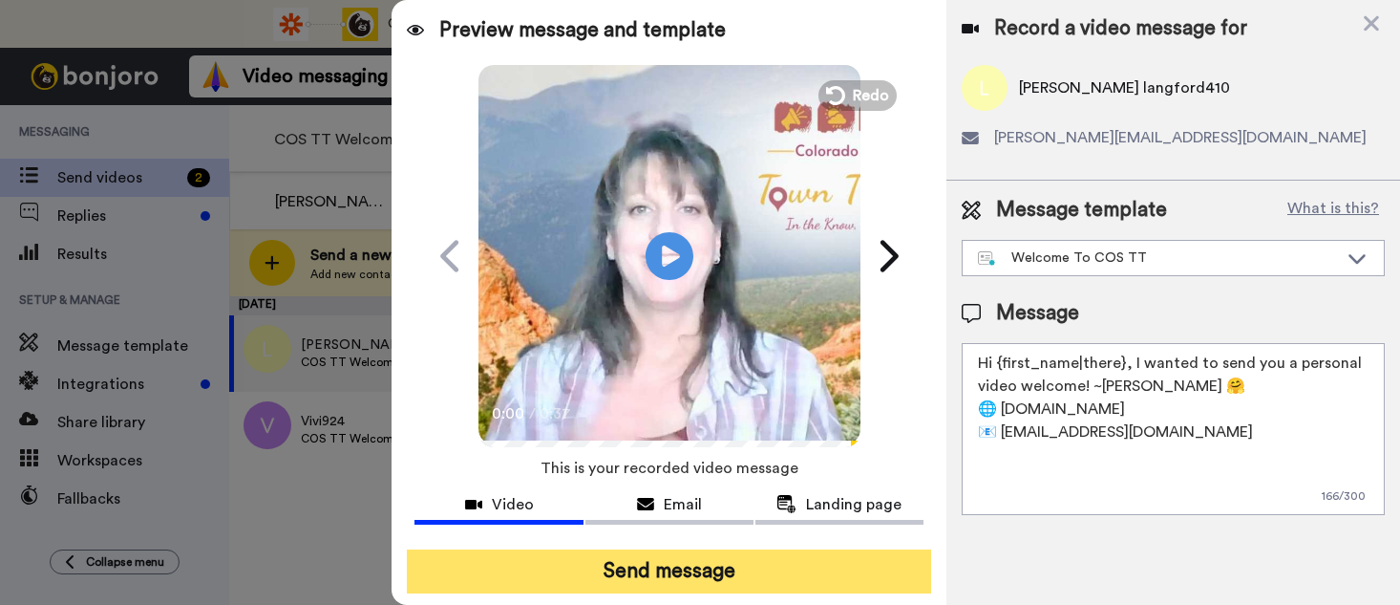
click at [694, 565] on button "Send message" at bounding box center [669, 571] width 524 height 44
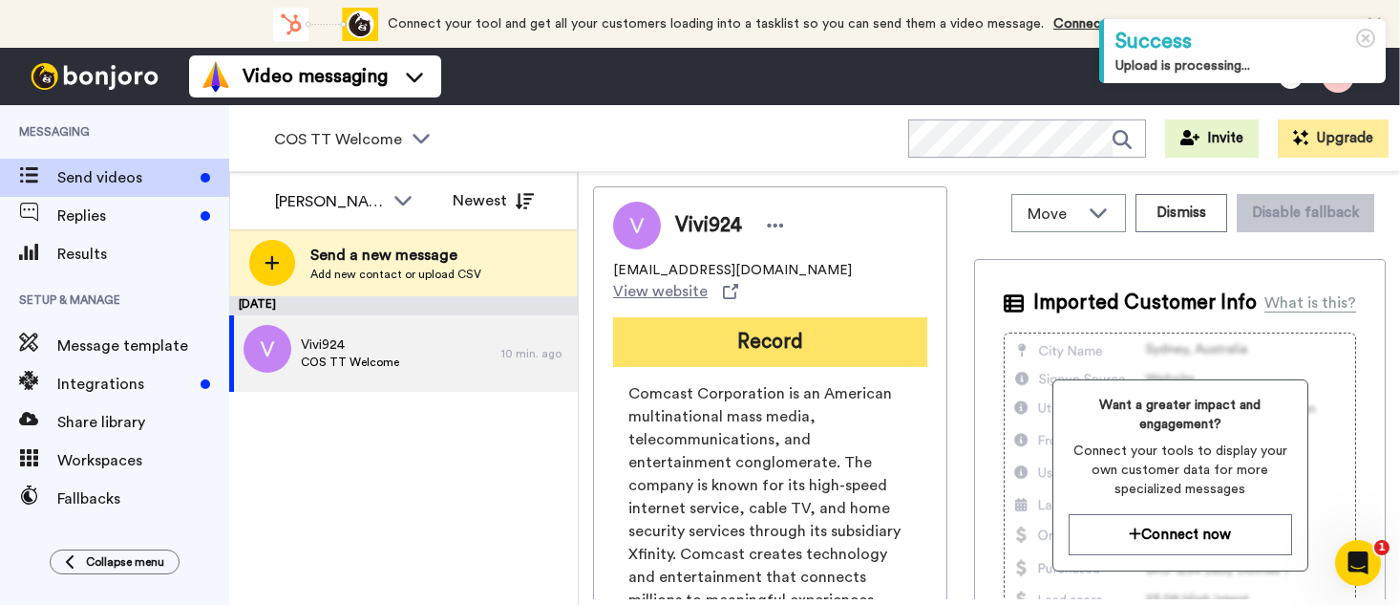
click at [722, 330] on button "Record" at bounding box center [770, 342] width 314 height 50
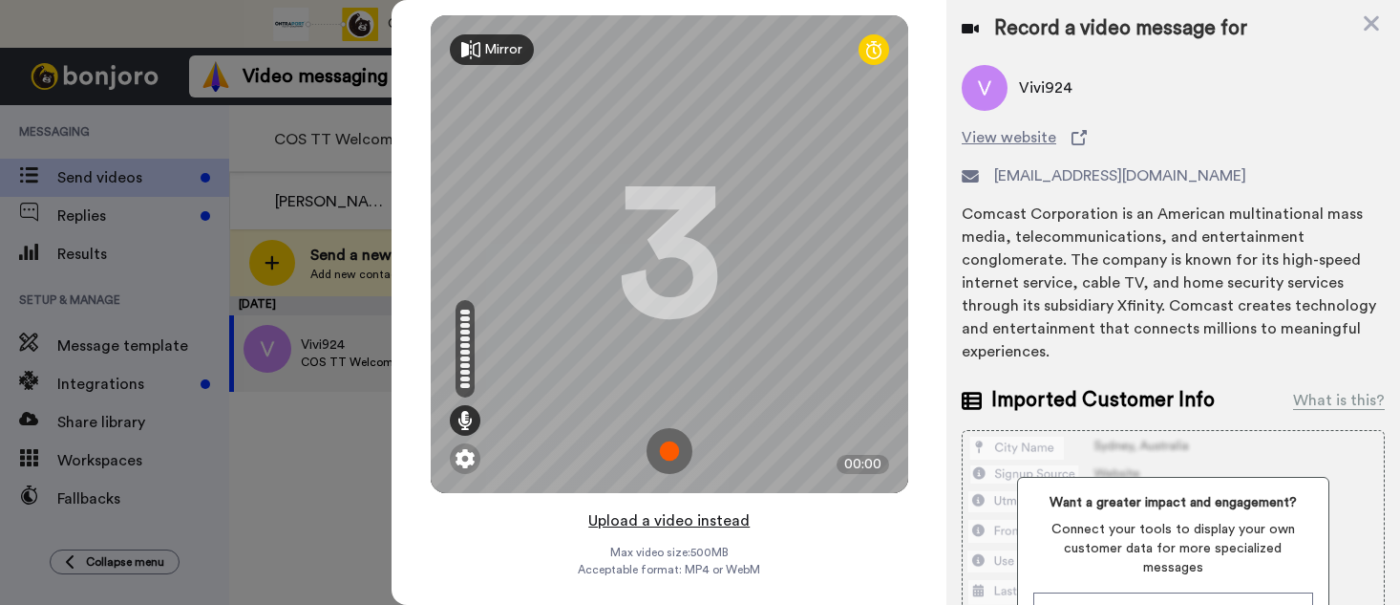
click at [674, 523] on button "Upload a video instead" at bounding box center [669, 520] width 173 height 25
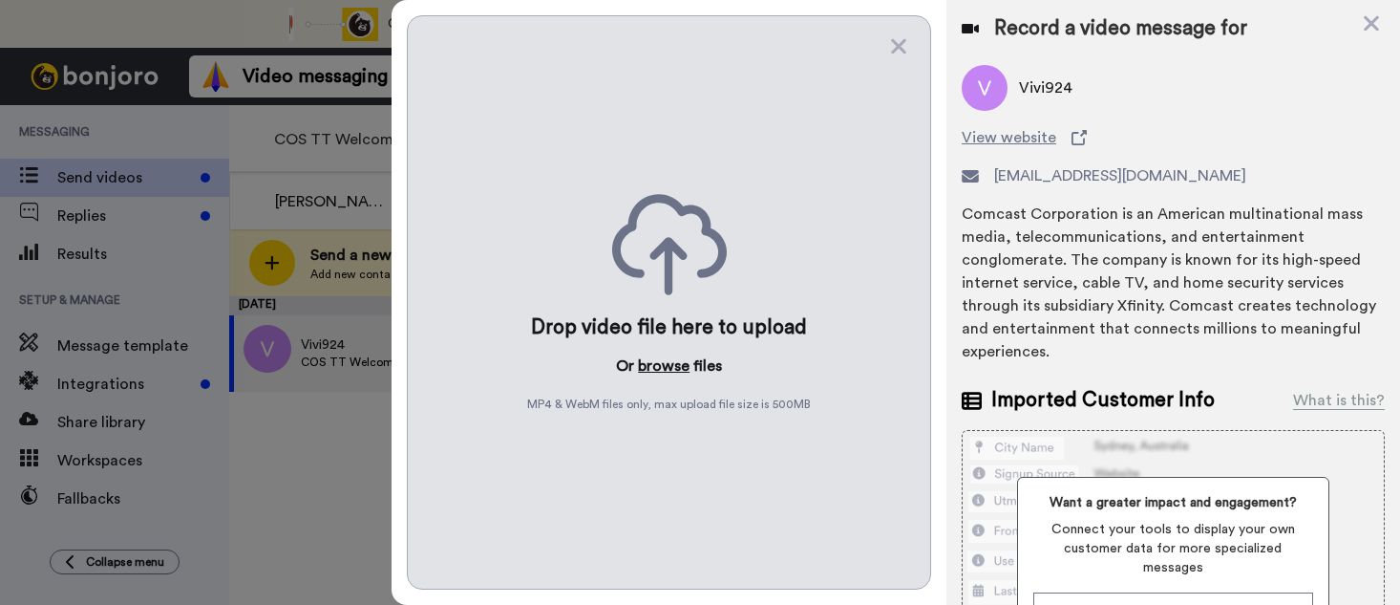
click at [648, 370] on button "browse" at bounding box center [664, 365] width 52 height 23
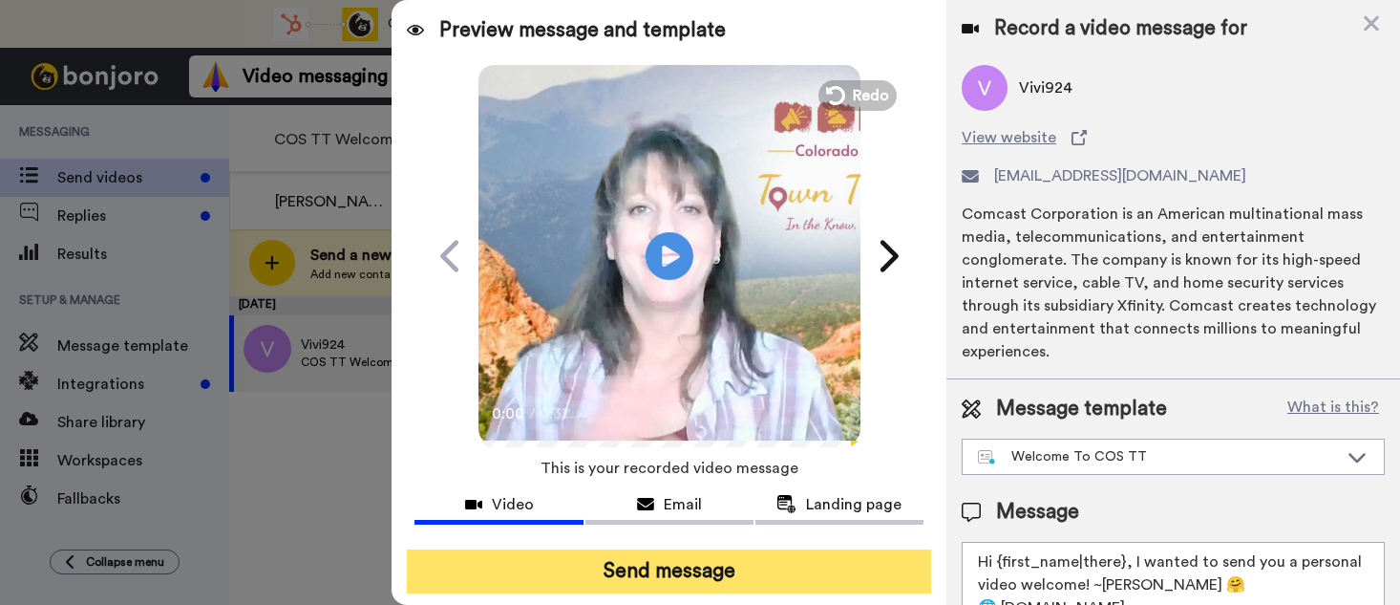
click at [740, 562] on button "Send message" at bounding box center [669, 571] width 524 height 44
